Goal: Task Accomplishment & Management: Manage account settings

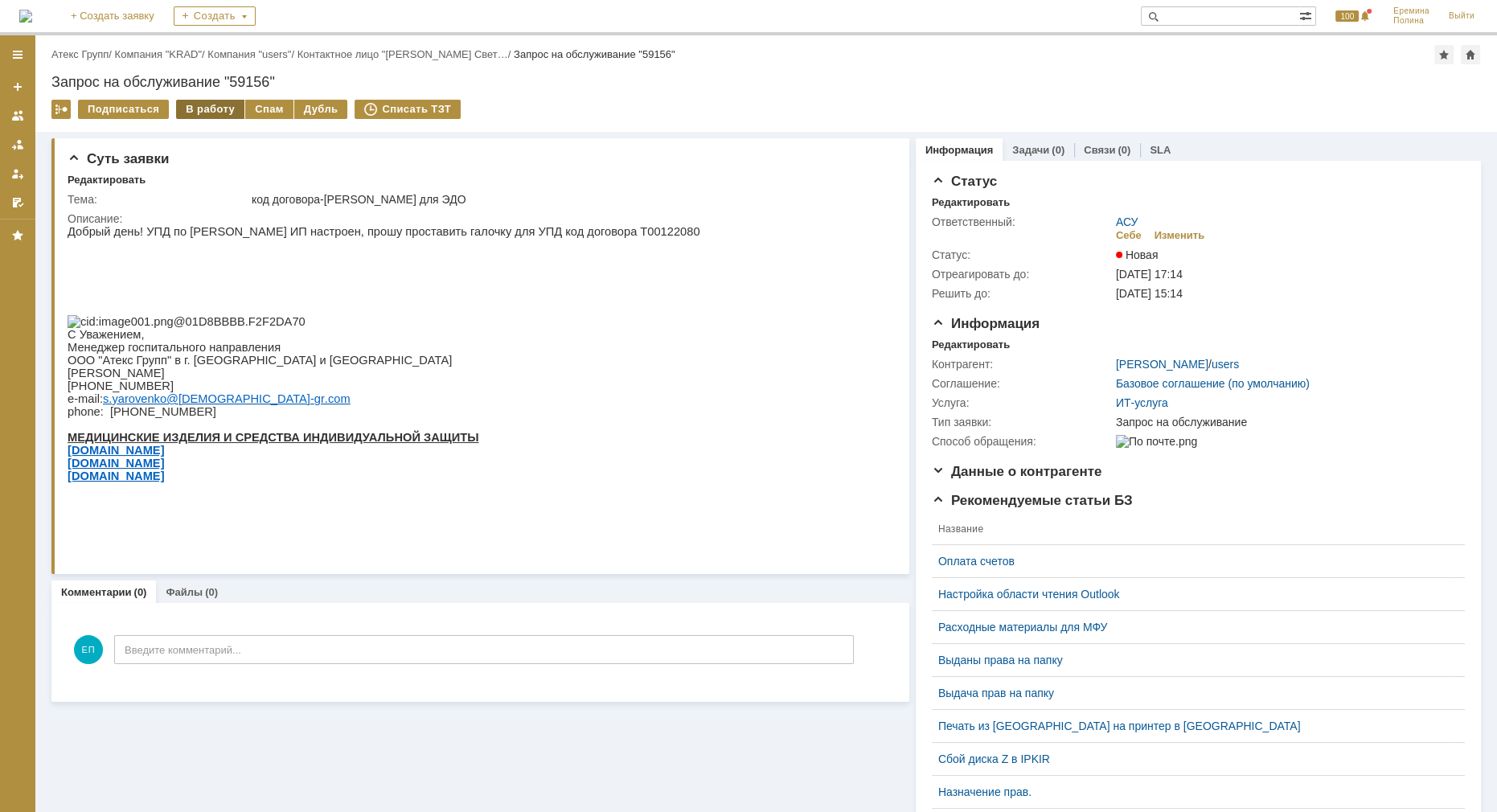
click at [212, 113] on div "В работу" at bounding box center [210, 109] width 68 height 20
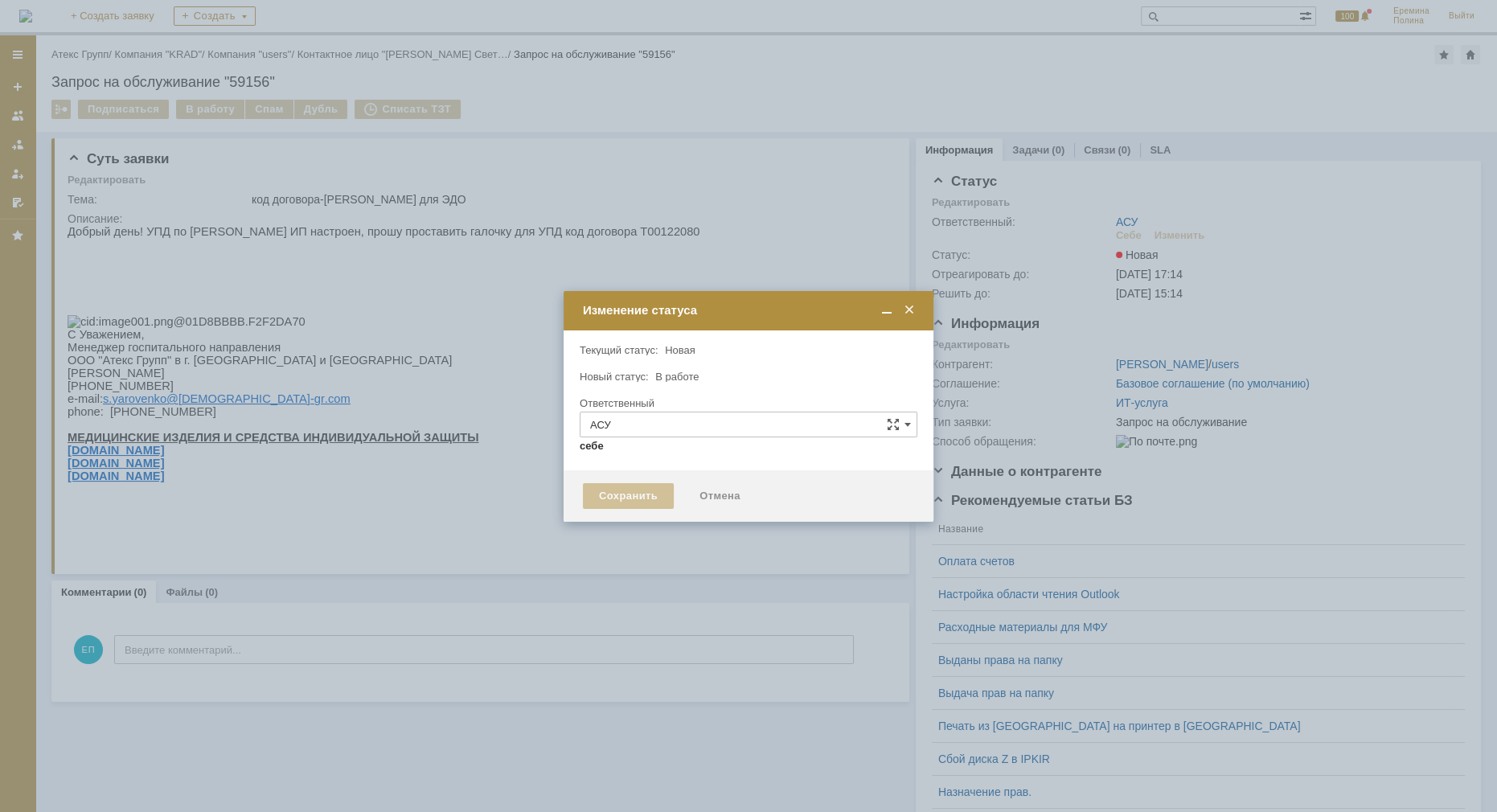
type input "[PERSON_NAME]"
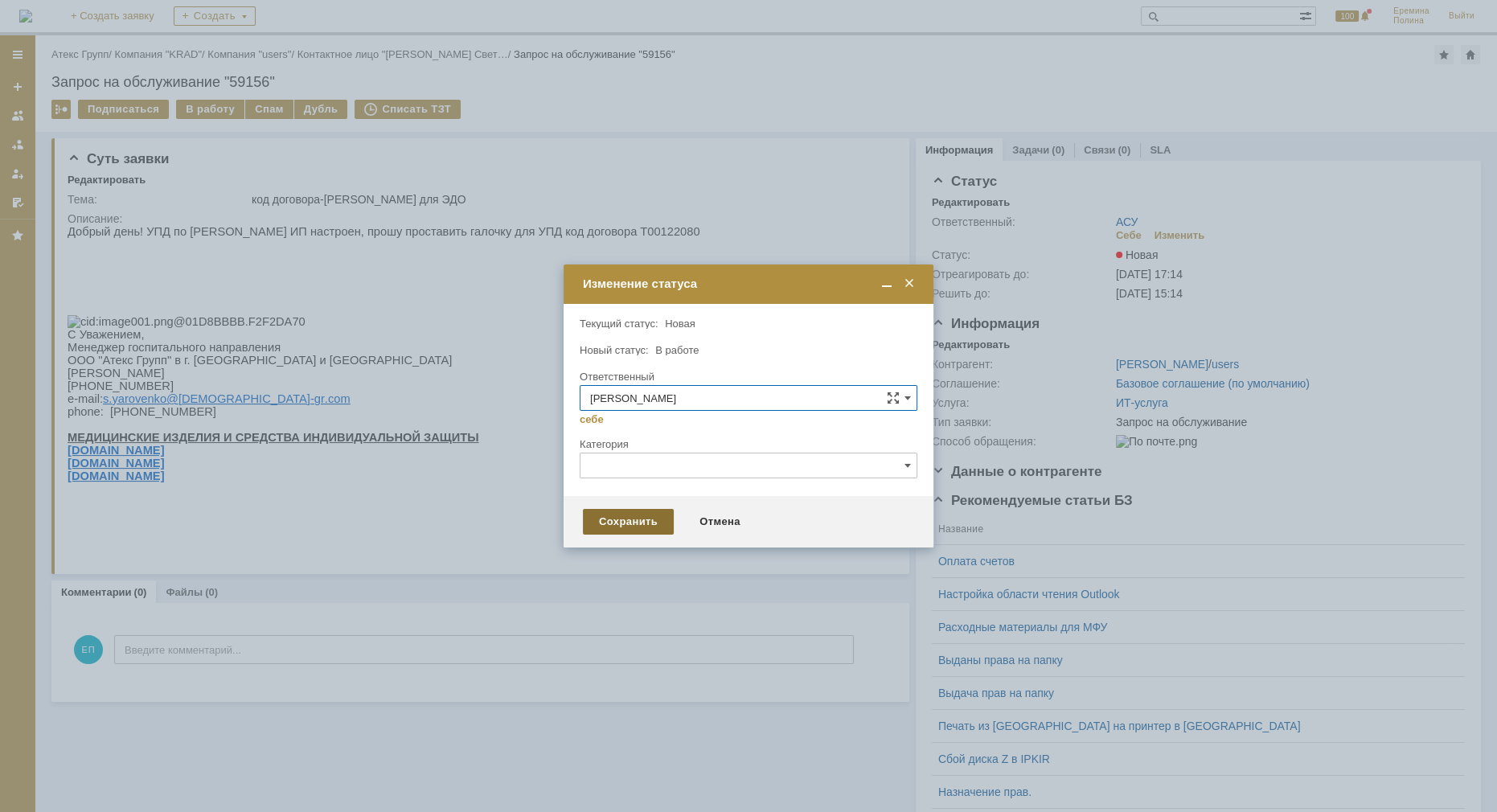
click at [648, 527] on div "Сохранить" at bounding box center [628, 522] width 91 height 25
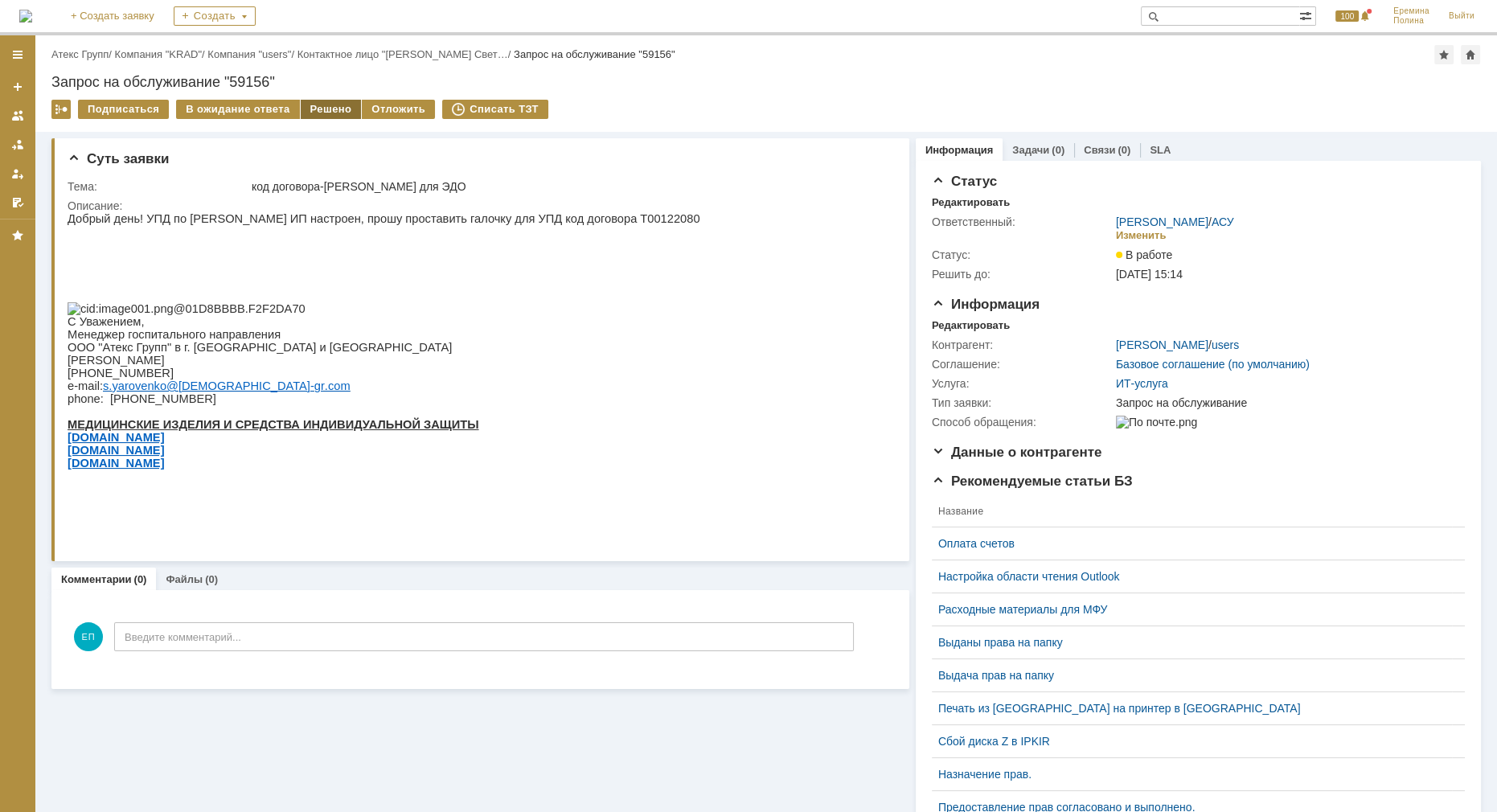
click at [317, 102] on div "Решено" at bounding box center [331, 109] width 61 height 20
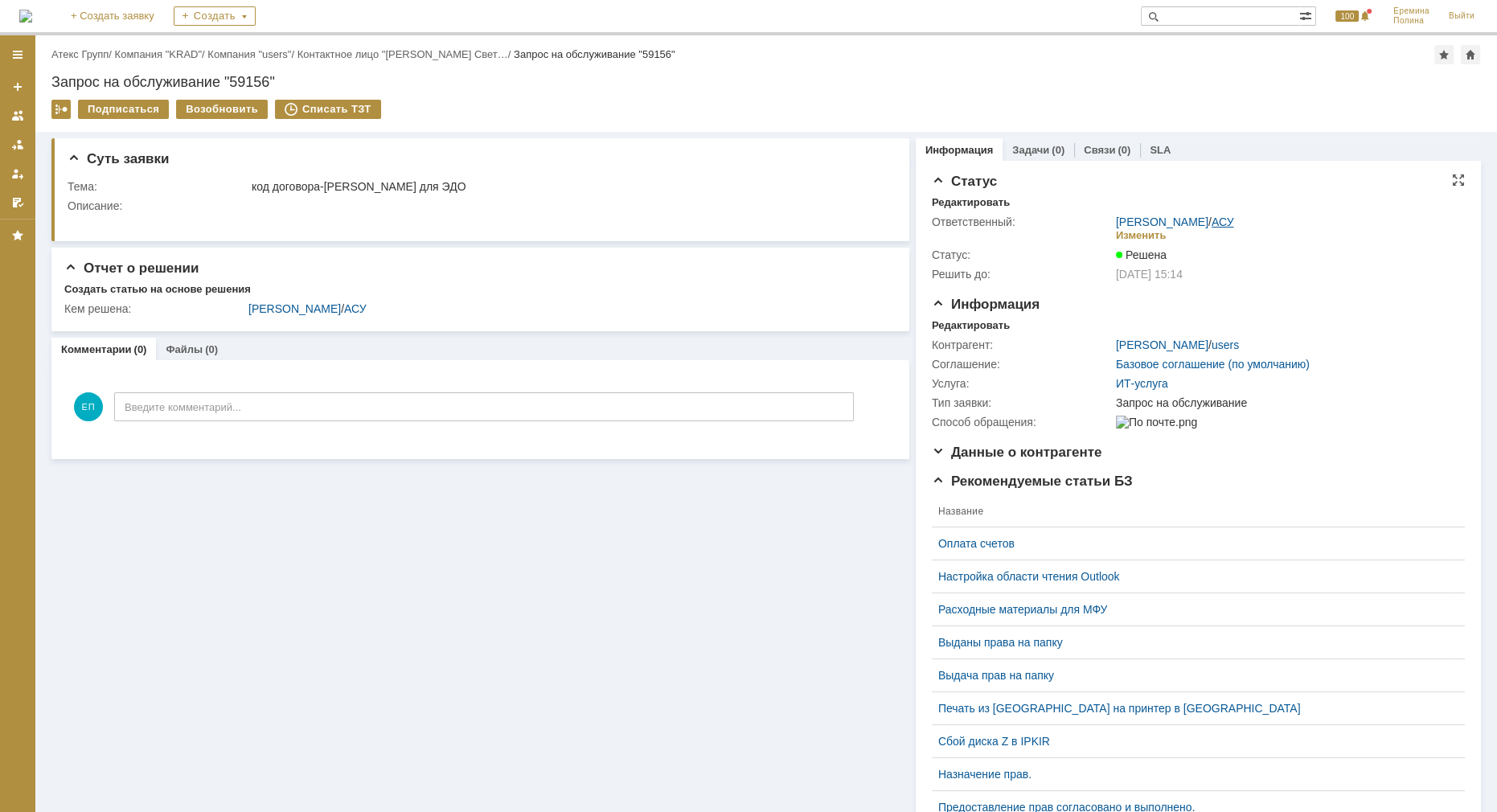
click at [1223, 222] on link "АСУ" at bounding box center [1223, 222] width 22 height 13
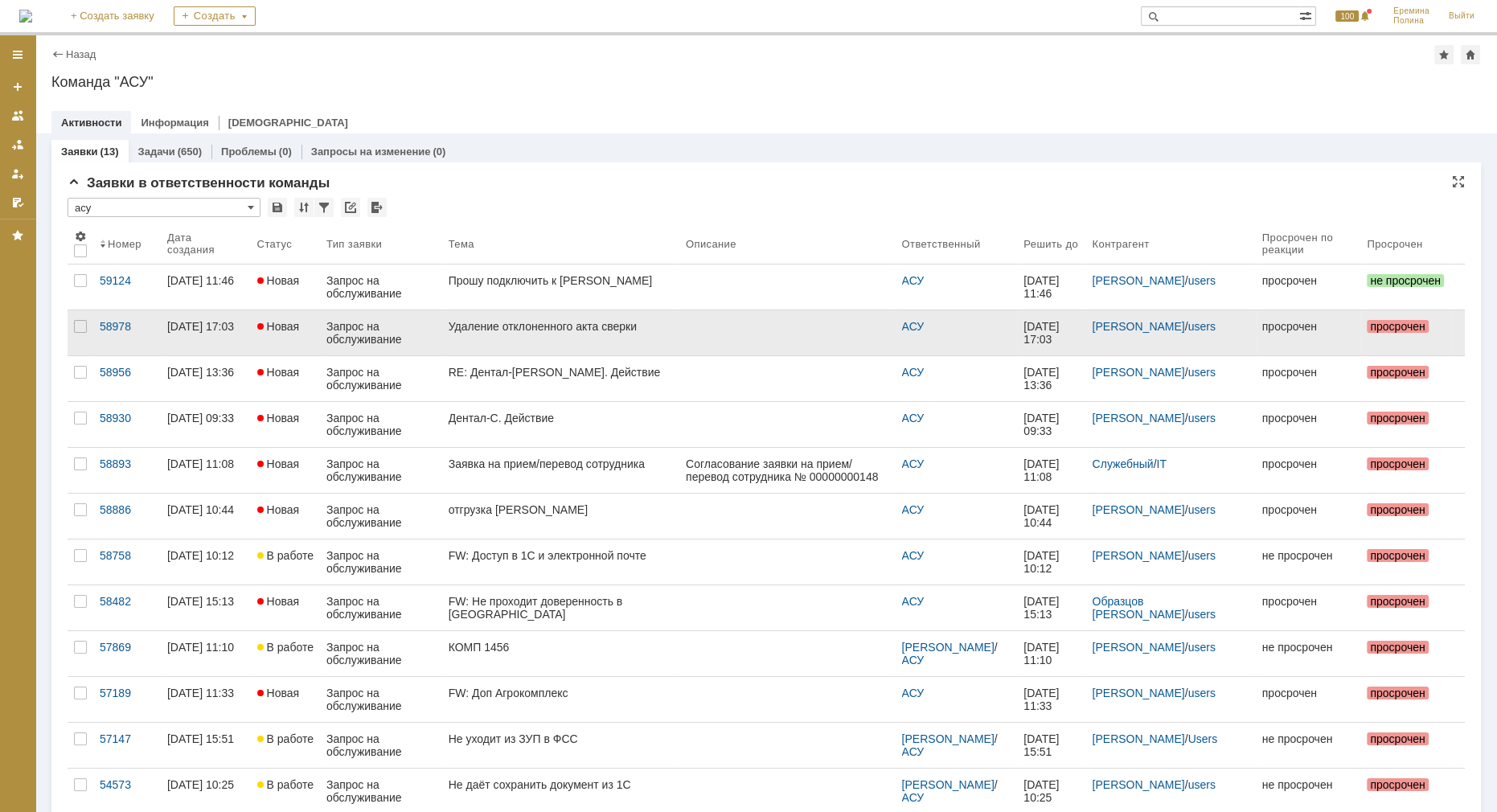
click at [588, 330] on div "Удаление отклоненного акта сверки" at bounding box center [561, 326] width 224 height 13
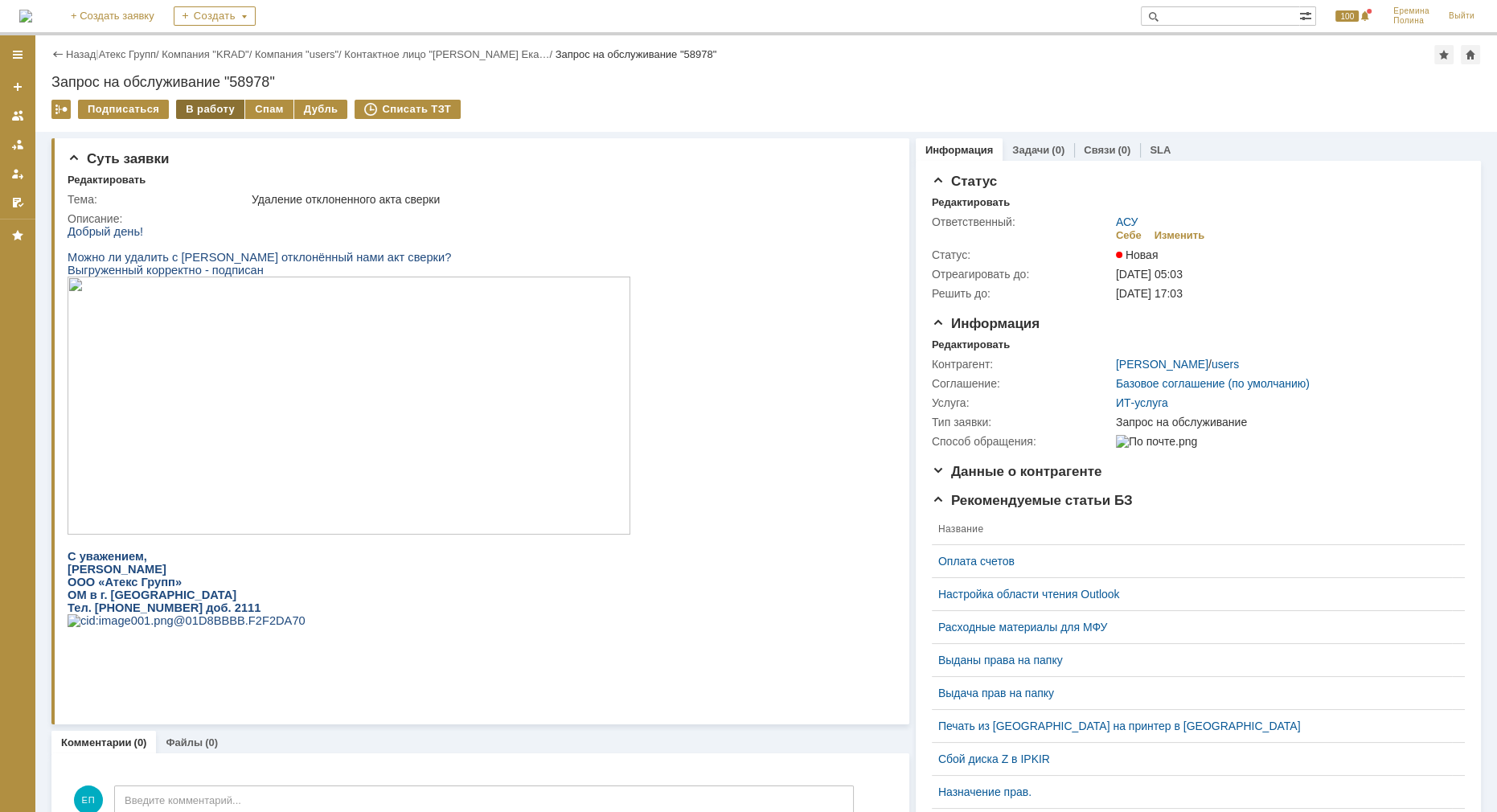
click at [212, 106] on div "В работу" at bounding box center [210, 109] width 68 height 20
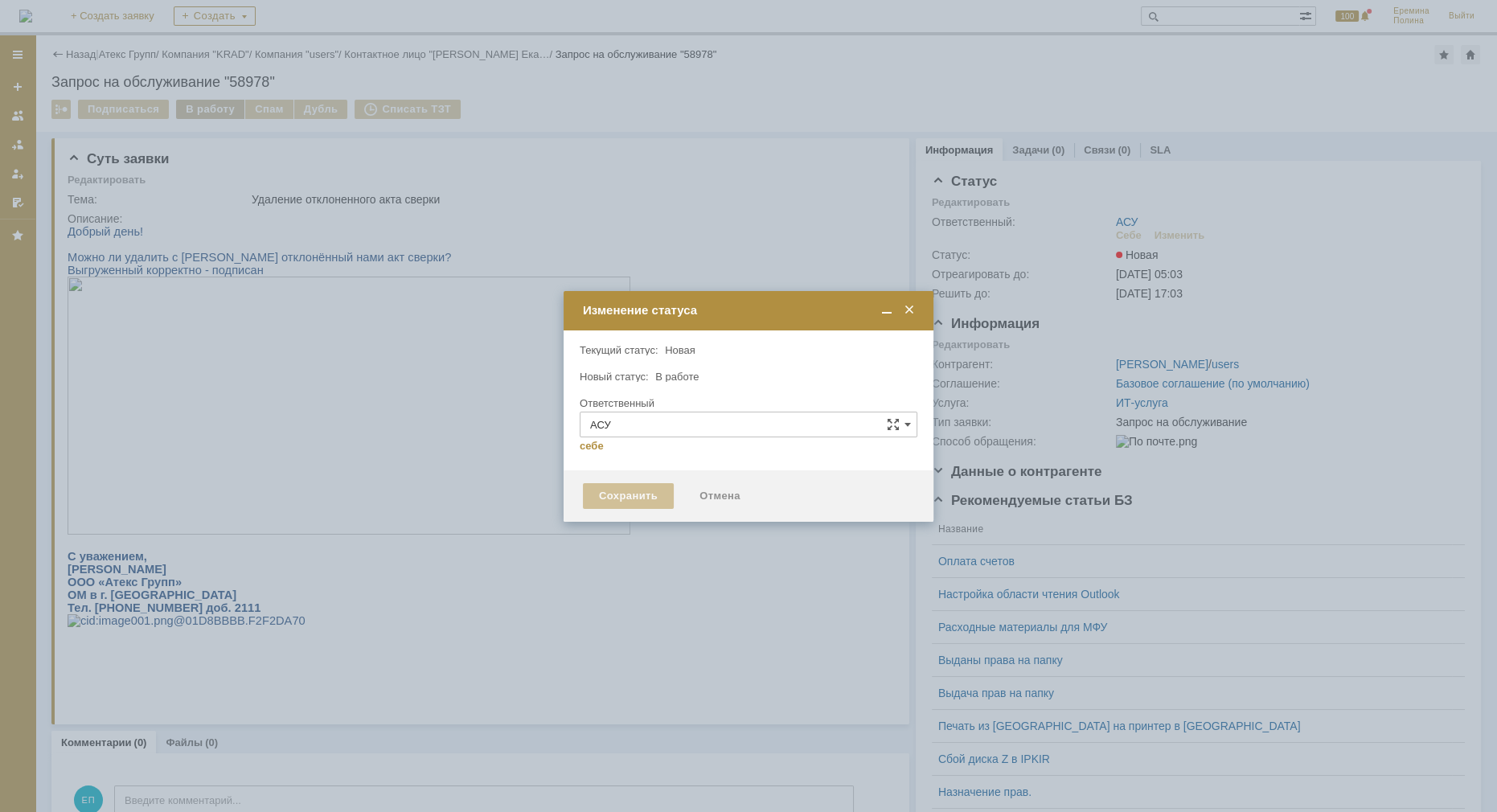
type input "[PERSON_NAME]"
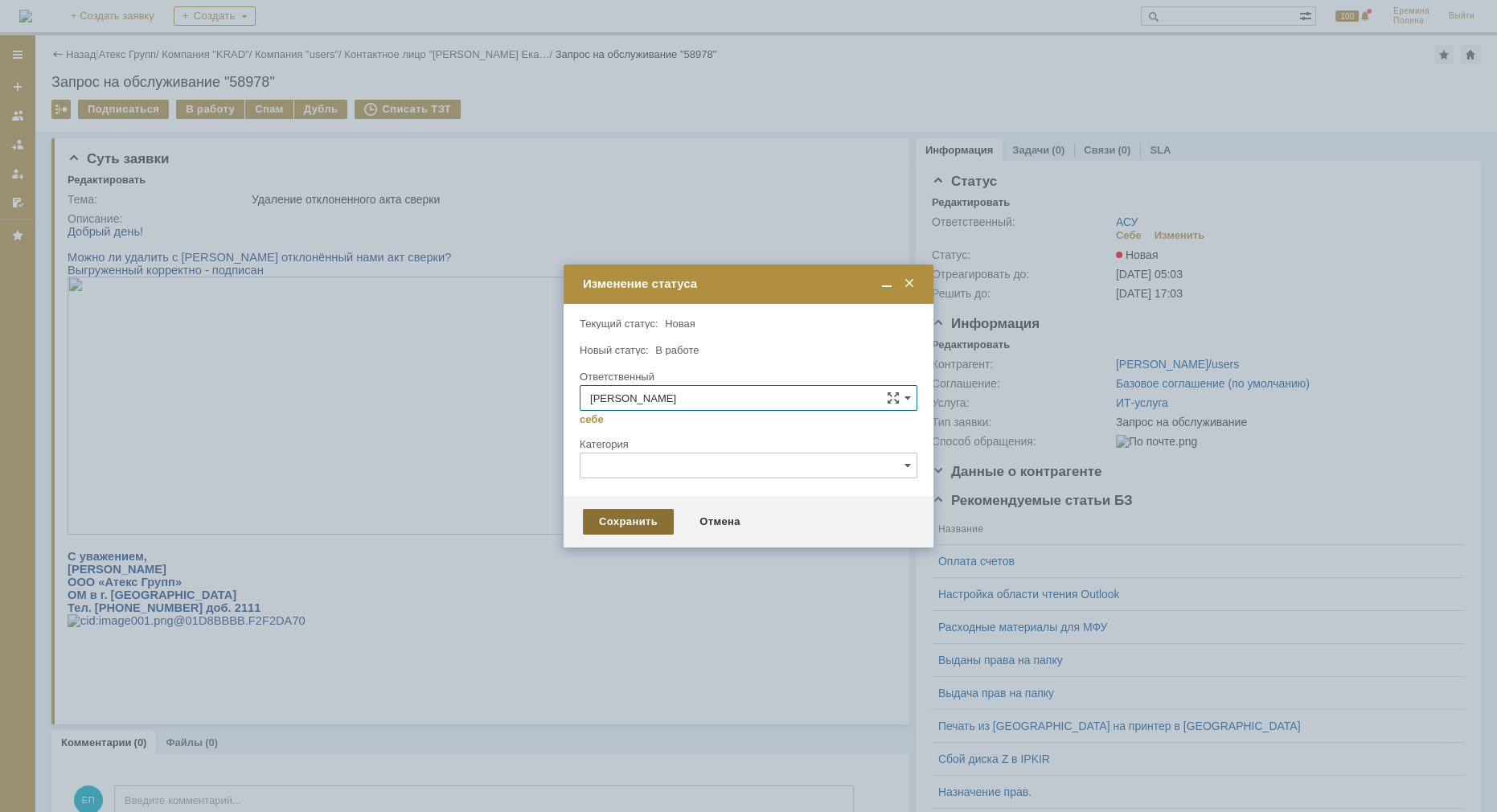
click at [620, 525] on div "Сохранить" at bounding box center [628, 522] width 91 height 25
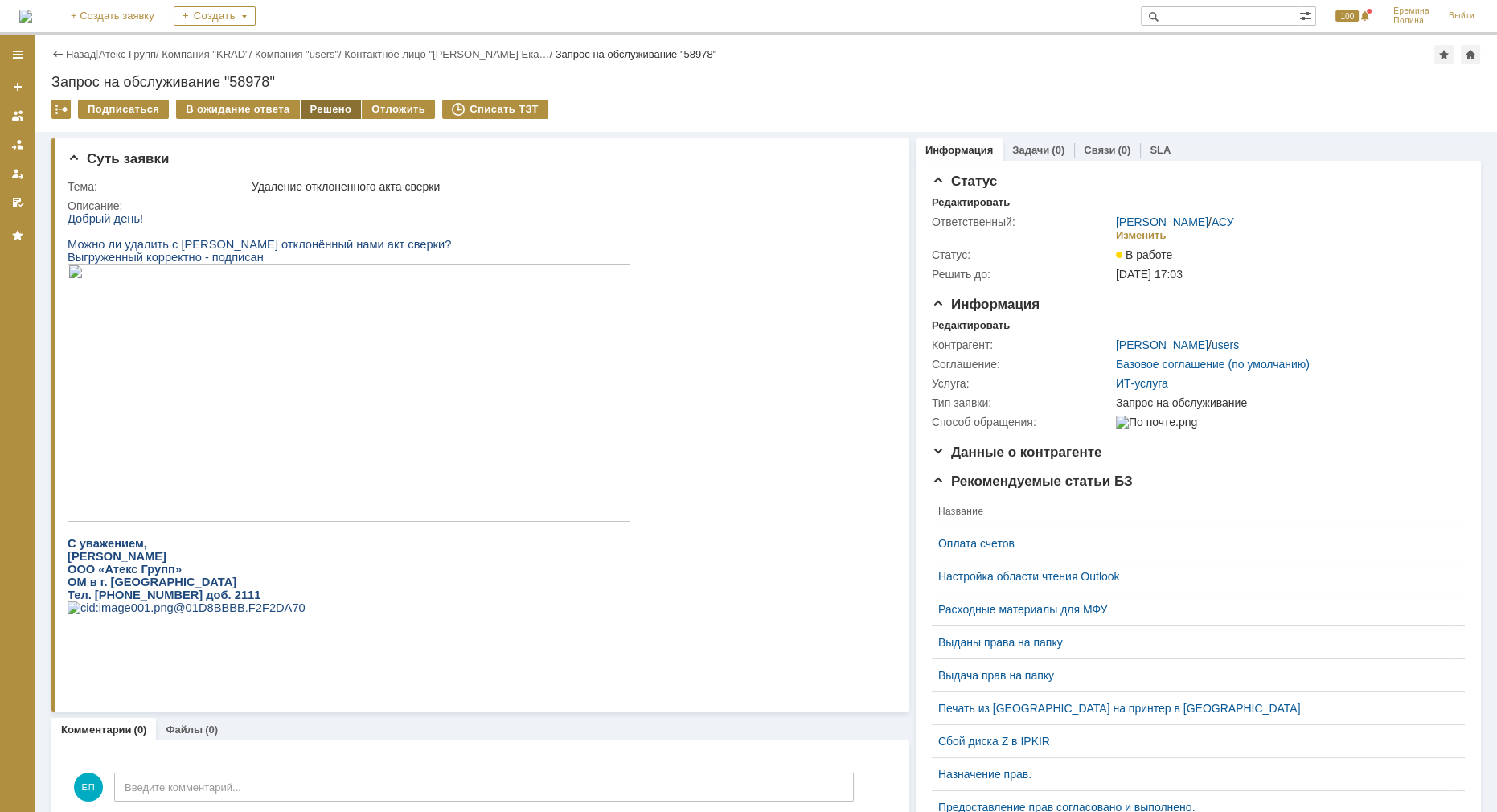
click at [314, 109] on div "Решено" at bounding box center [331, 109] width 61 height 20
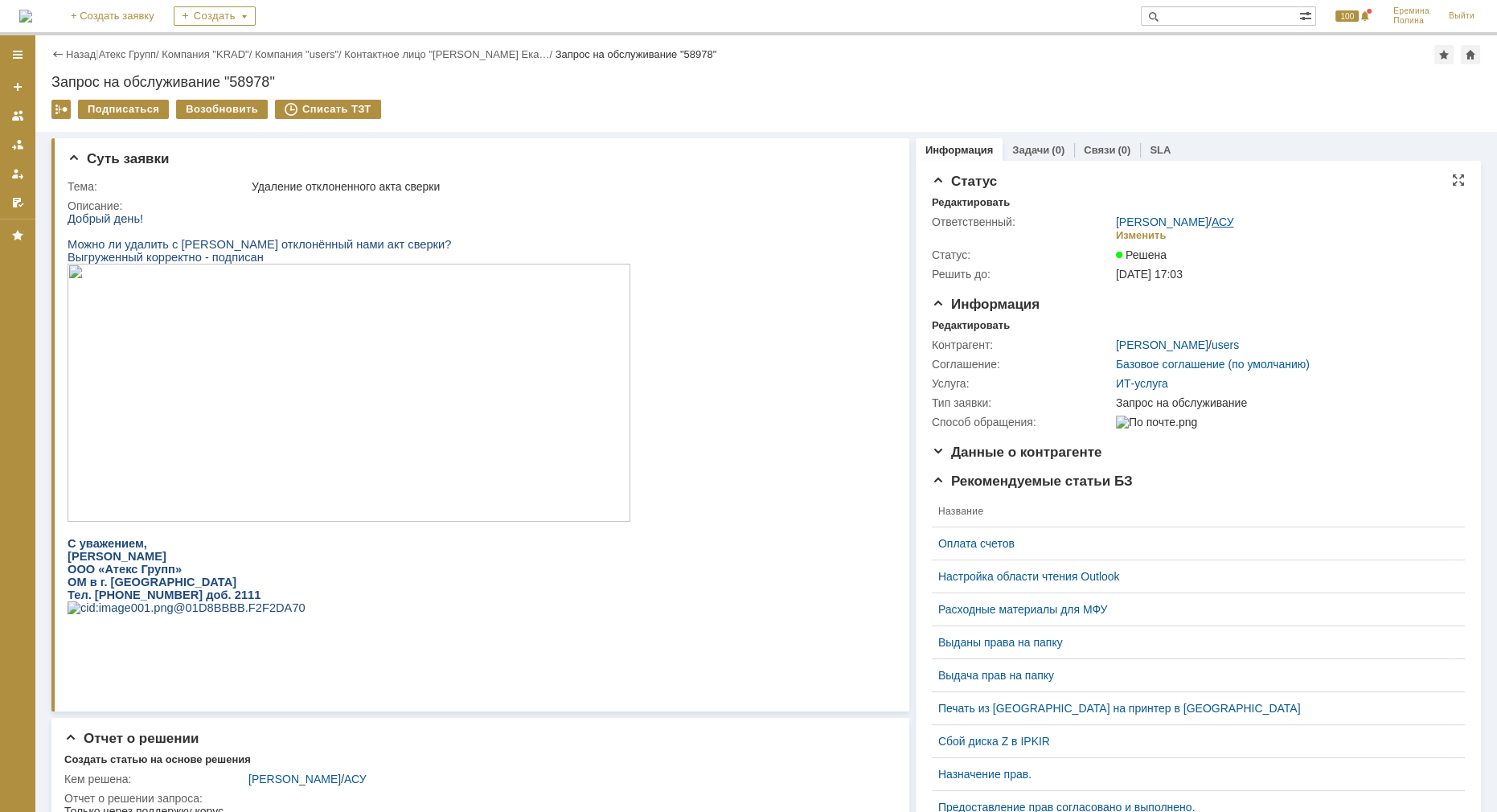
click at [1217, 223] on link "АСУ" at bounding box center [1223, 222] width 22 height 13
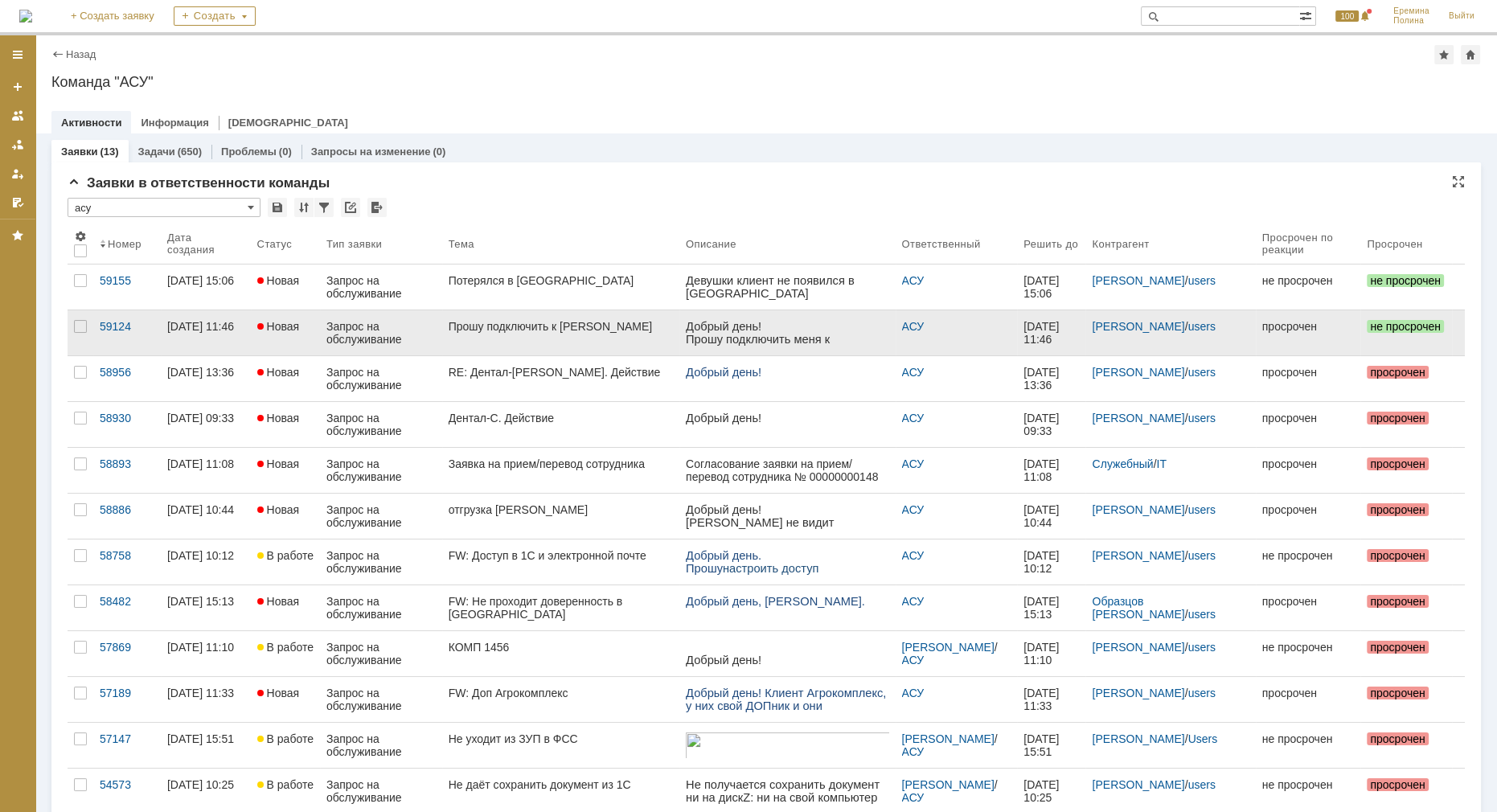
click at [523, 333] on div "Прошу подключить к [PERSON_NAME]" at bounding box center [561, 326] width 224 height 13
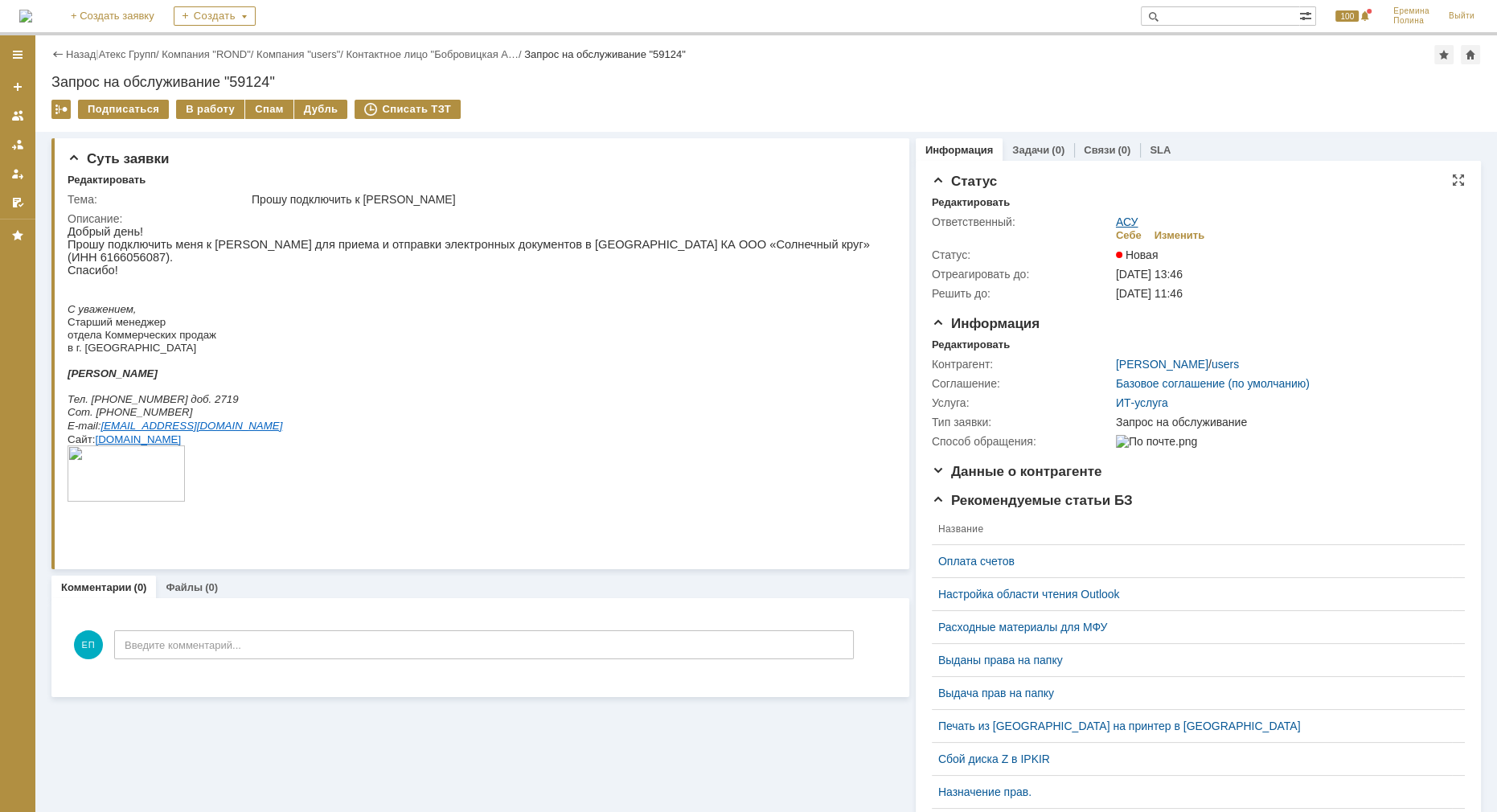
click at [1126, 216] on link "АСУ" at bounding box center [1127, 222] width 22 height 13
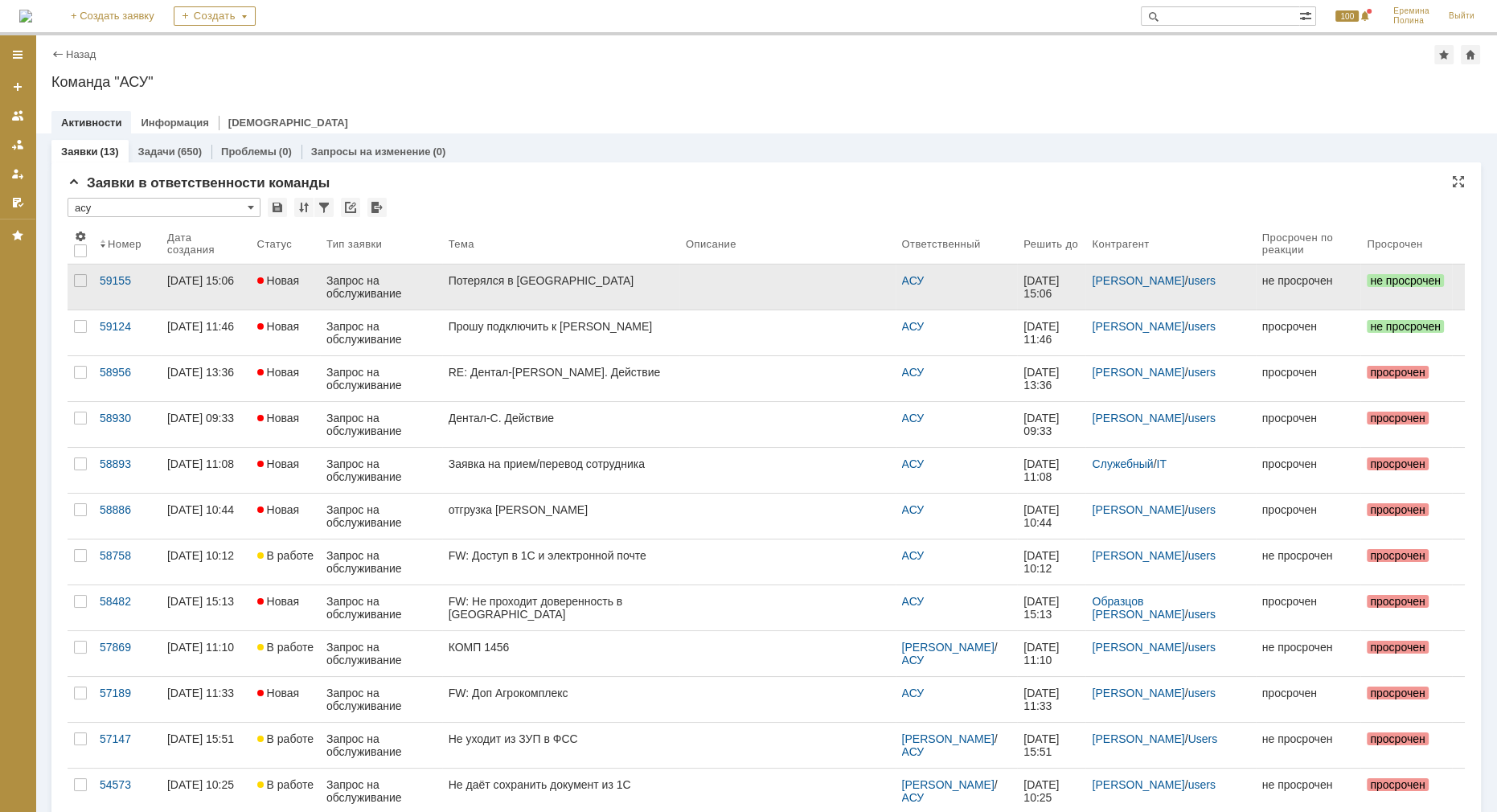
click at [686, 279] on div at bounding box center [787, 280] width 203 height 13
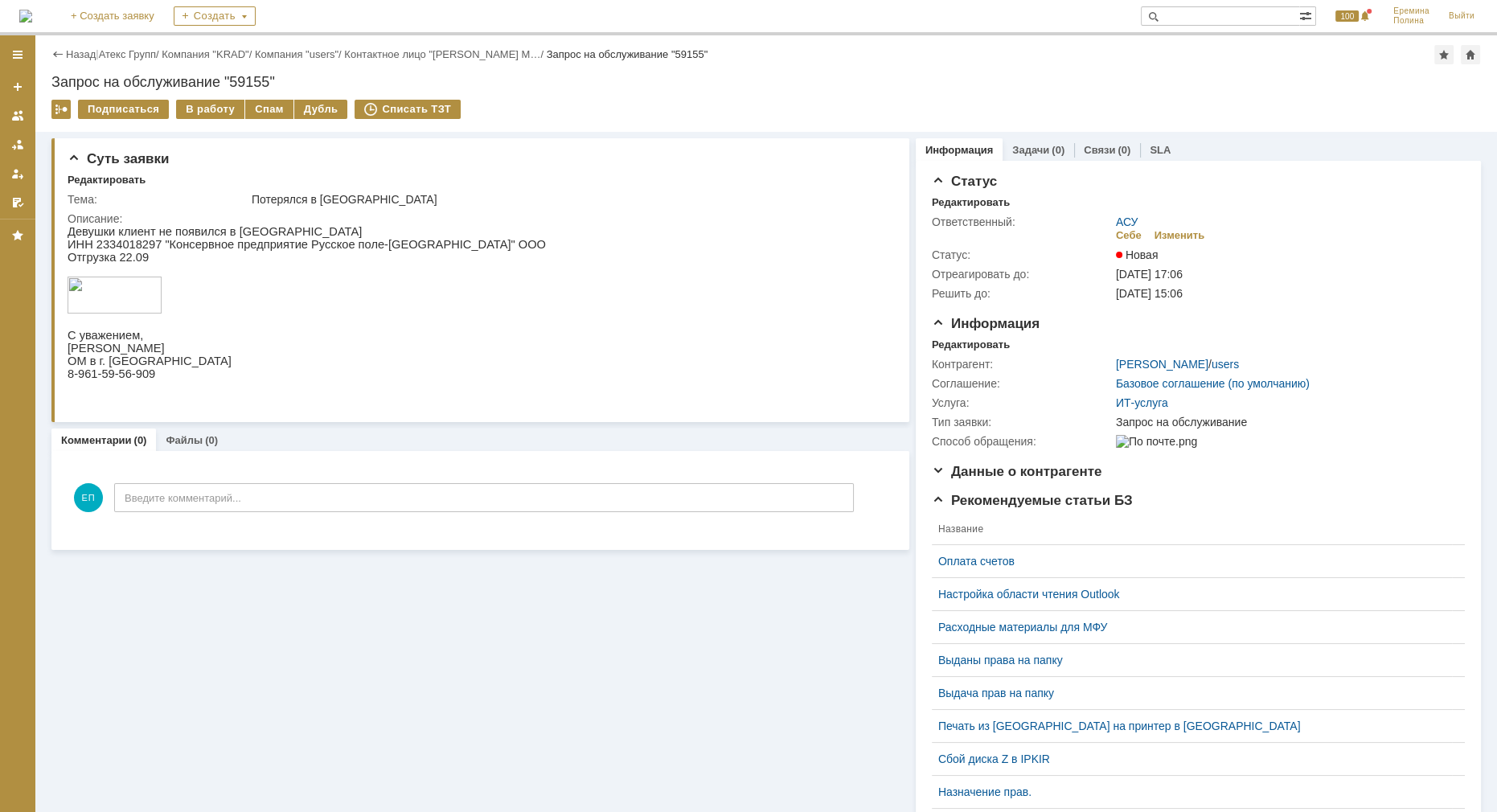
click at [133, 243] on p "ИНН 2334018297 "Консервное предприятие Русское поле-Албаши" ООО" at bounding box center [306, 244] width 478 height 13
copy p "2334018297"
click at [1124, 219] on link "АСУ" at bounding box center [1127, 222] width 22 height 13
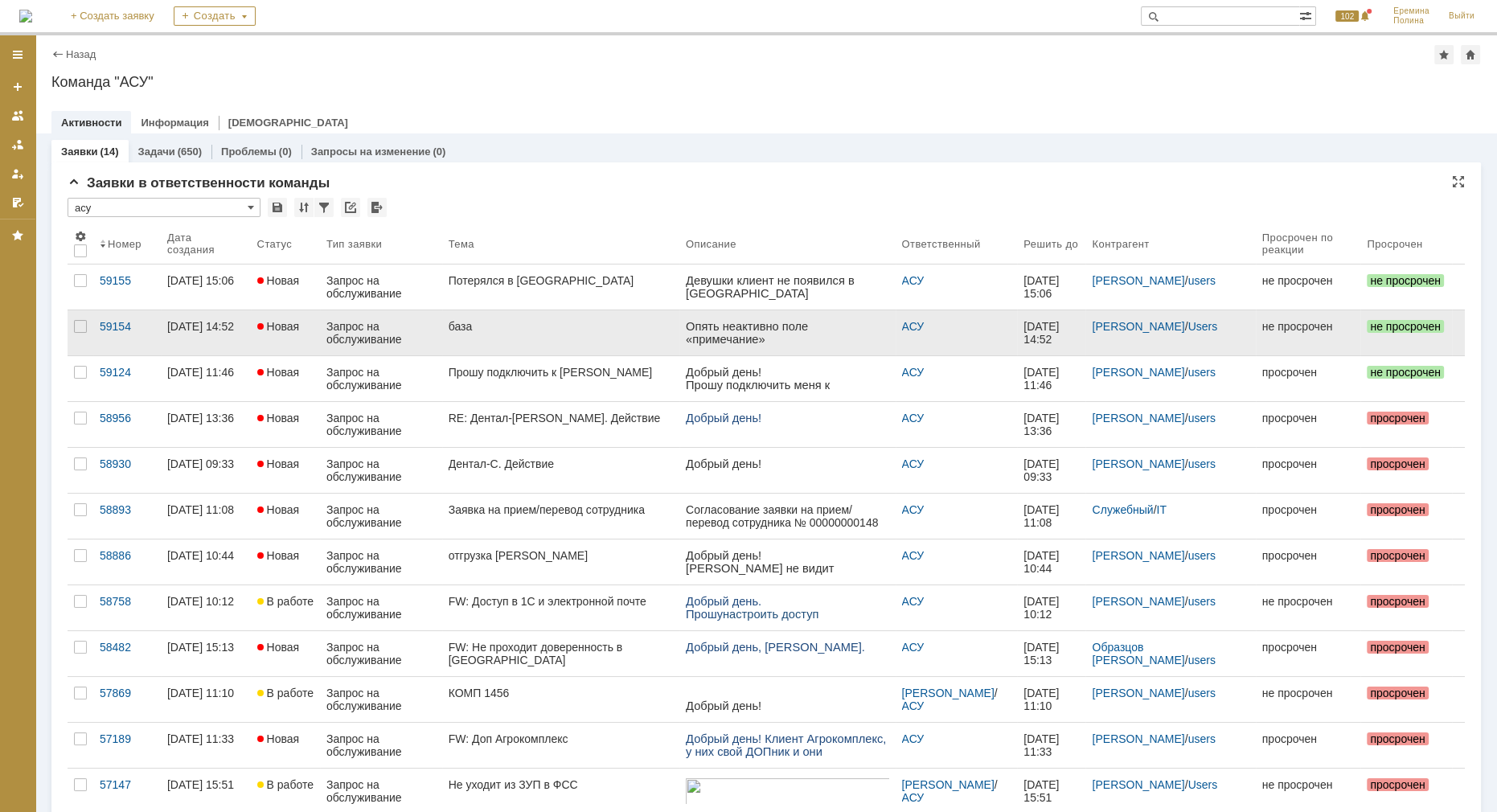
click at [520, 331] on div "база" at bounding box center [561, 326] width 224 height 13
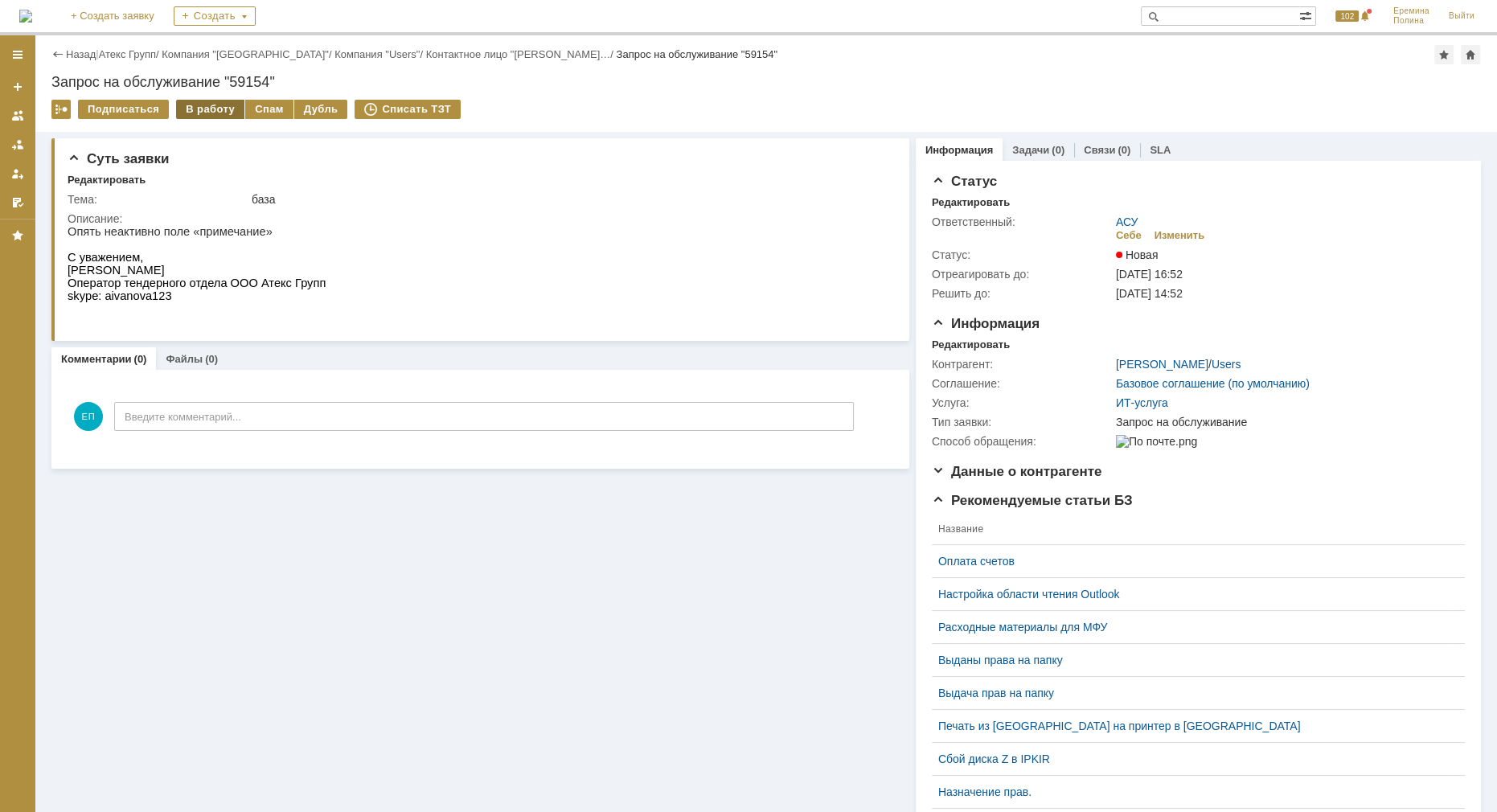
click at [214, 104] on div "В работу" at bounding box center [210, 109] width 68 height 20
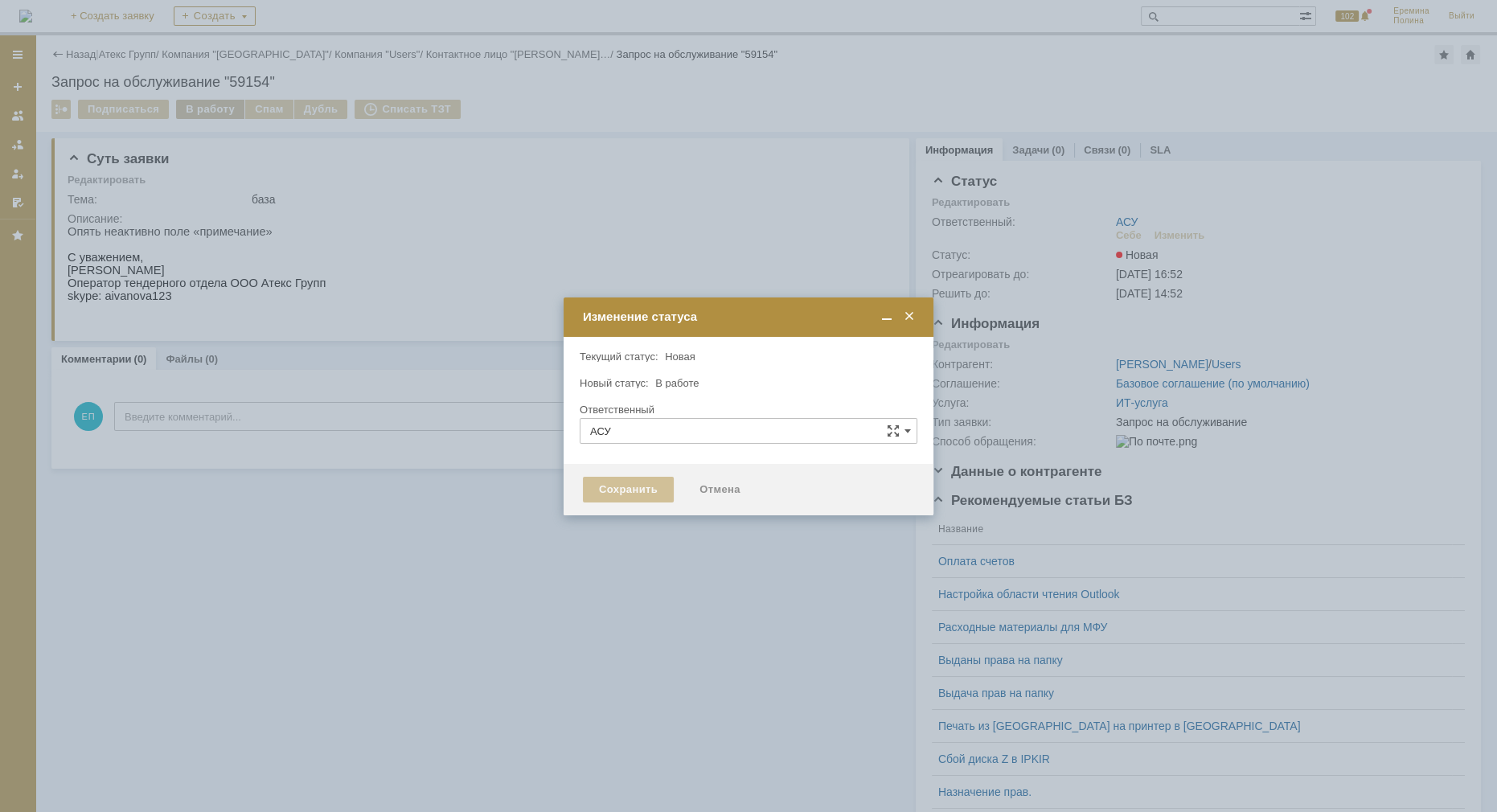
type input "[PERSON_NAME]"
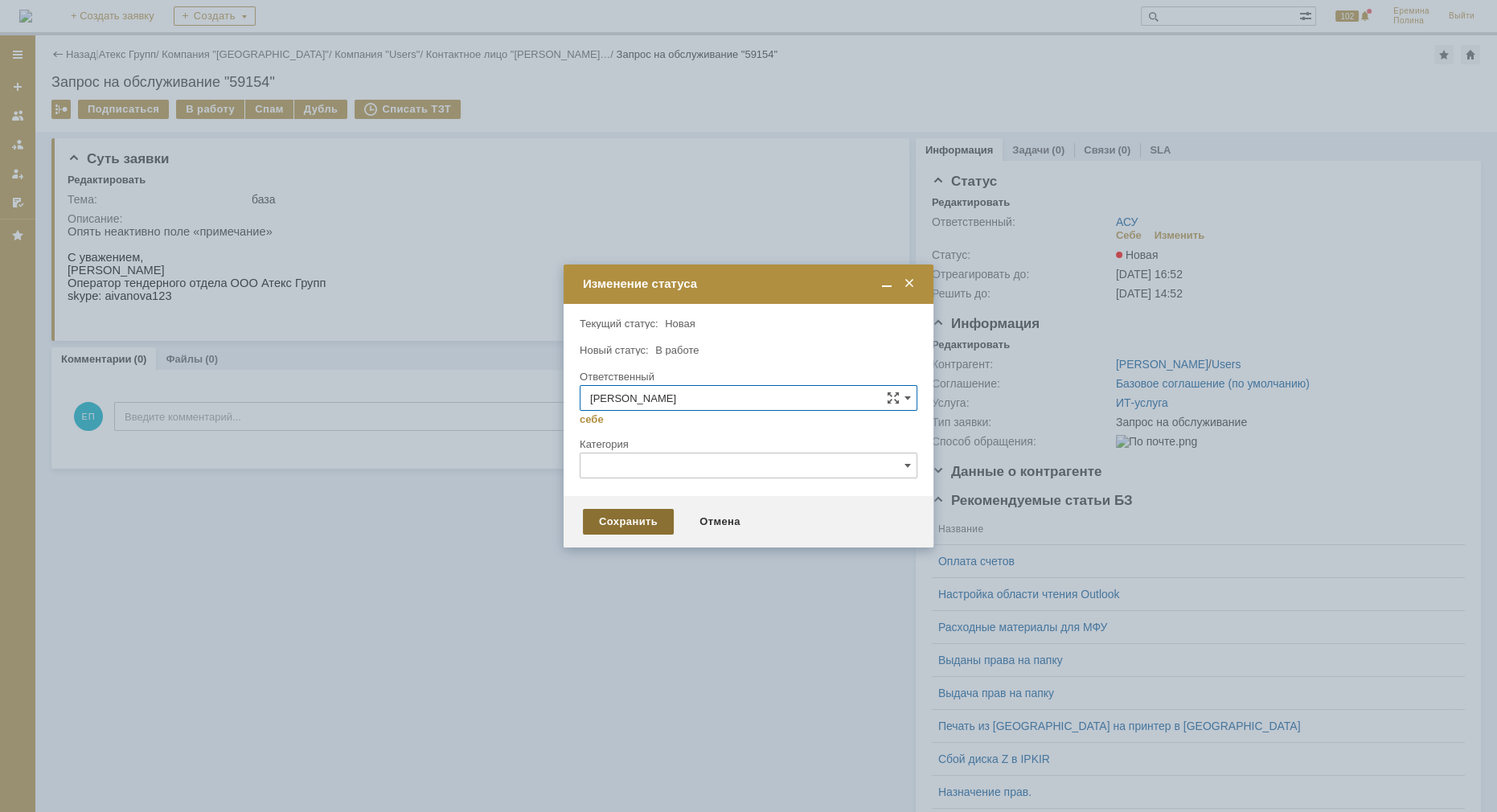
click at [605, 524] on div "Сохранить" at bounding box center [628, 522] width 91 height 25
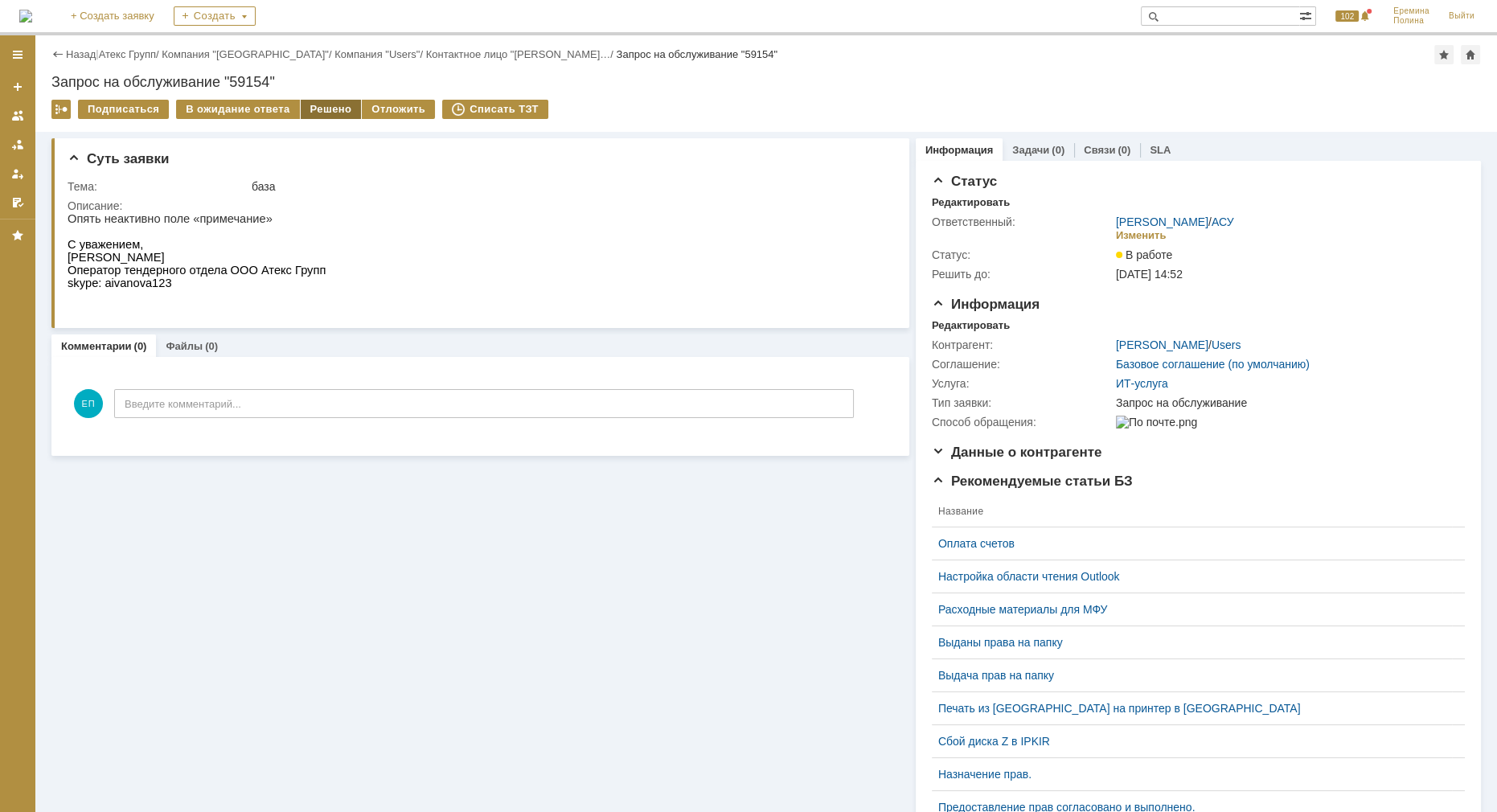
click at [329, 116] on div "Решено" at bounding box center [331, 109] width 61 height 20
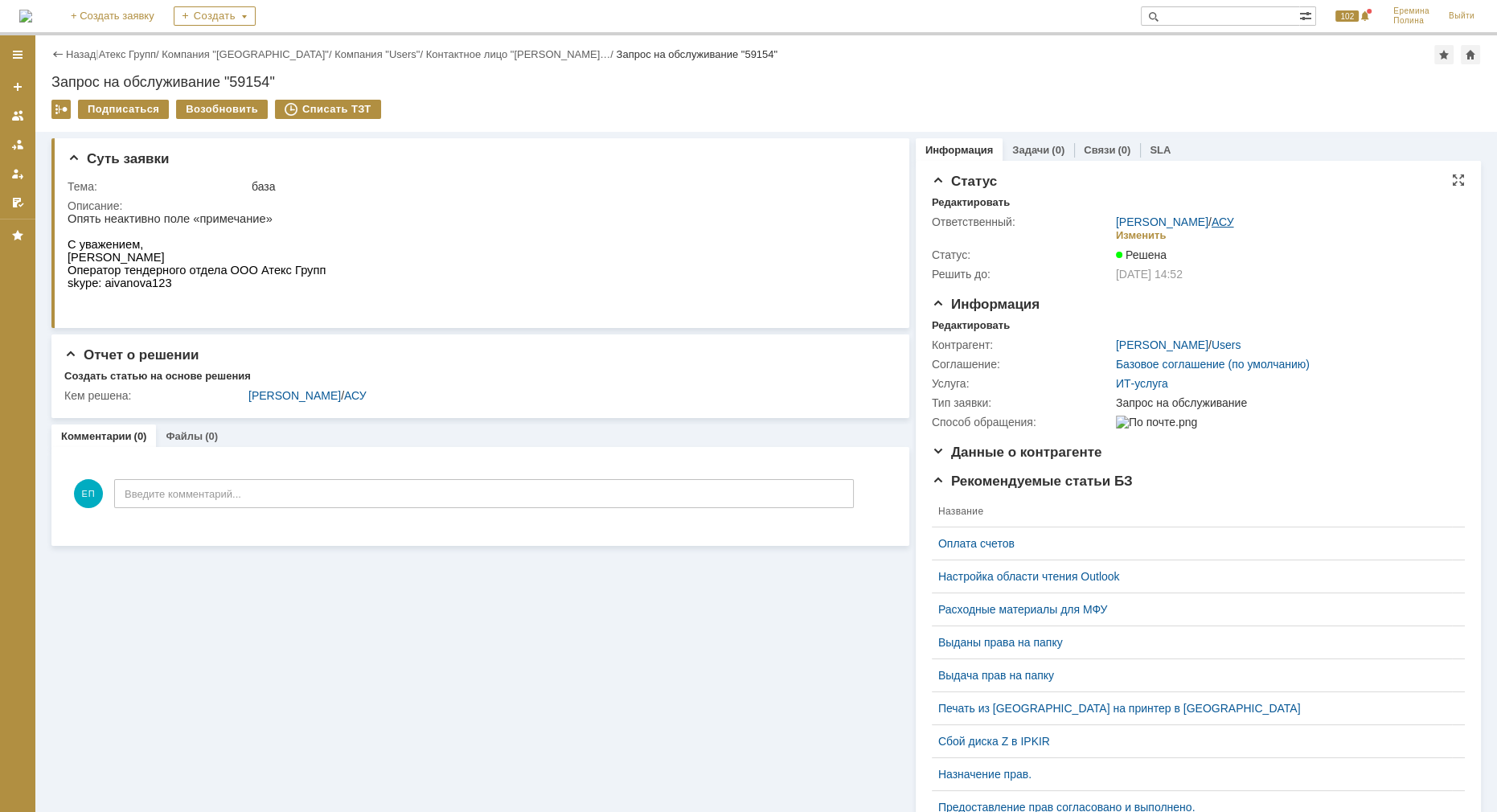
click at [1220, 217] on link "АСУ" at bounding box center [1223, 222] width 22 height 13
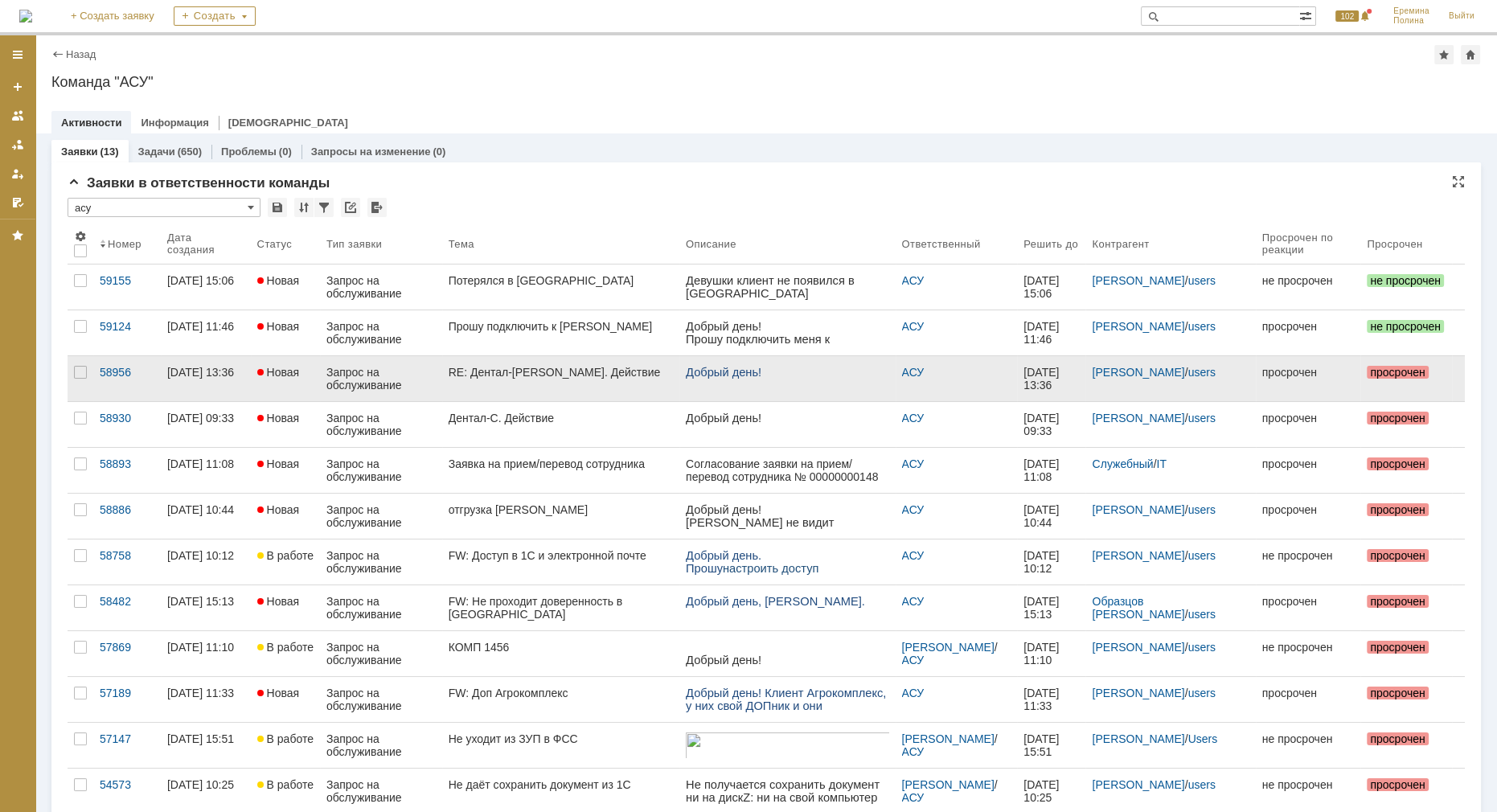
click at [520, 367] on div "RE: Дентал-С. Действие" at bounding box center [561, 371] width 224 height 13
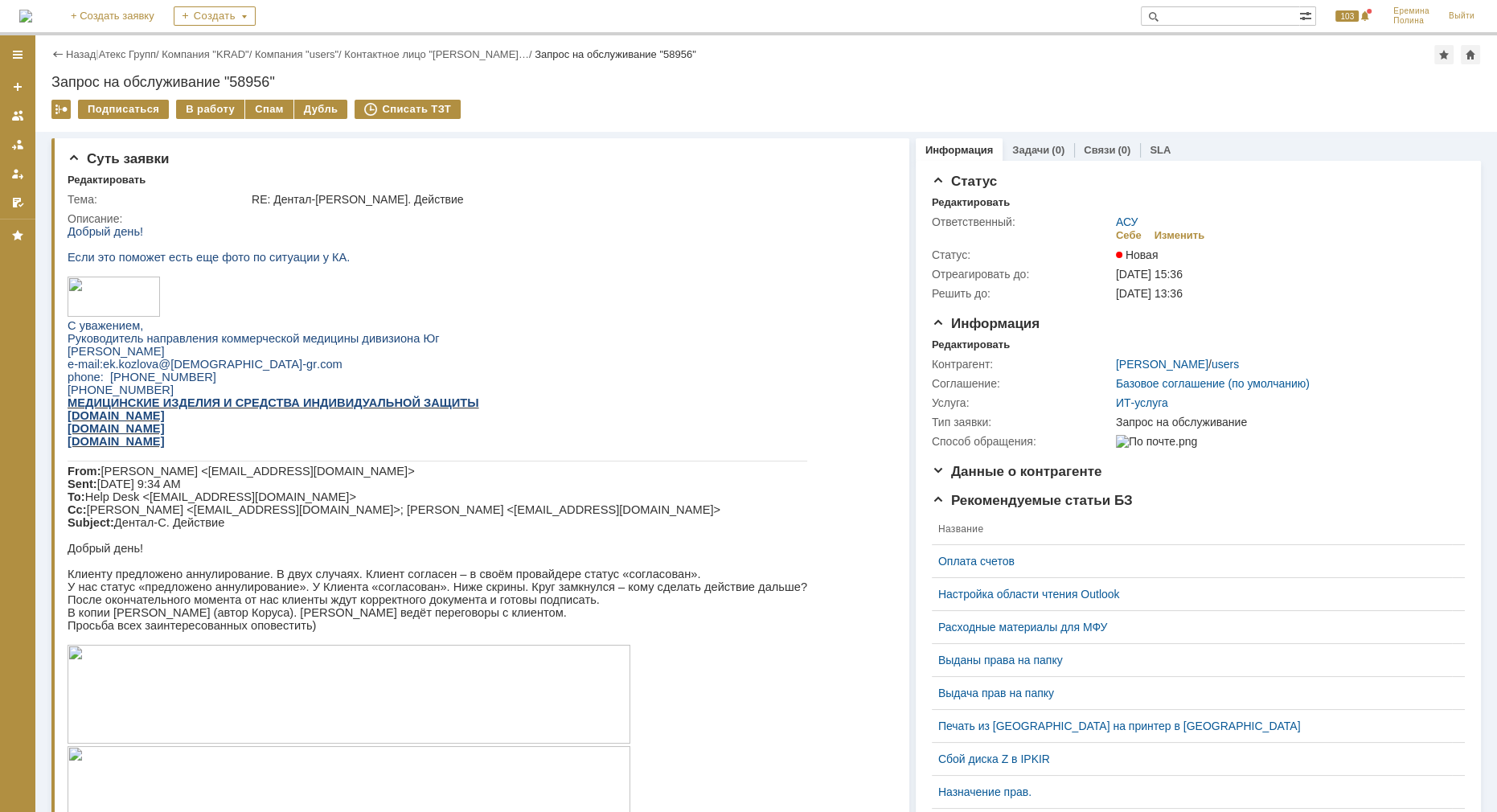
drag, startPoint x: 301, startPoint y: 614, endPoint x: 632, endPoint y: 634, distance: 331.6
click at [626, 637] on div "Добрый день! Если это поможет есть еще фото по ситуации у КА. С уважением, Руко…" at bounding box center [437, 630] width 739 height 811
click at [205, 105] on div "В работу" at bounding box center [210, 109] width 68 height 20
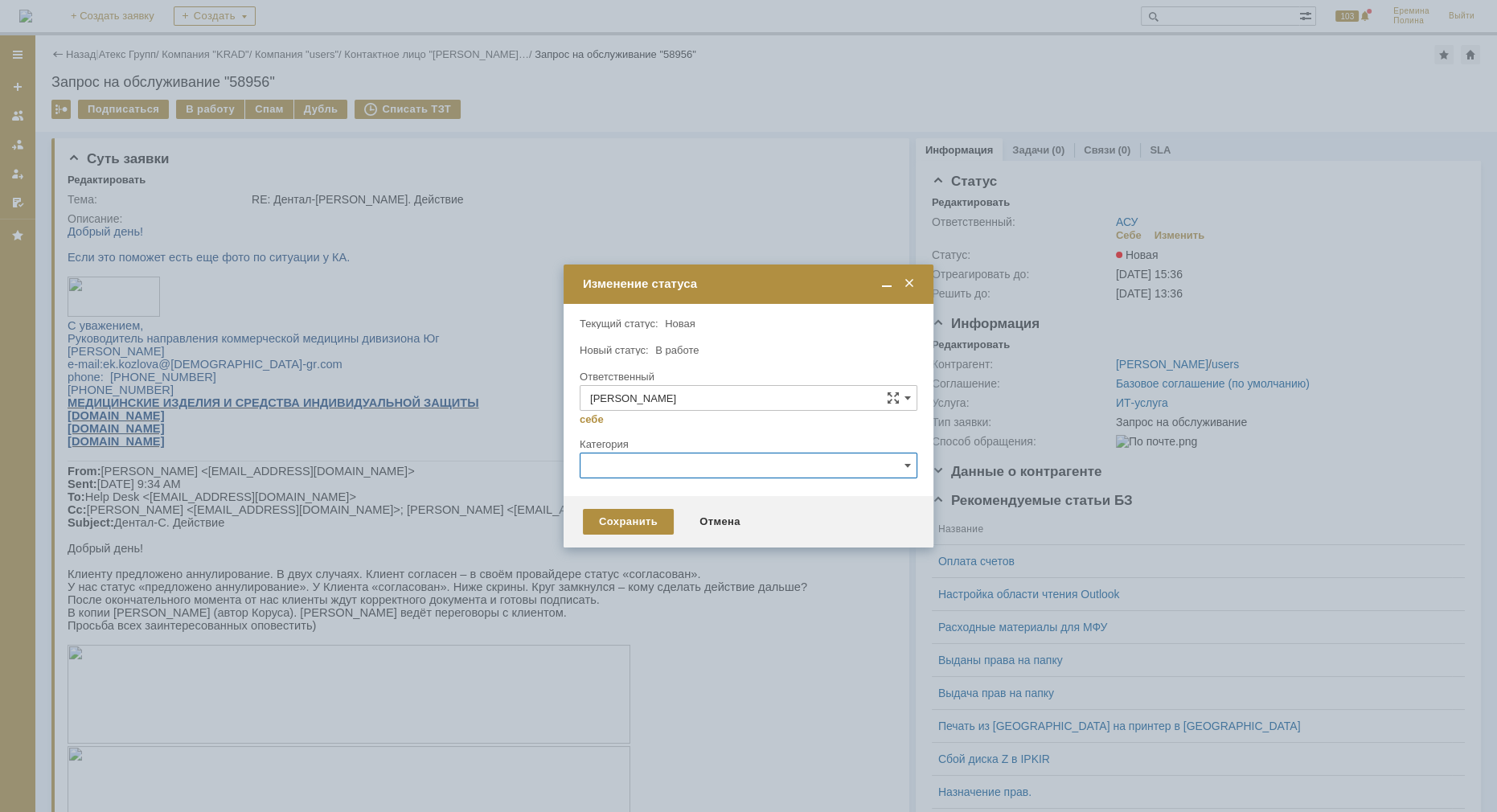
click at [639, 466] on input "text" at bounding box center [748, 465] width 337 height 25
click at [654, 426] on div at bounding box center [748, 431] width 337 height 11
click at [617, 515] on div "Сохранить" at bounding box center [628, 522] width 91 height 25
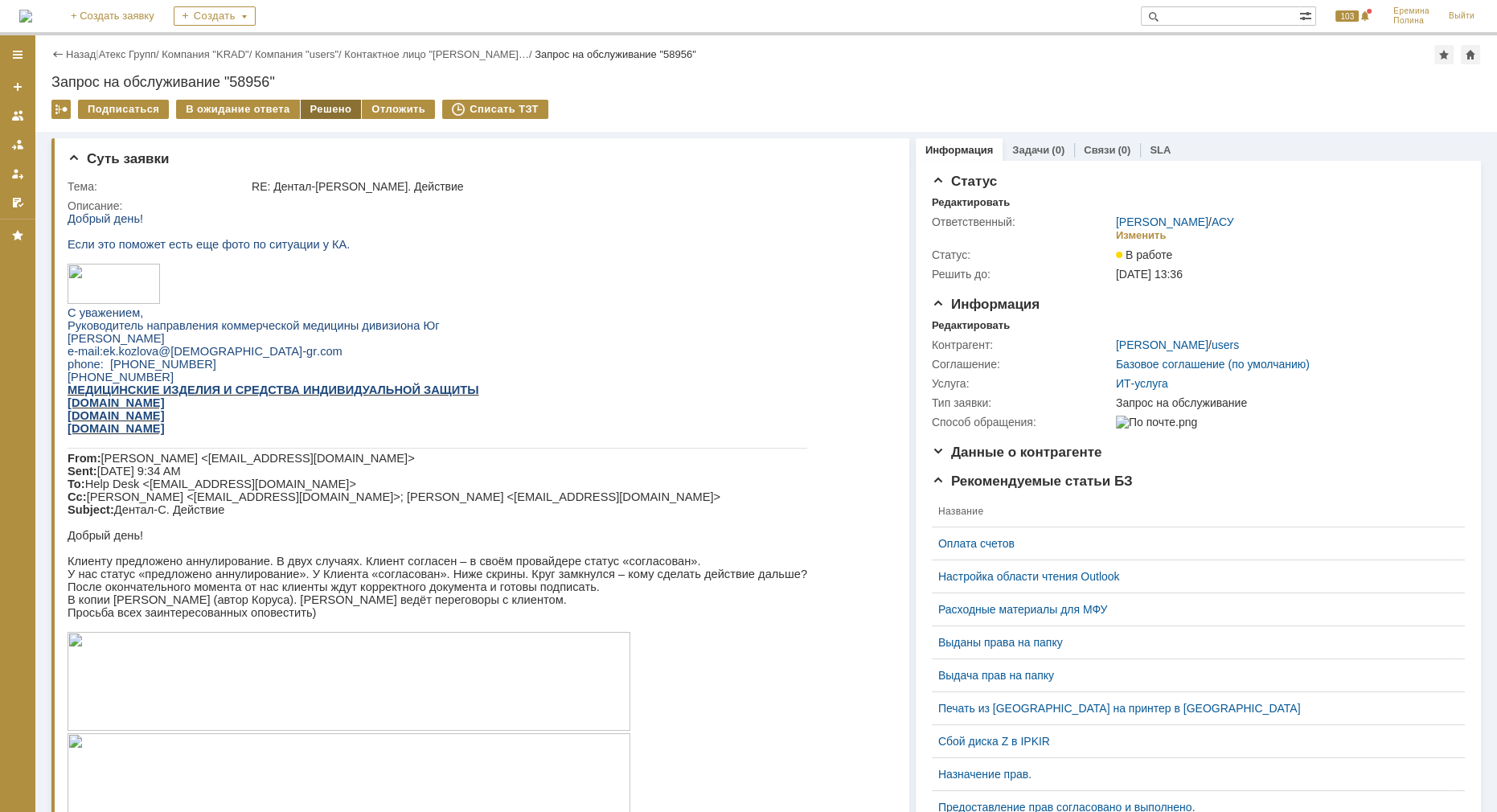
click at [326, 105] on div "Решено" at bounding box center [331, 109] width 61 height 20
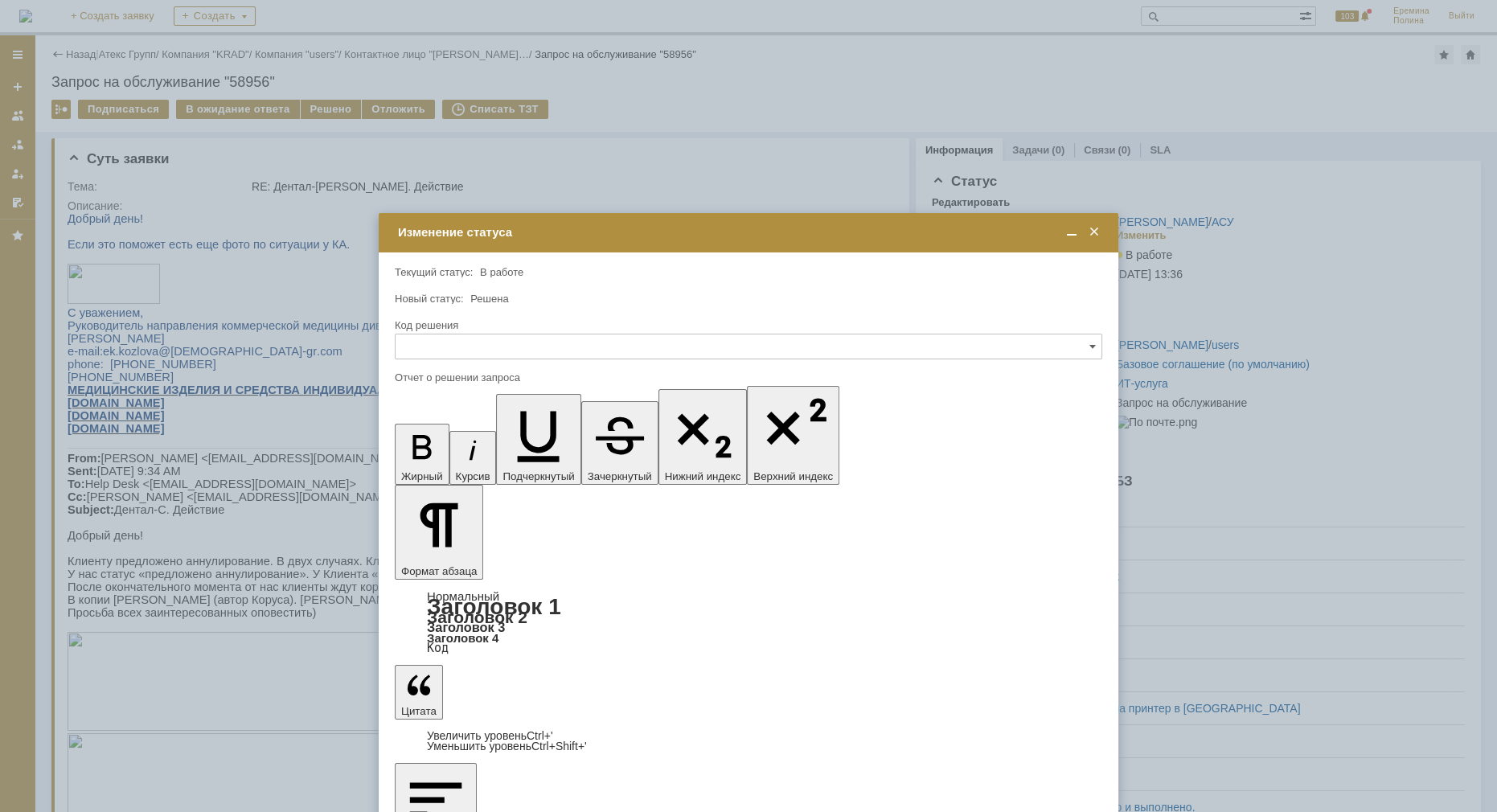
drag, startPoint x: 519, startPoint y: 4689, endPoint x: 169, endPoint y: 4677, distance: 350.2
copy div "В товарную группу"
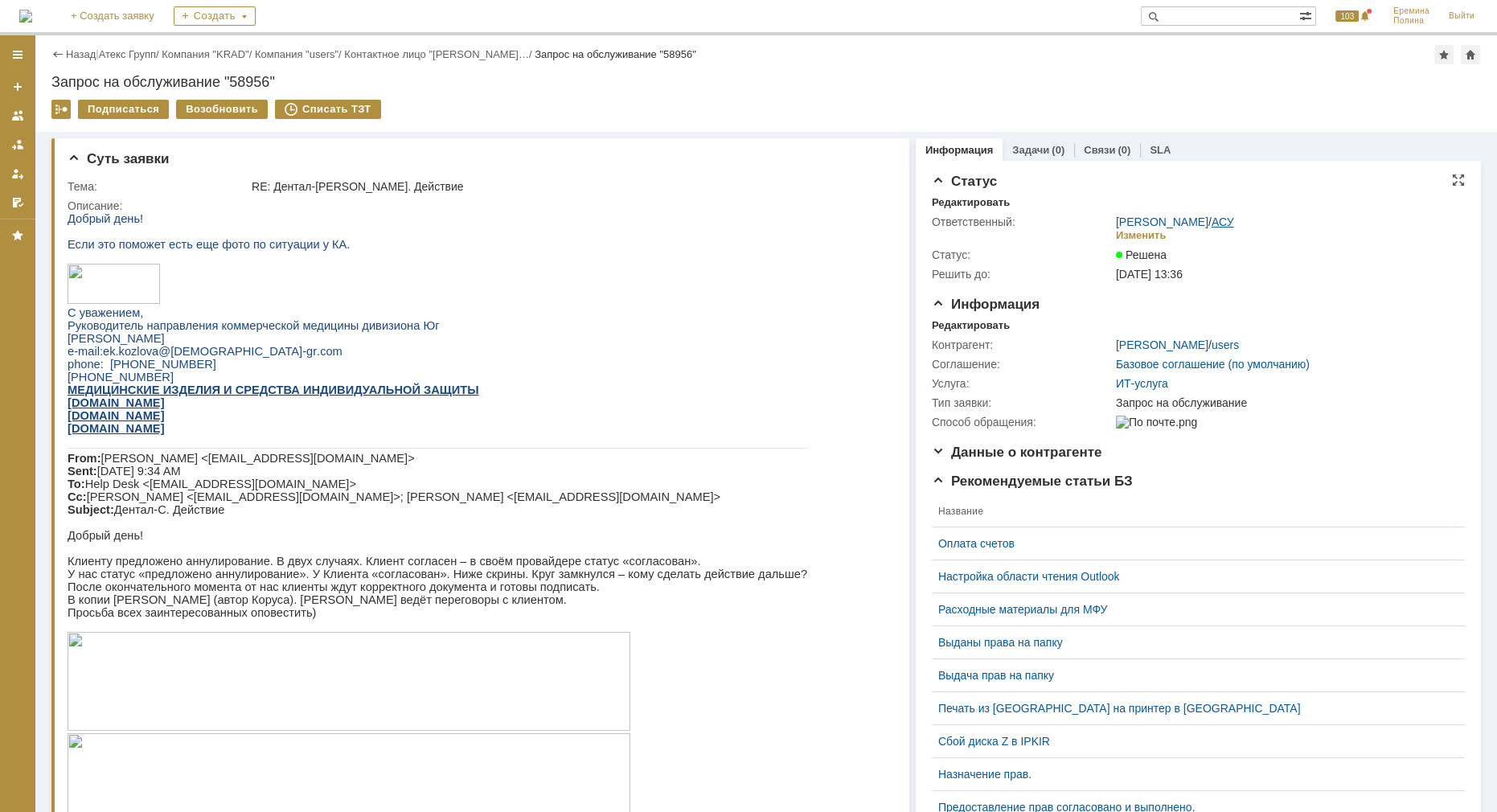
click at [1214, 217] on link "АСУ" at bounding box center [1223, 222] width 22 height 13
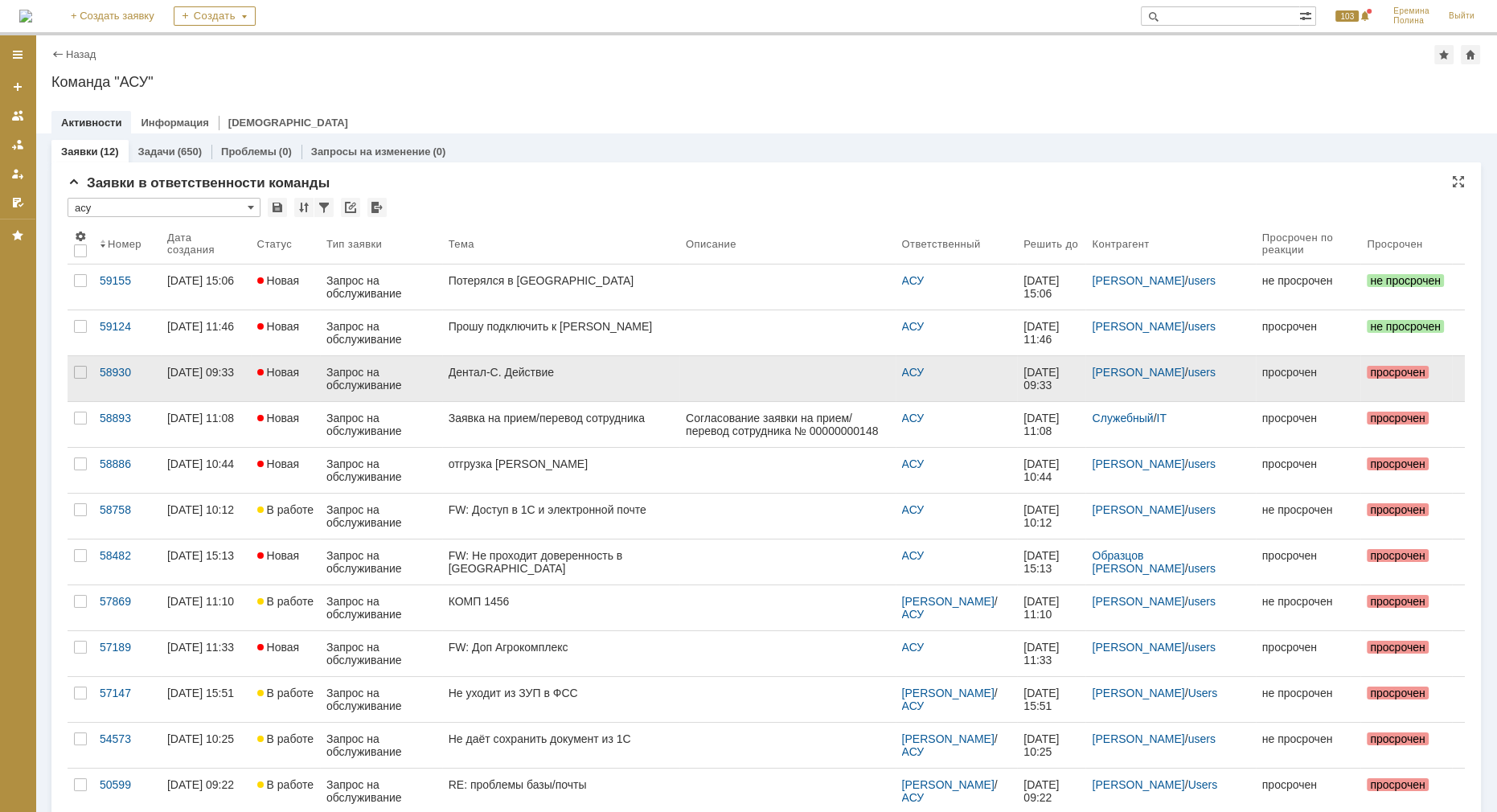
click at [590, 375] on div "Дентал-С. Действие" at bounding box center [561, 371] width 224 height 13
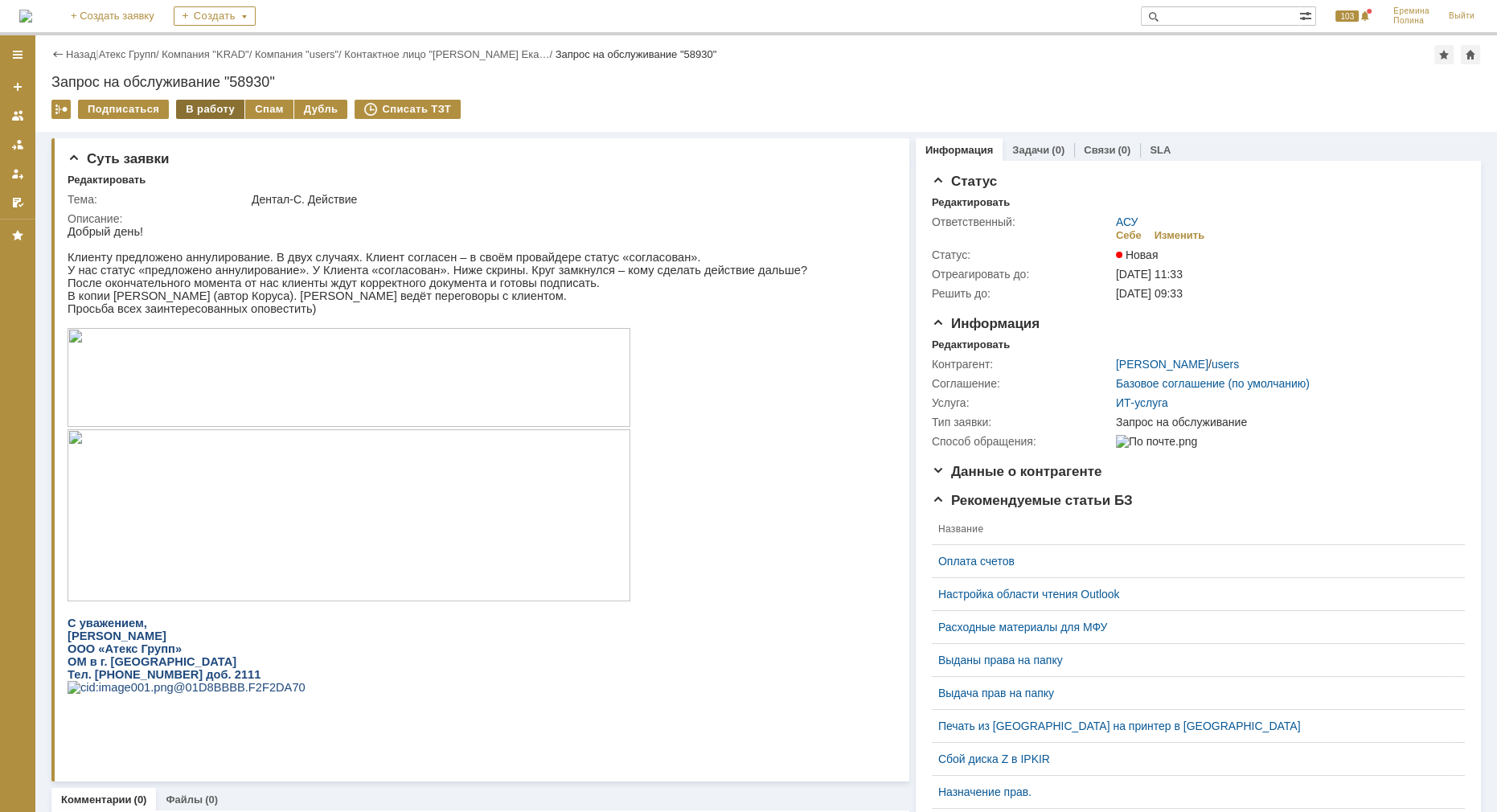
click at [208, 109] on div "В работу" at bounding box center [210, 109] width 68 height 20
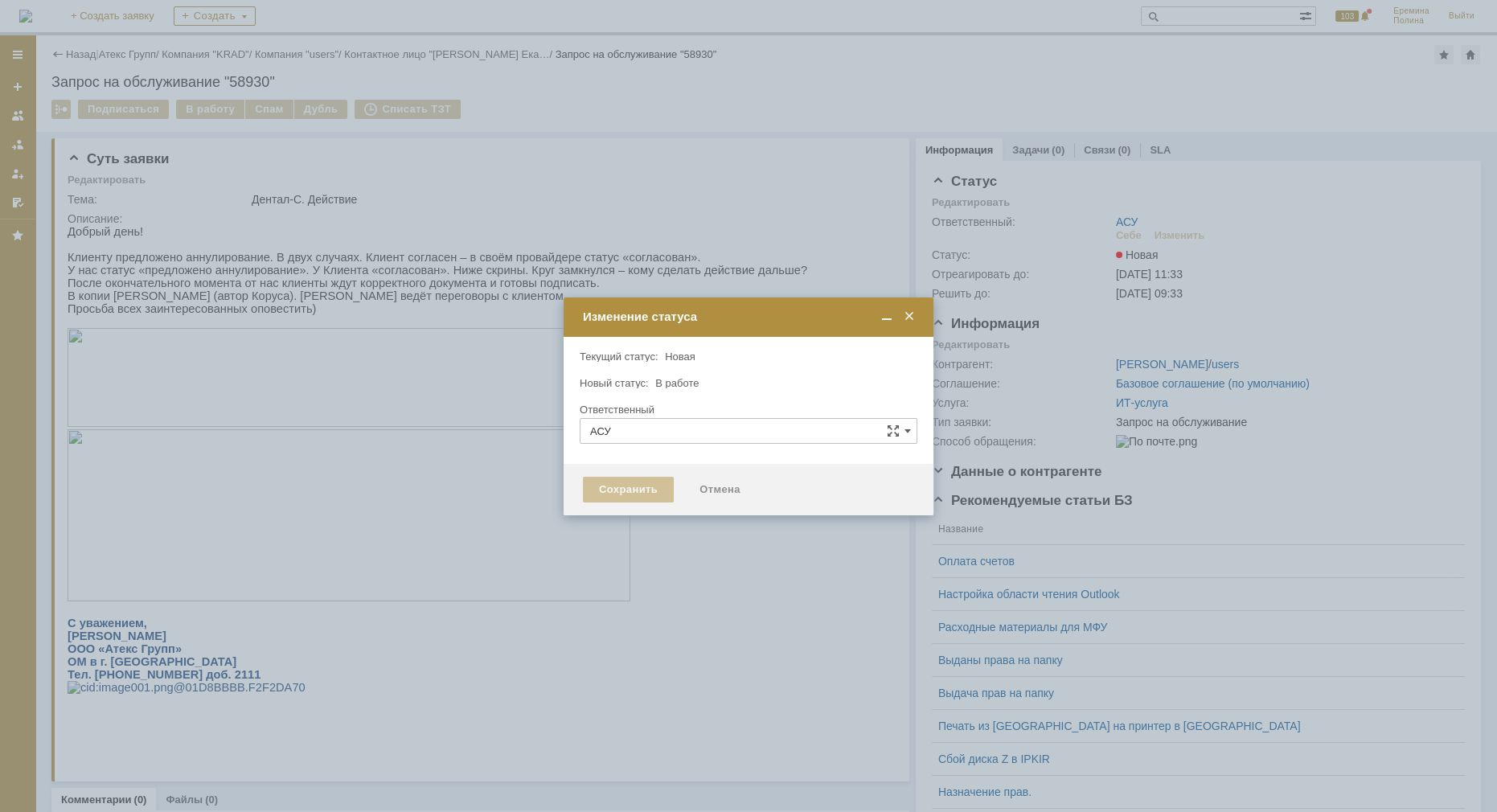
type input "[PERSON_NAME]"
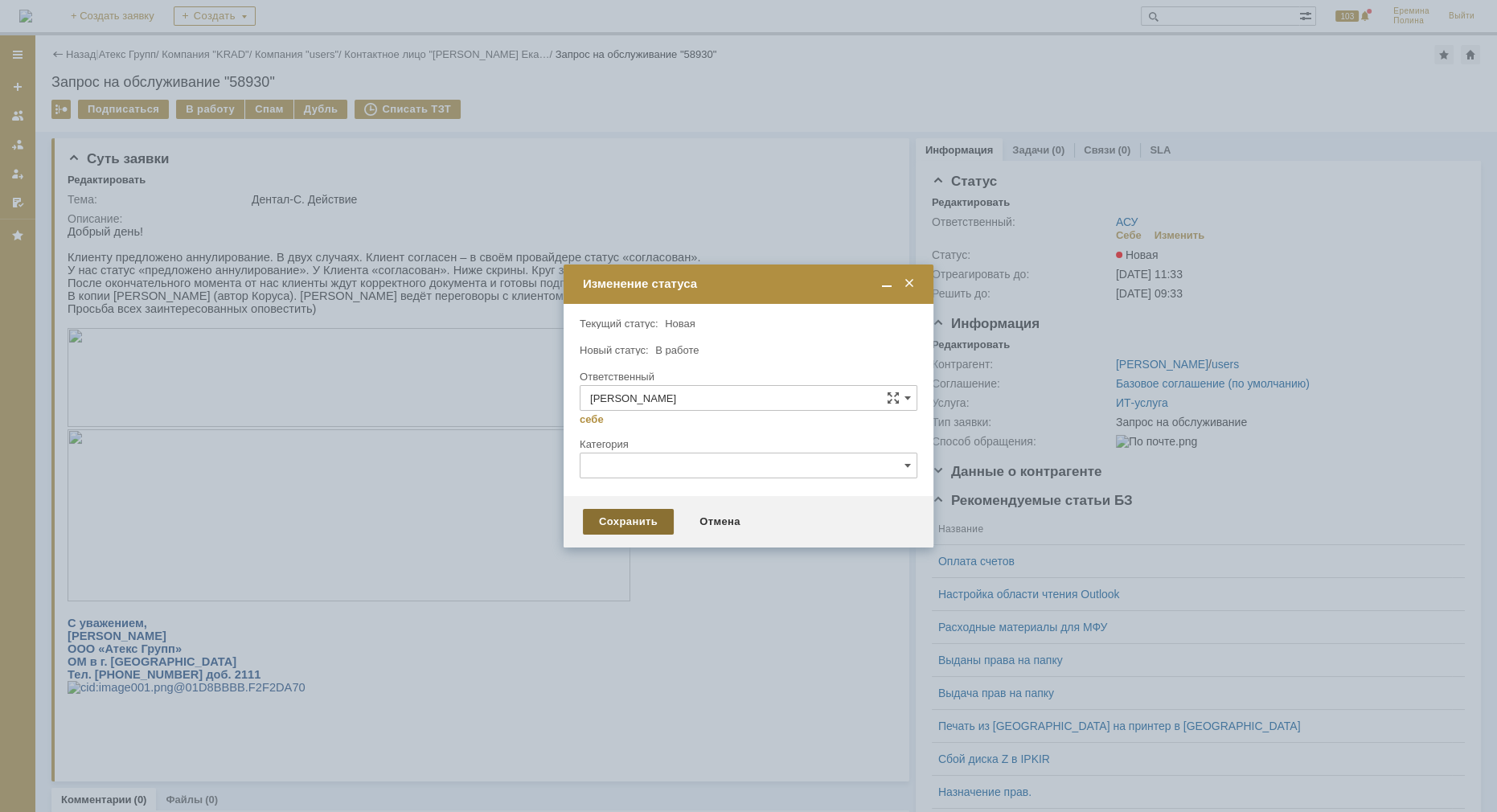
click at [636, 522] on div "Сохранить" at bounding box center [628, 522] width 91 height 25
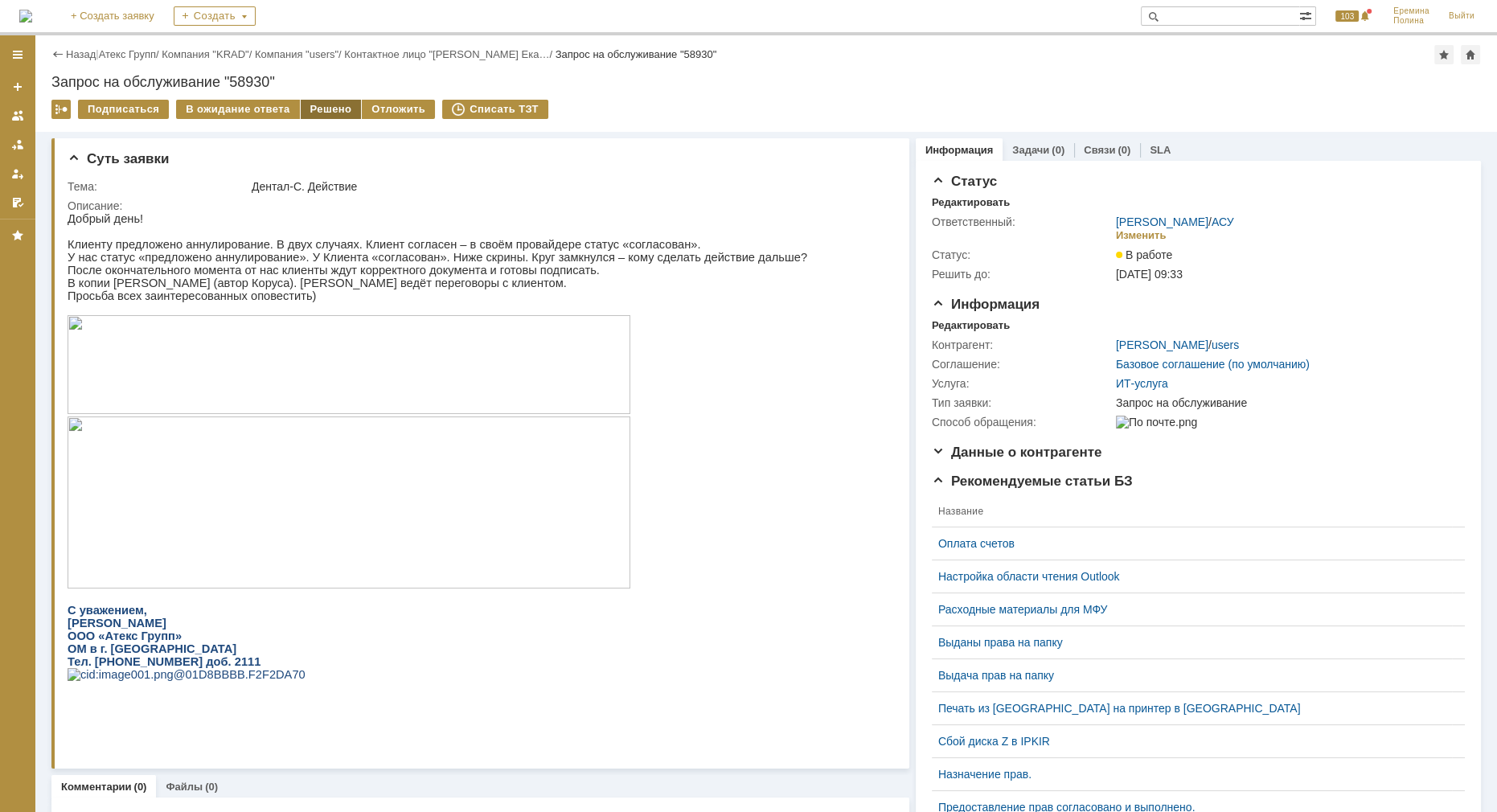
click at [324, 111] on div "Решено" at bounding box center [331, 109] width 61 height 20
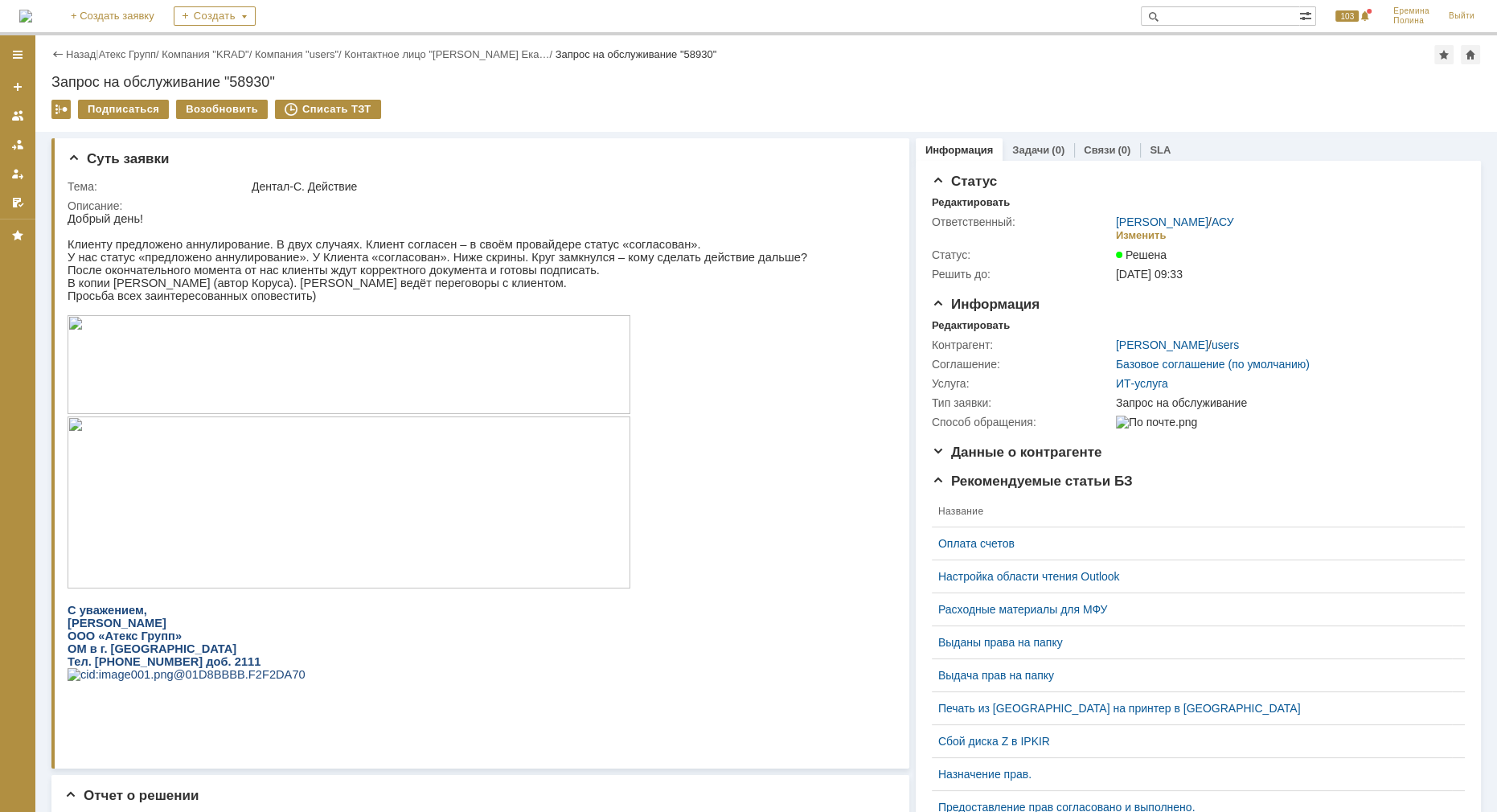
click at [1212, 219] on link "АСУ" at bounding box center [1223, 222] width 22 height 13
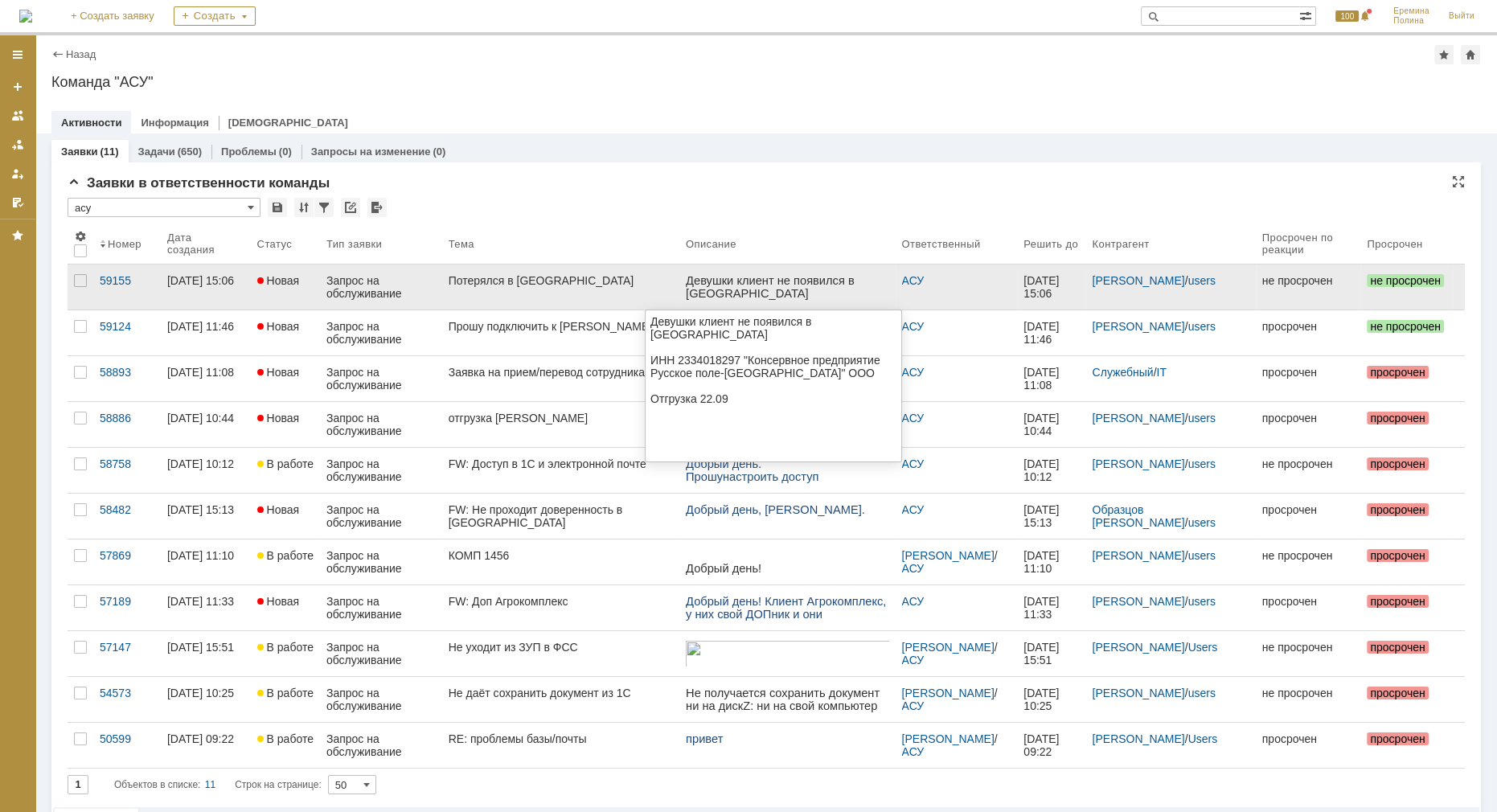
click at [794, 300] on p "ИНН 2334018297 "Консервное предприятие Русское поле-Албаши" ООО" at bounding box center [786, 319] width 203 height 38
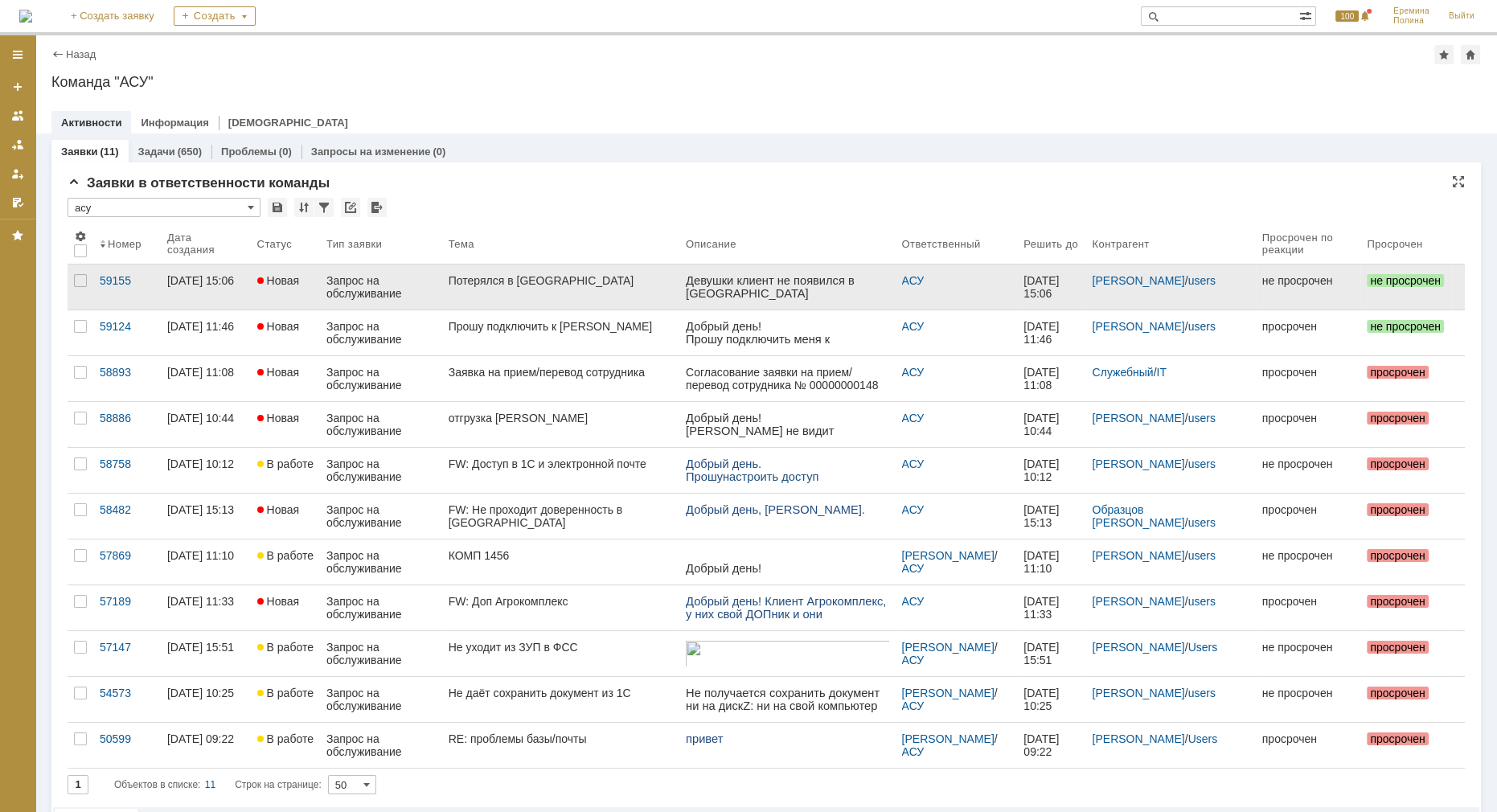
click at [426, 276] on div "Запрос на обслуживание" at bounding box center [381, 287] width 110 height 25
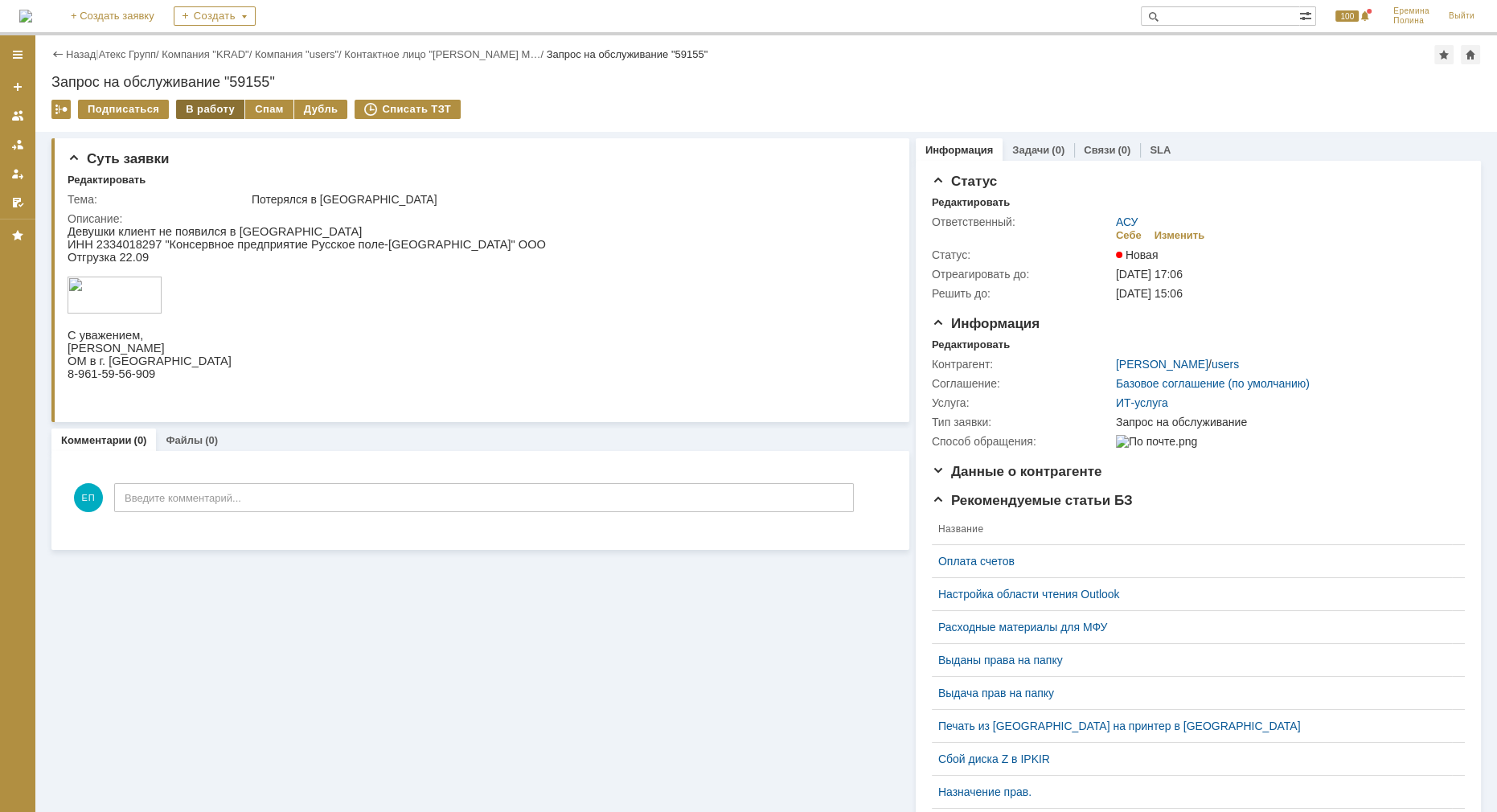
click at [205, 108] on div "В работу" at bounding box center [210, 109] width 68 height 20
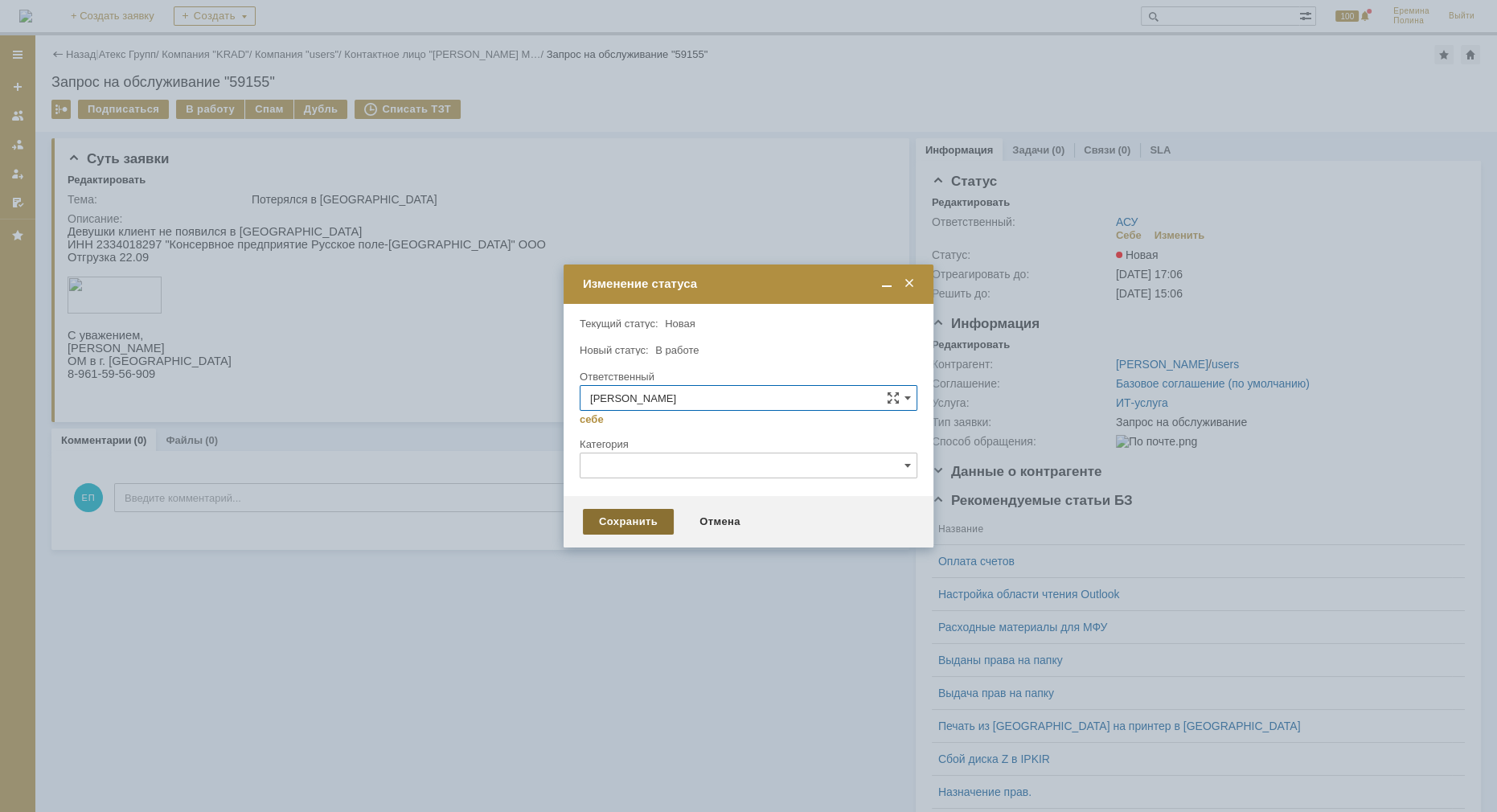
click at [621, 525] on div "Сохранить" at bounding box center [628, 522] width 91 height 25
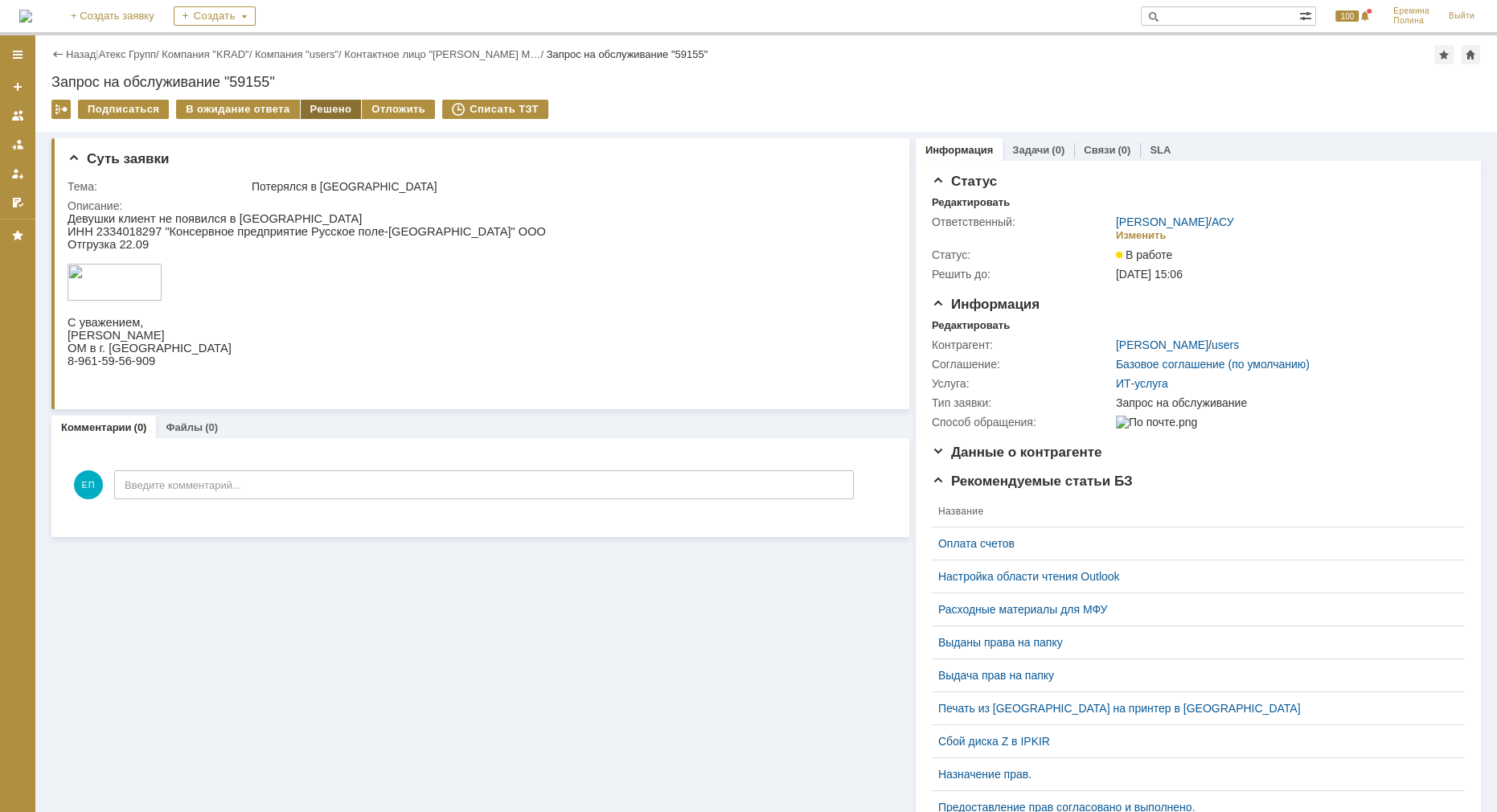
click at [311, 99] on div "Решено" at bounding box center [331, 109] width 61 height 20
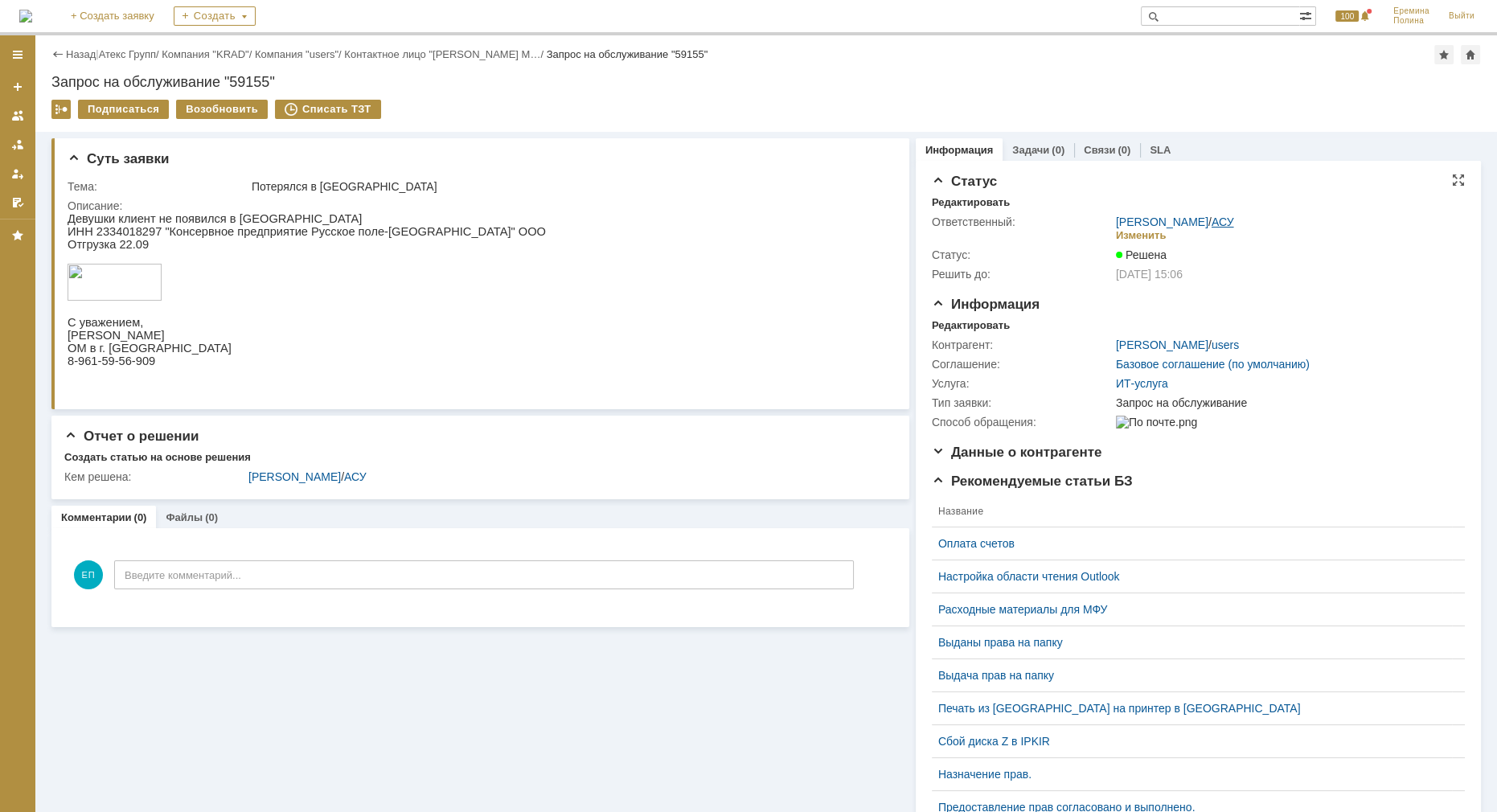
click at [1217, 217] on link "АСУ" at bounding box center [1223, 222] width 22 height 13
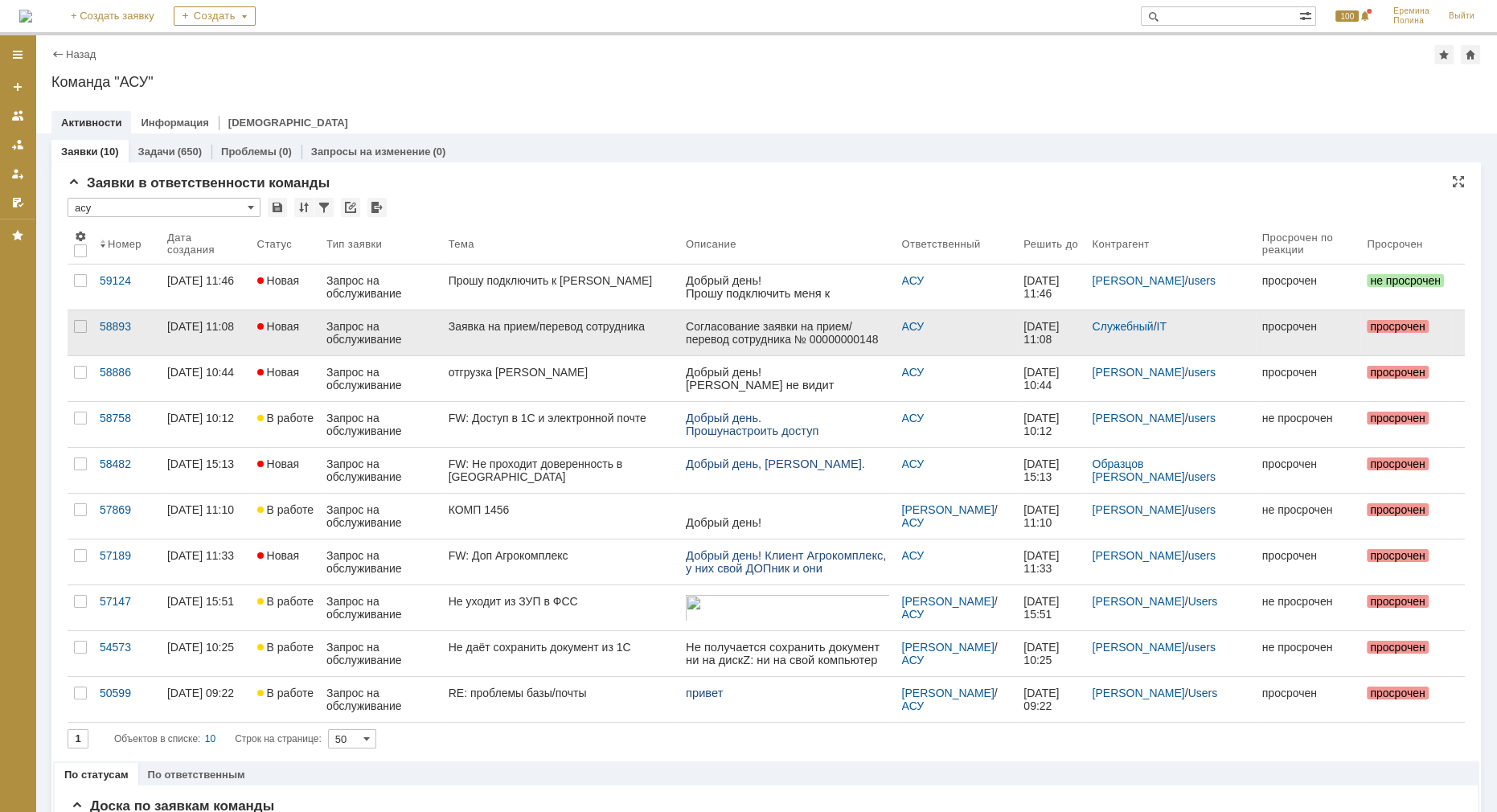
click at [590, 330] on div "Заявка на прием/перевод сотрудника" at bounding box center [561, 326] width 224 height 13
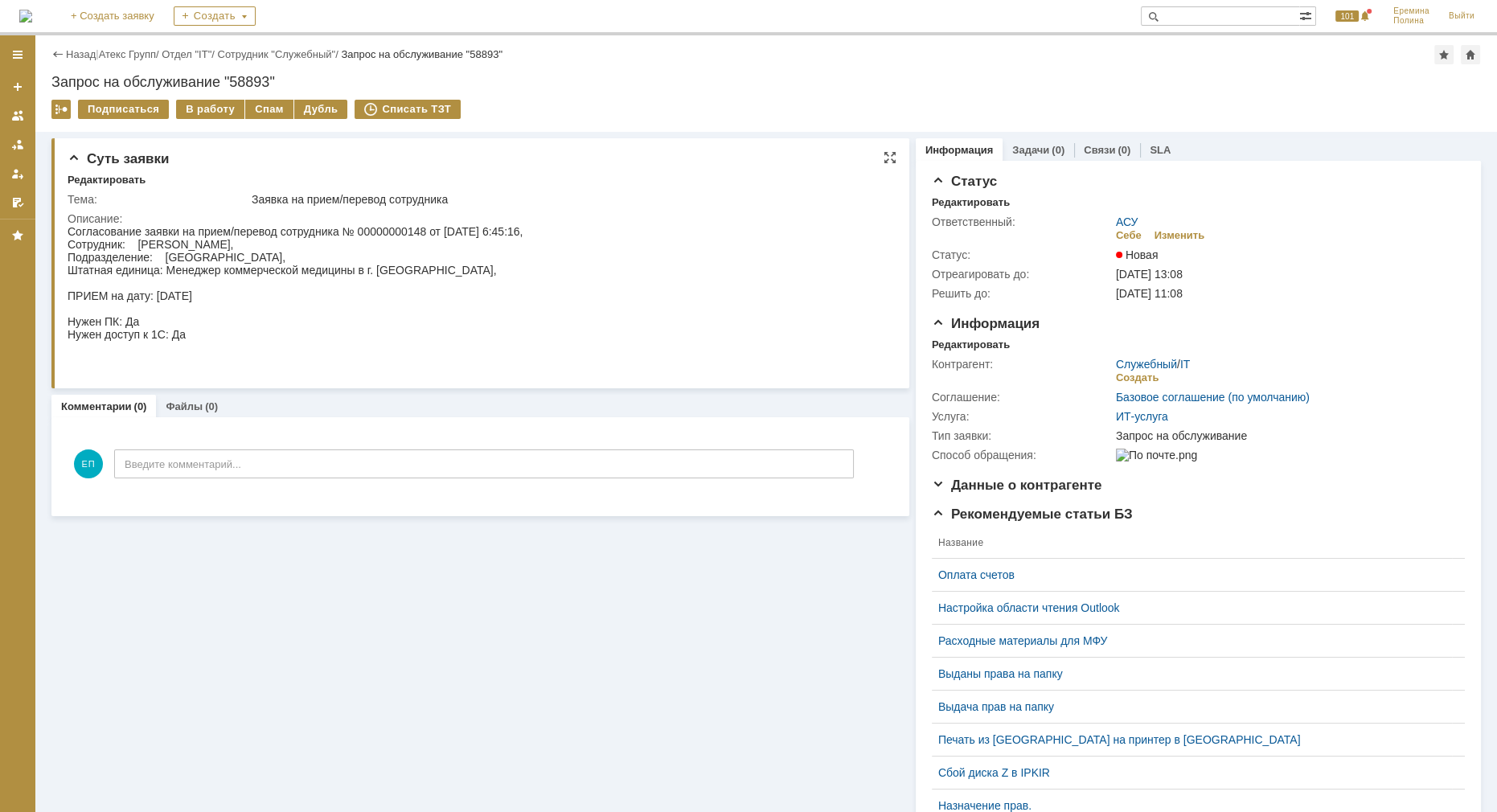
click at [411, 371] on div "Суть заявки Редактировать Тема: Заявка на прием/перевод сотрудника Описание:" at bounding box center [481, 263] width 858 height 250
click at [216, 100] on div "В работу" at bounding box center [210, 109] width 68 height 20
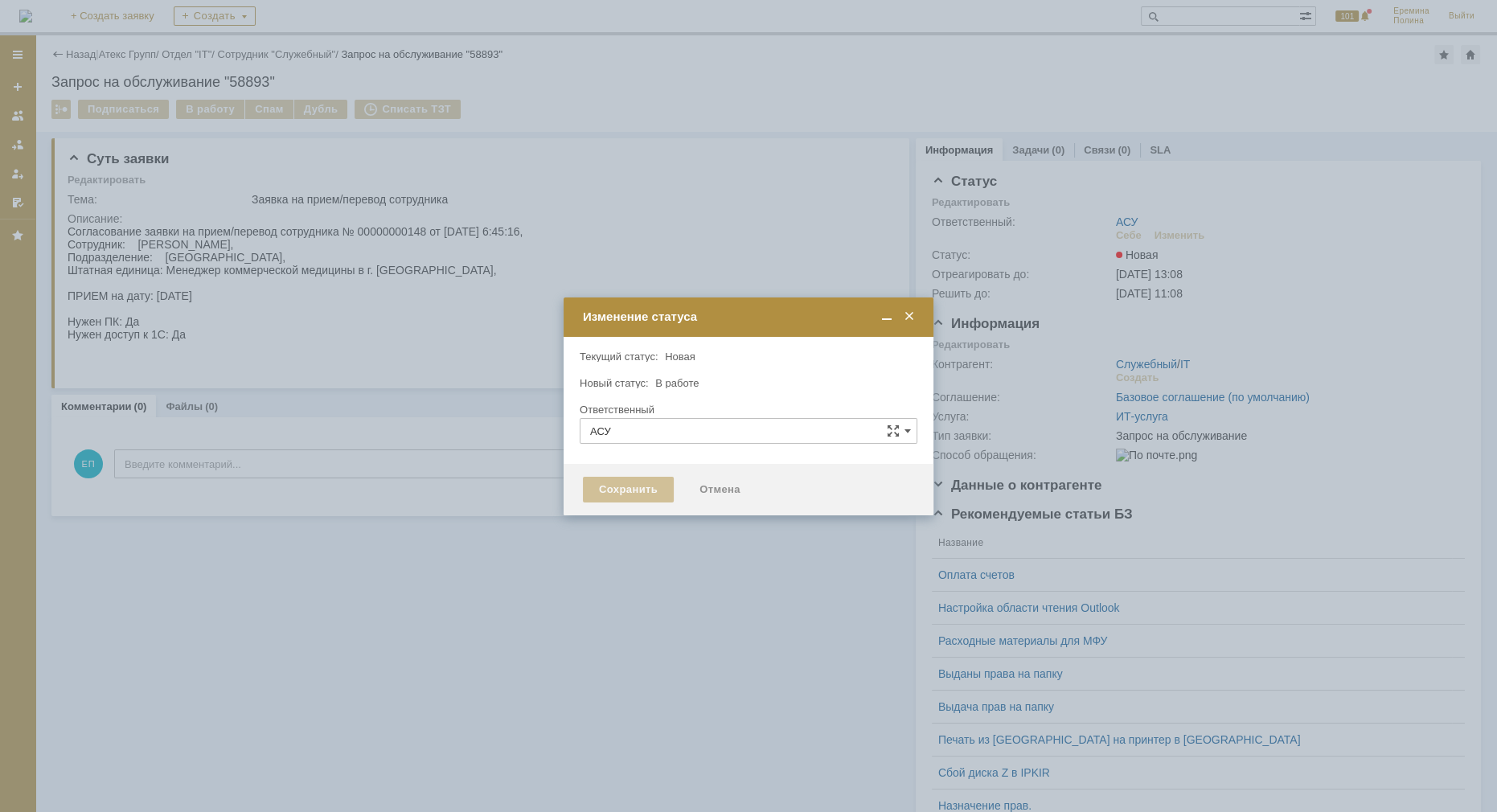
type input "[PERSON_NAME]"
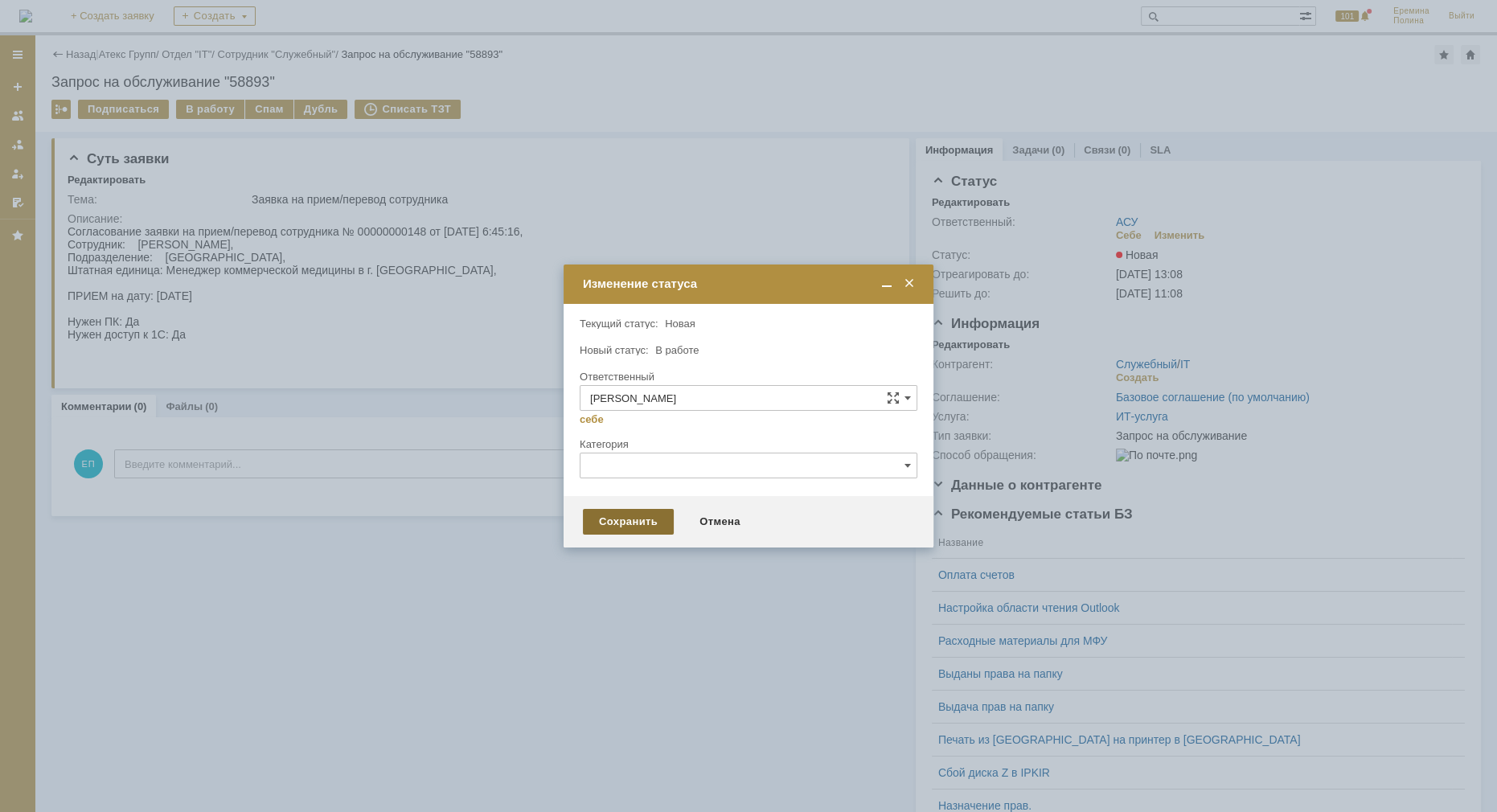
click at [640, 520] on div "Сохранить" at bounding box center [628, 522] width 91 height 25
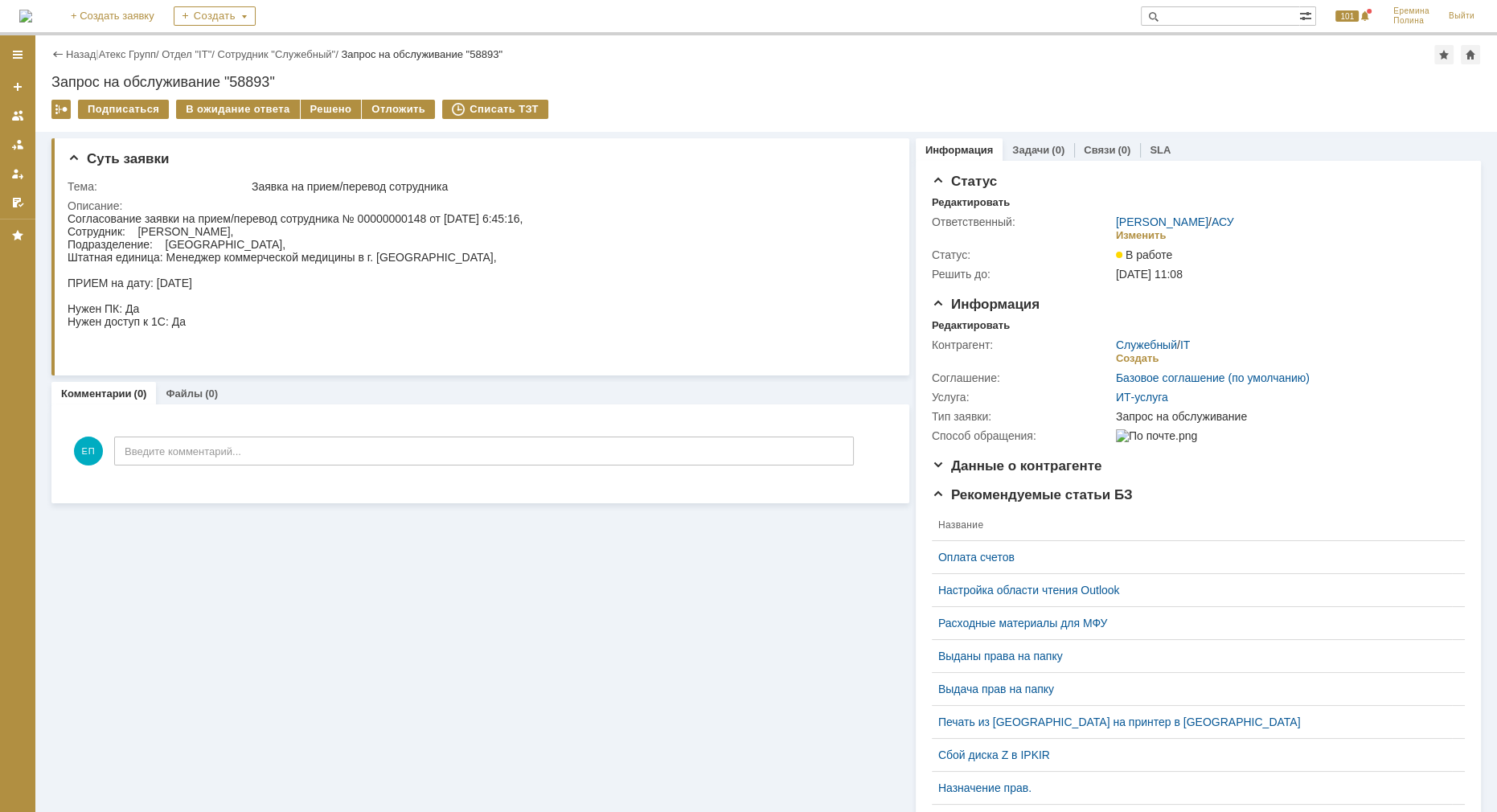
click at [318, 97] on div "Назад | Атекс Групп / Отдел "IT" / Сотрудник "Служебный" / Запрос на обслуживан…" at bounding box center [766, 84] width 1461 height 97
click at [319, 104] on div "Решено" at bounding box center [331, 109] width 61 height 20
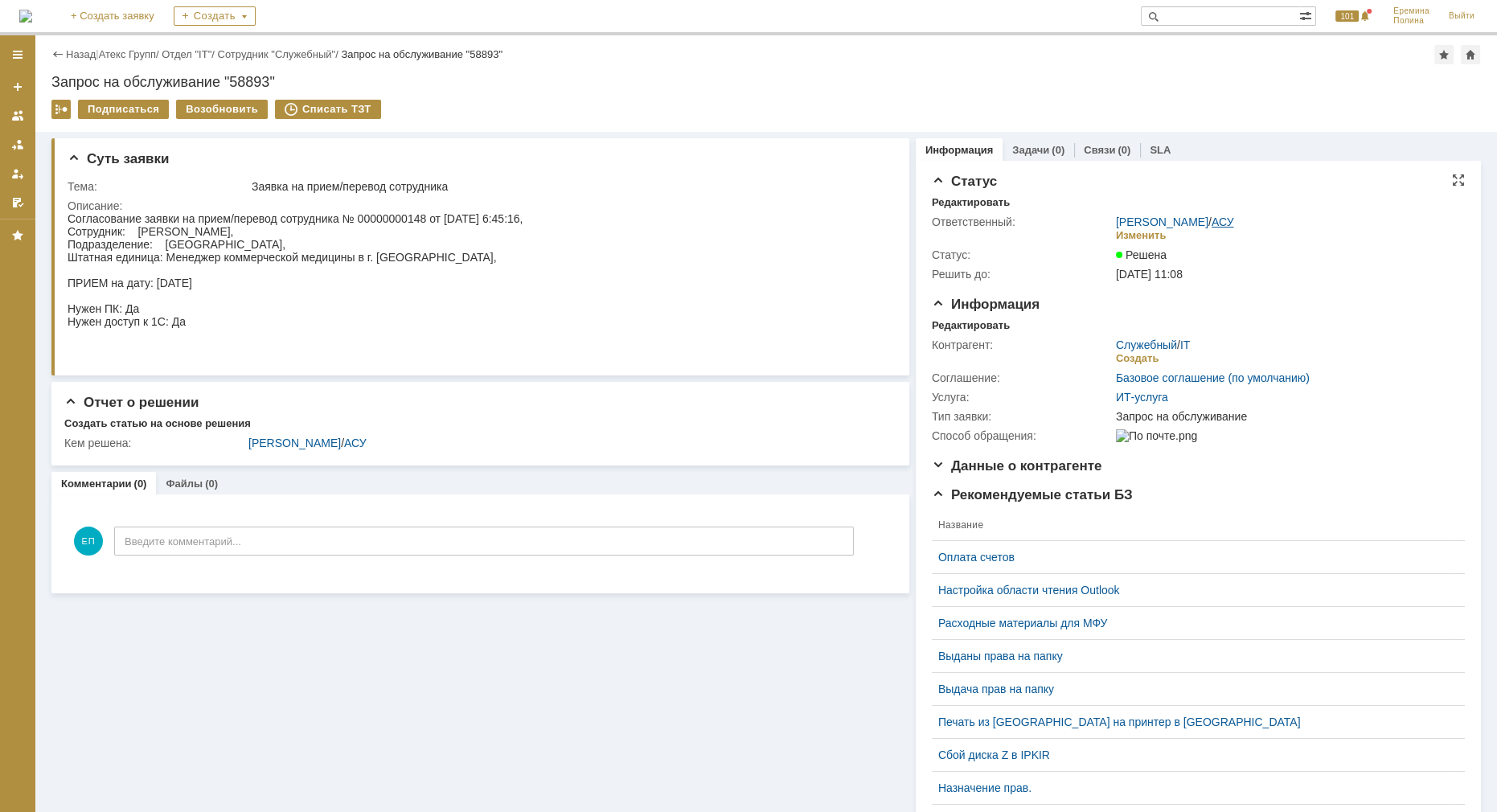
click at [1214, 220] on link "АСУ" at bounding box center [1223, 222] width 22 height 13
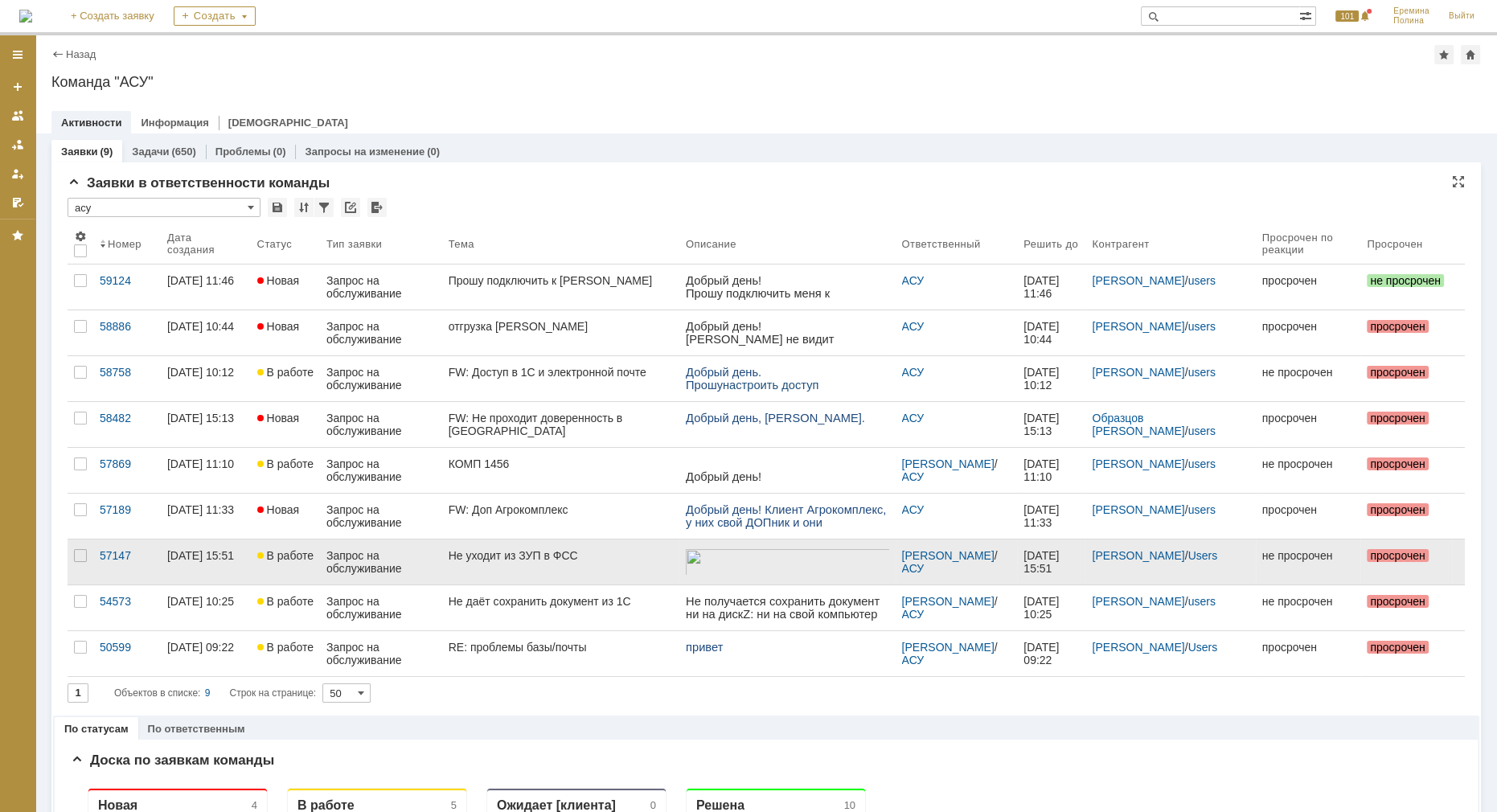
click at [518, 552] on div "Не уходит из ЗУП в ФСС" at bounding box center [561, 555] width 224 height 13
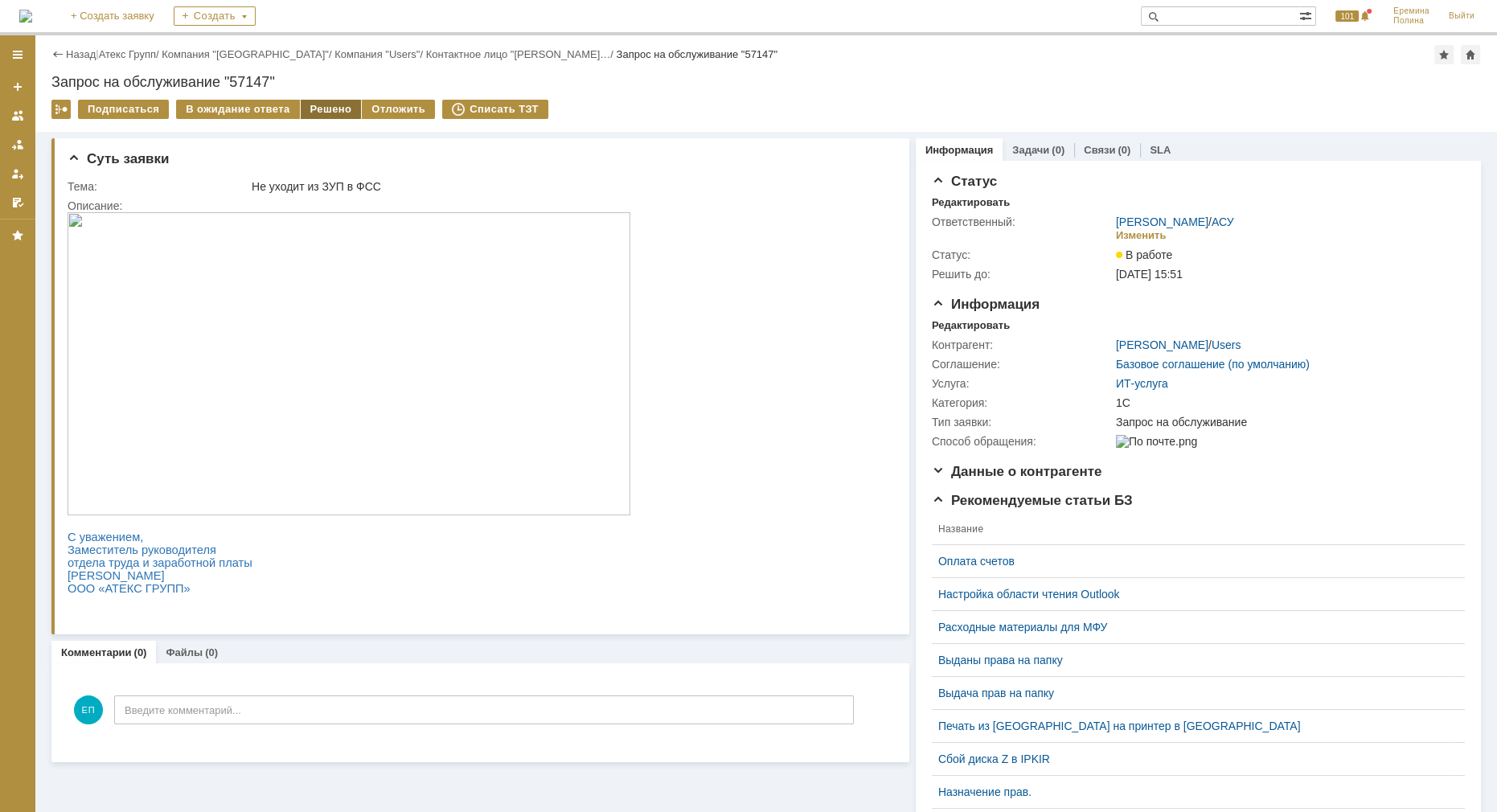
click at [314, 104] on div "Решено" at bounding box center [331, 109] width 61 height 20
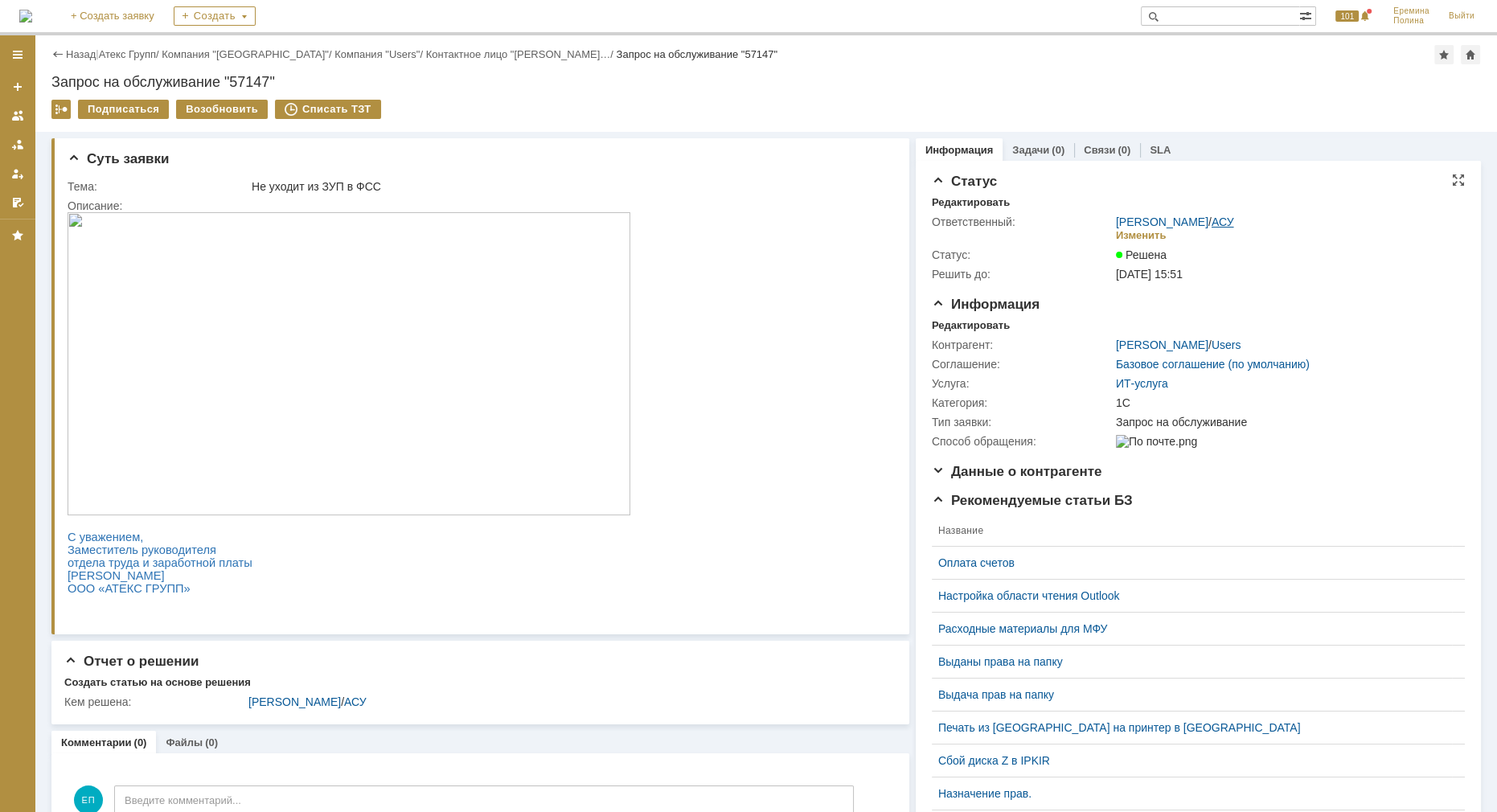
click at [1219, 223] on link "АСУ" at bounding box center [1223, 222] width 22 height 13
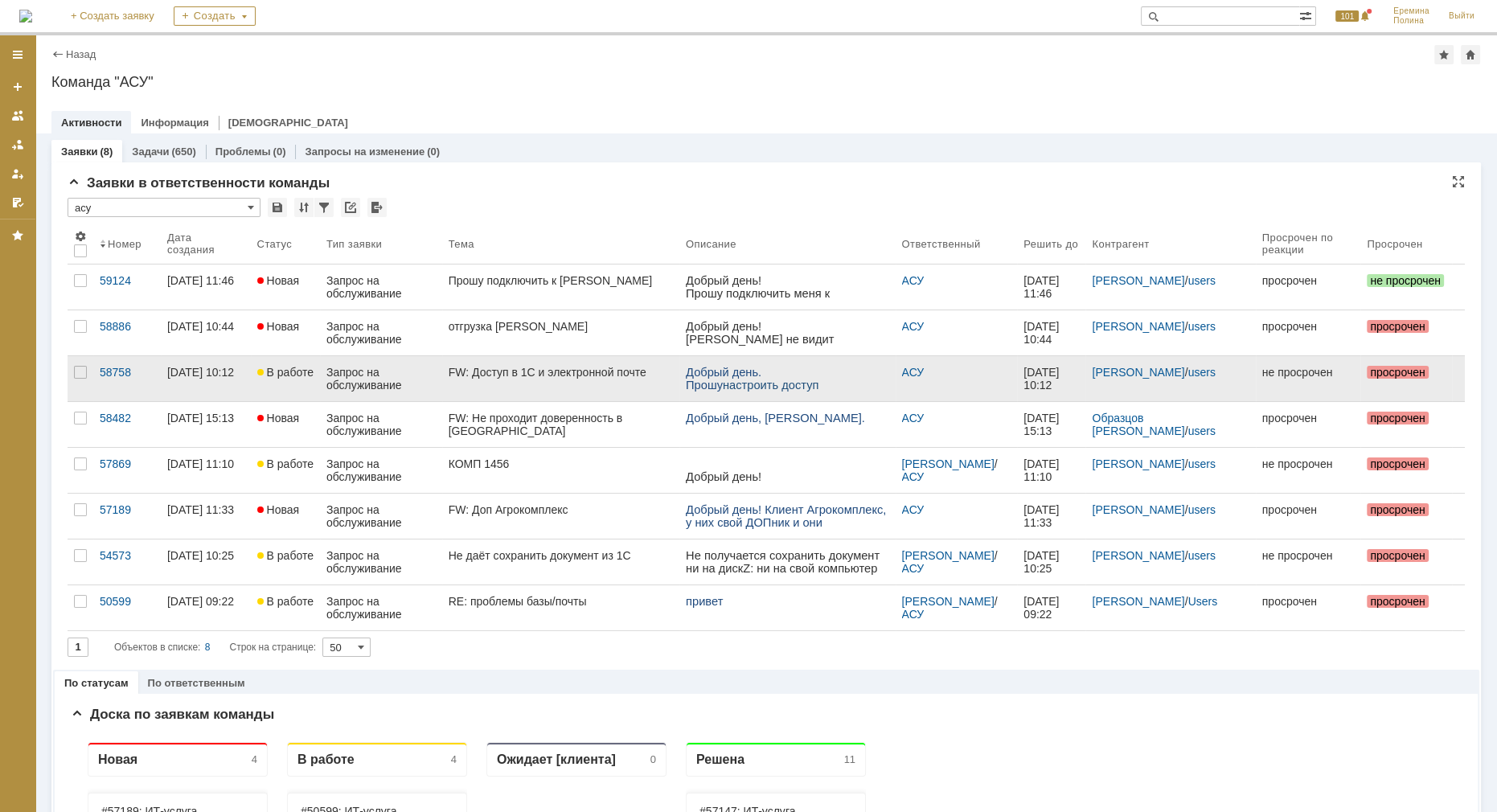
click at [604, 371] on div "FW: Доступ в 1С и электронной почте" at bounding box center [561, 371] width 224 height 13
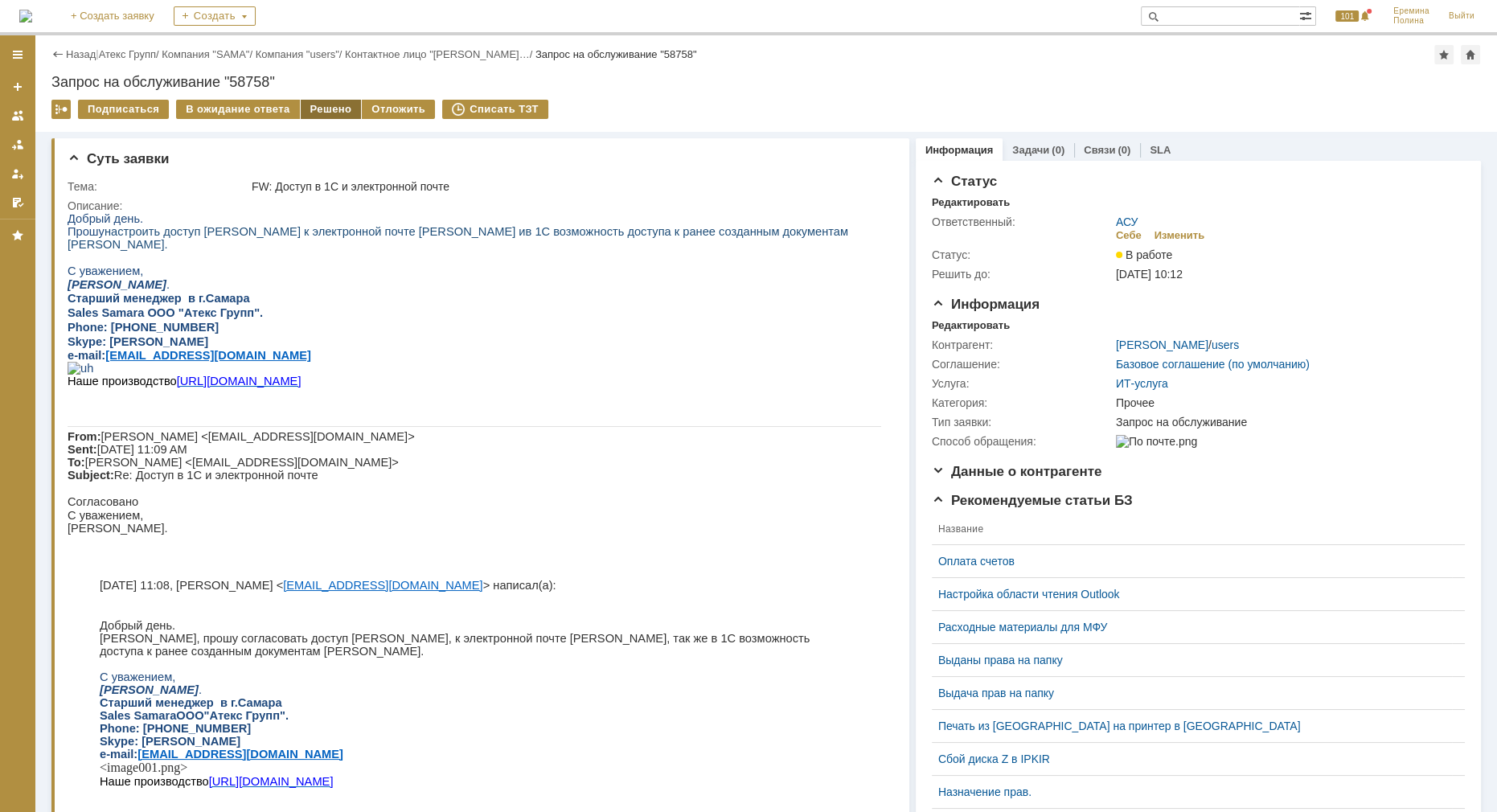
click at [336, 106] on div "Решено" at bounding box center [331, 109] width 61 height 20
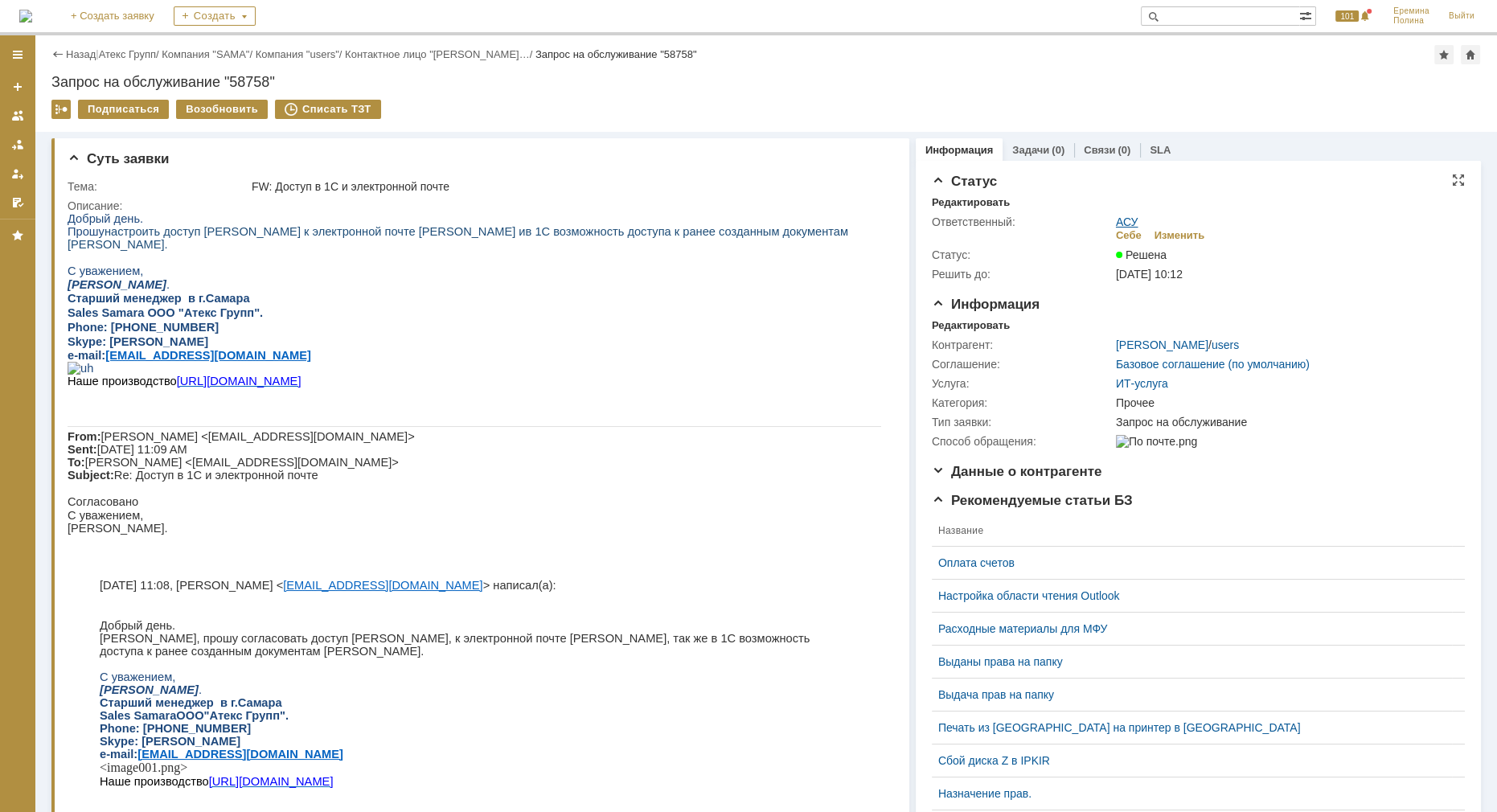
click at [1126, 217] on link "АСУ" at bounding box center [1127, 222] width 22 height 13
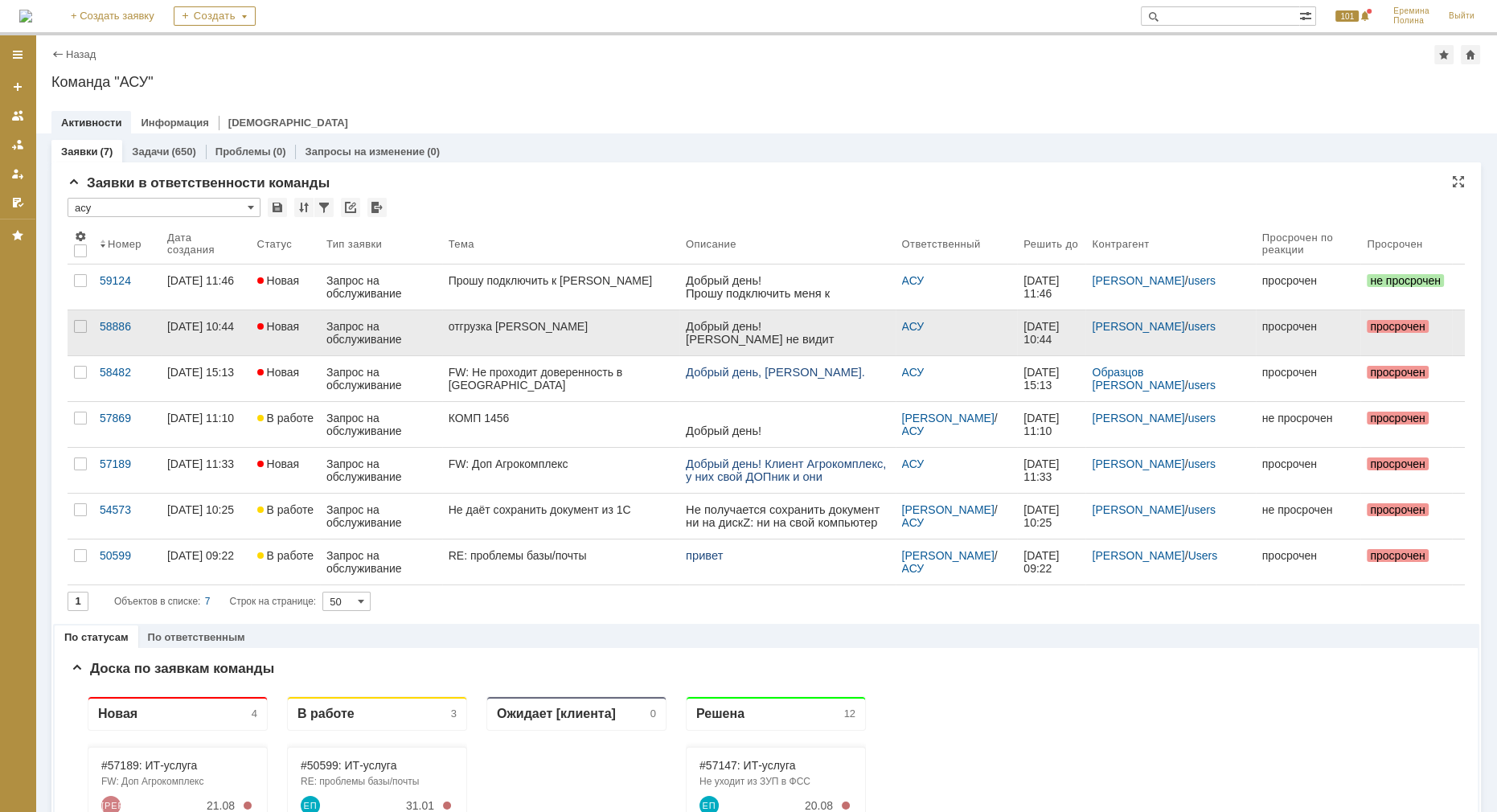
click at [536, 330] on div "отгрузка [PERSON_NAME]" at bounding box center [561, 326] width 224 height 13
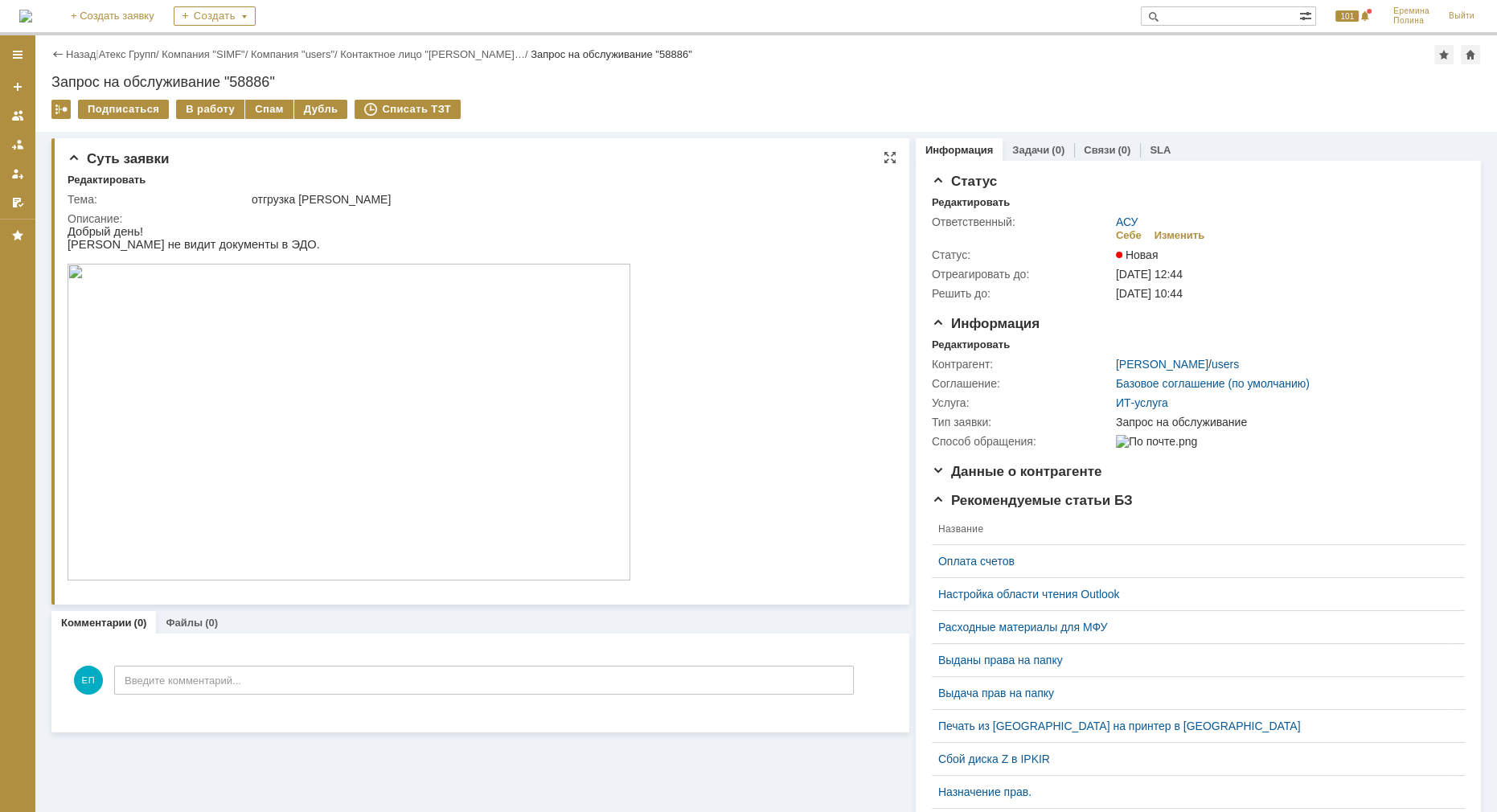
click at [322, 193] on div "отгрузка [PERSON_NAME]" at bounding box center [568, 199] width 633 height 13
copy div "Живогляд"
click at [201, 108] on div "В работу" at bounding box center [210, 109] width 68 height 20
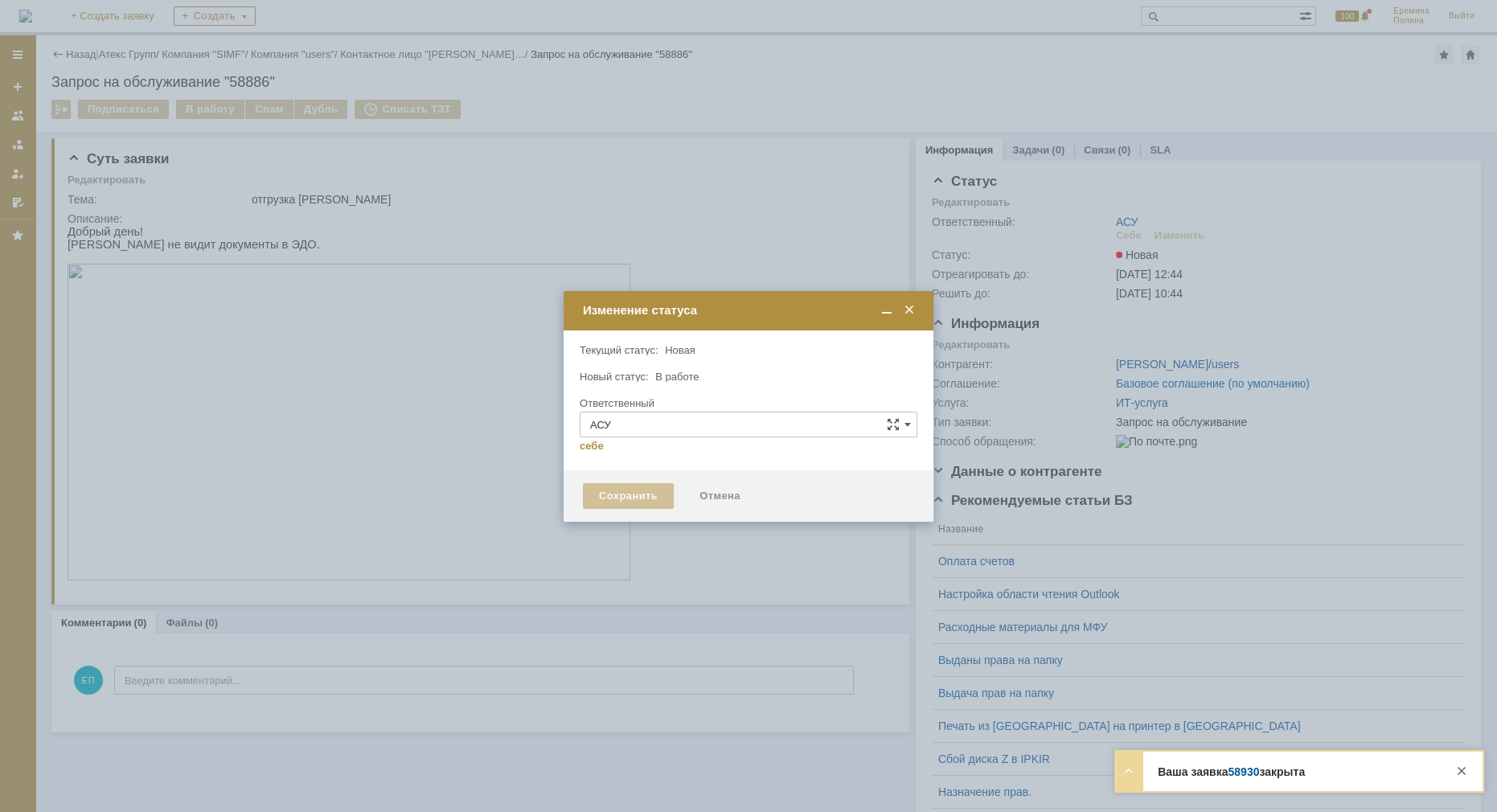
type input "[PERSON_NAME]"
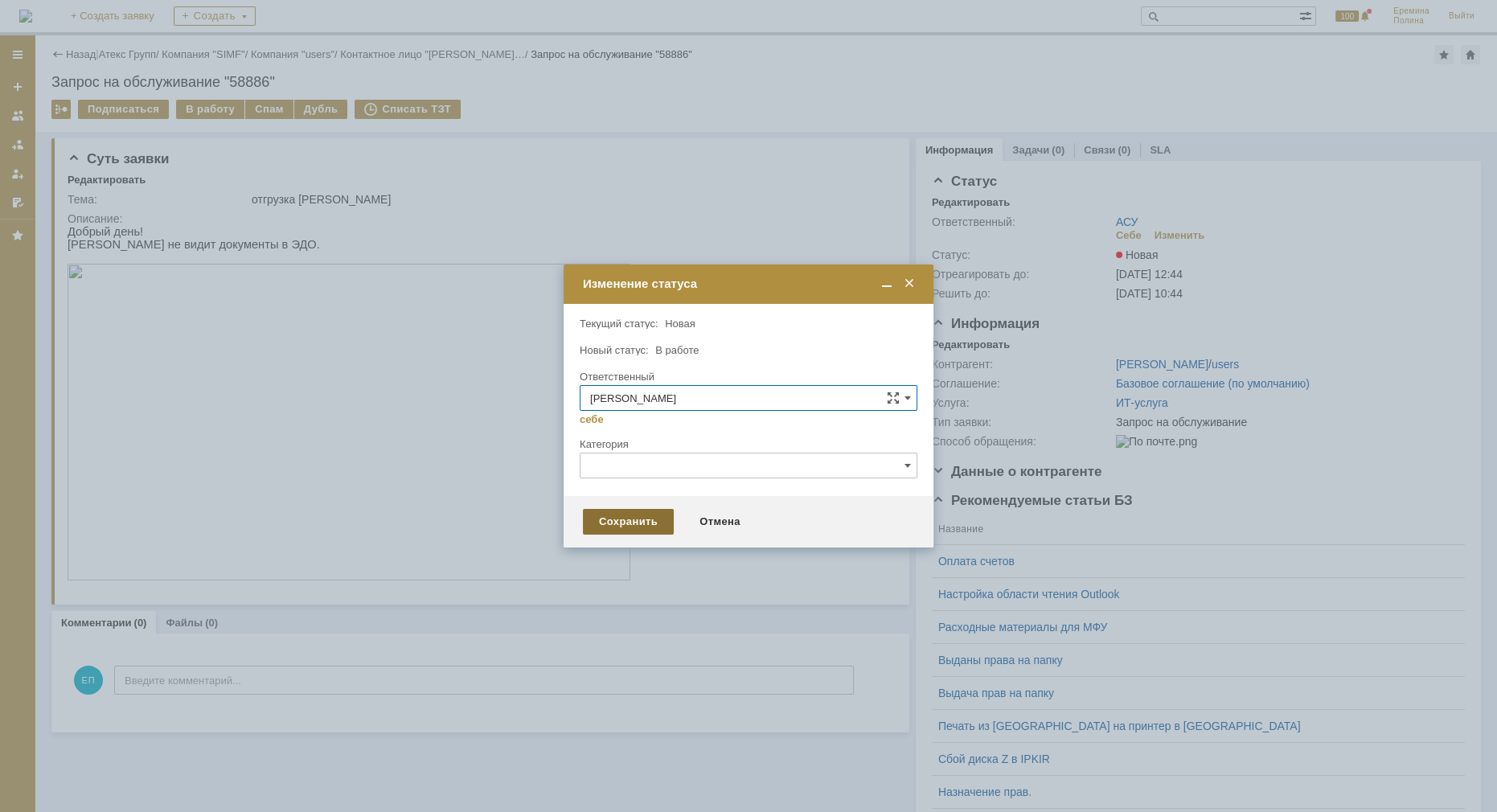
click at [638, 522] on div "Сохранить" at bounding box center [628, 522] width 91 height 25
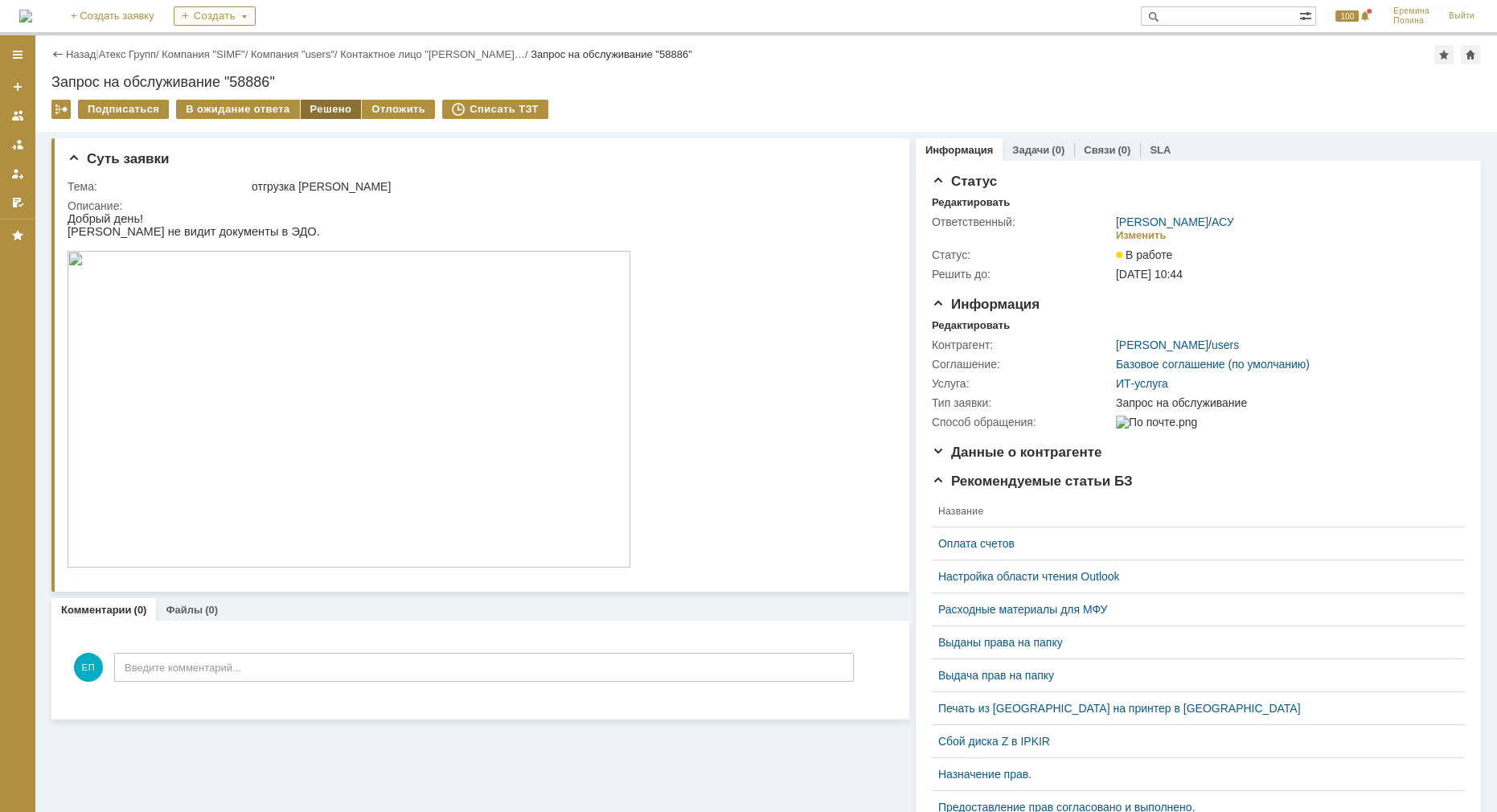
click at [316, 104] on div "Решено" at bounding box center [331, 109] width 61 height 20
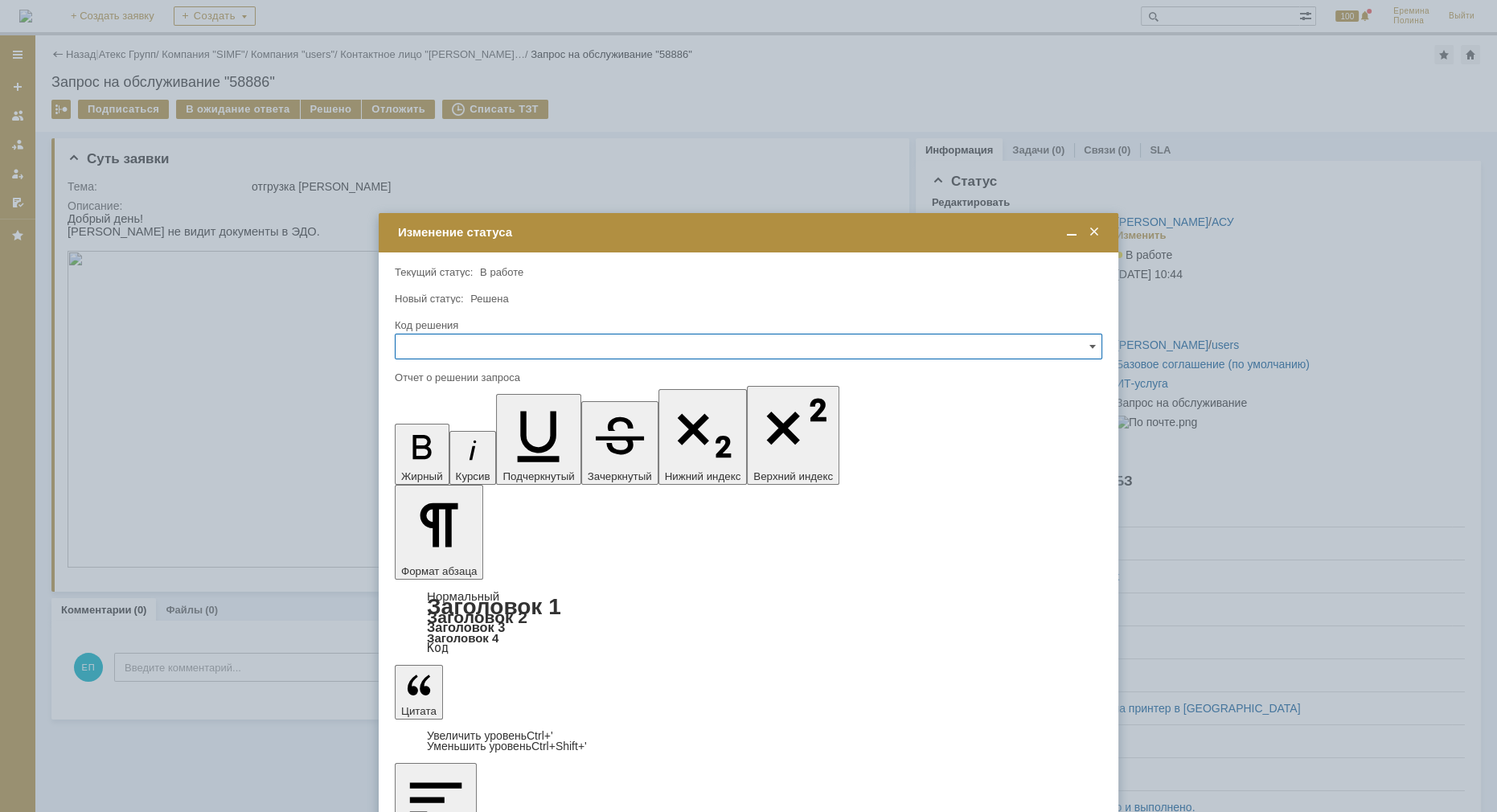
click at [1092, 231] on span at bounding box center [1093, 232] width 16 height 14
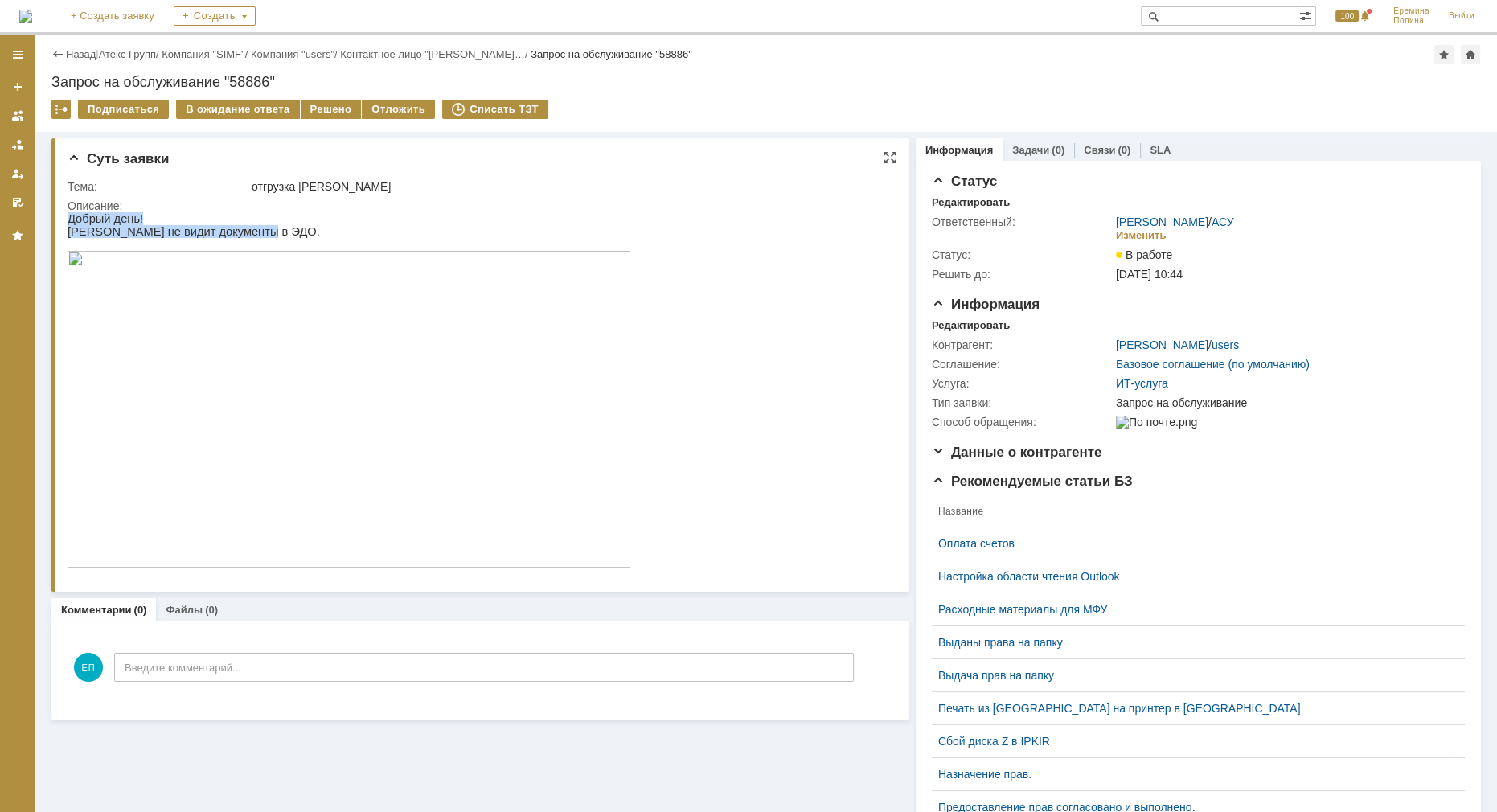
drag, startPoint x: 248, startPoint y: 231, endPoint x: 76, endPoint y: 180, distance: 179.4
click at [76, 212] on html "Добрый день! Клиент не видит документы в ЭДО." at bounding box center [477, 391] width 820 height 358
drag, startPoint x: 377, startPoint y: 178, endPoint x: 55, endPoint y: 190, distance: 322.2
click at [42, 175] on div "Суть заявки Тема: отгрузка Живогляд Описание: Комментарии (0) Файлы (0) Коммент…" at bounding box center [766, 582] width 1461 height 901
copy div "Суть заявки Тема: отгрузка Живогляд"
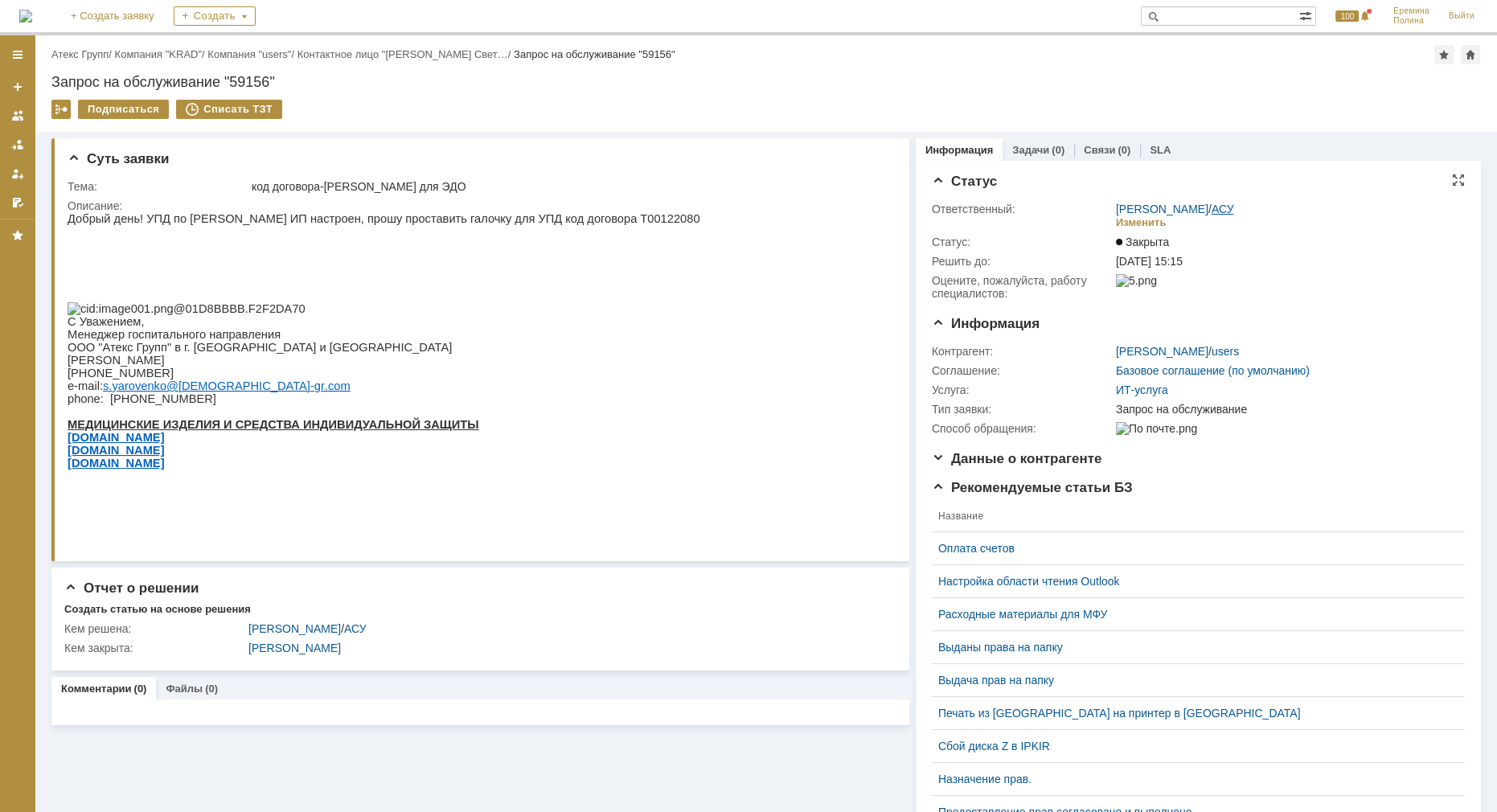
click at [1212, 214] on link "АСУ" at bounding box center [1223, 208] width 22 height 13
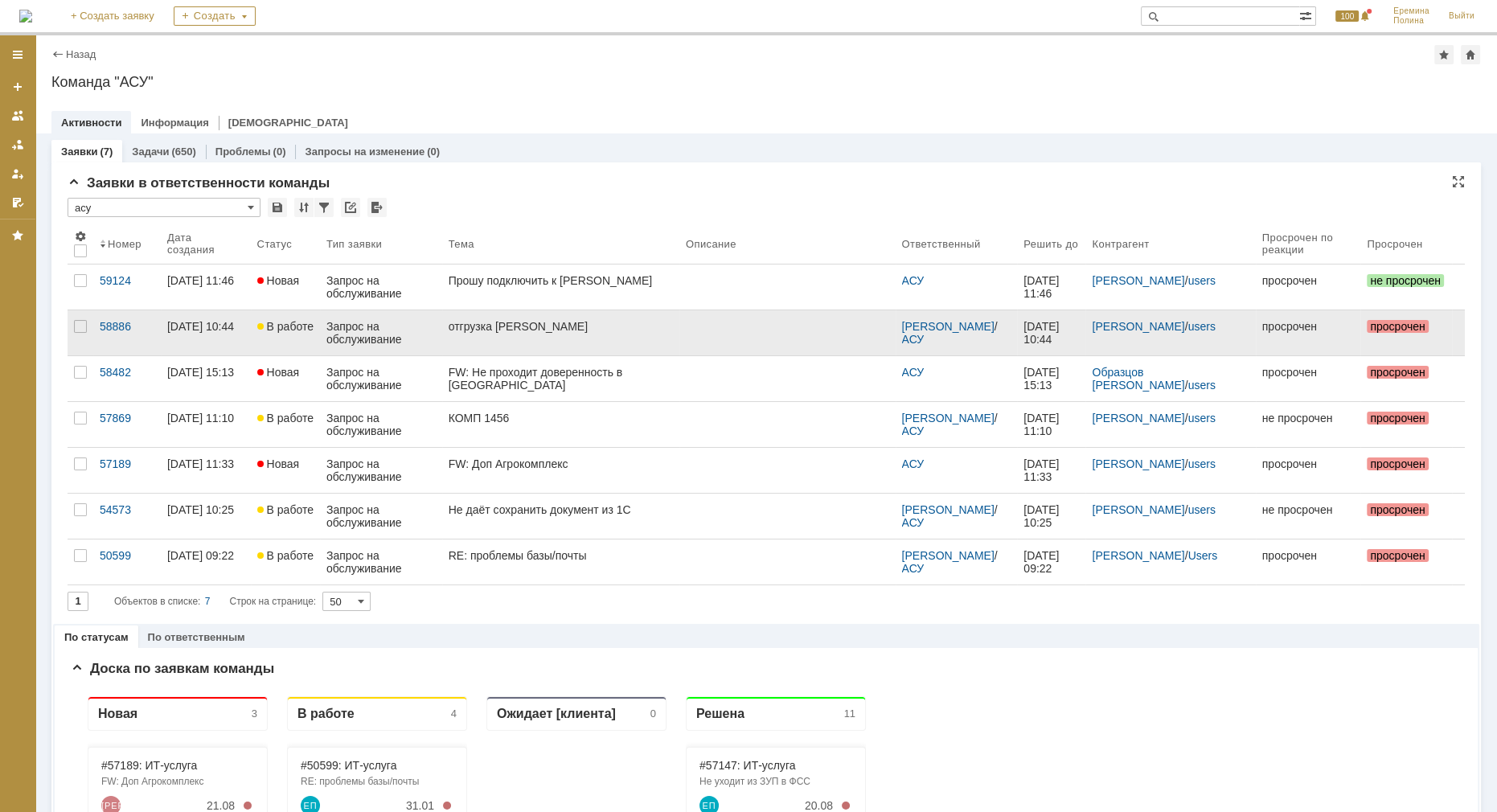
click at [506, 330] on div "отгрузка [PERSON_NAME]" at bounding box center [561, 326] width 224 height 13
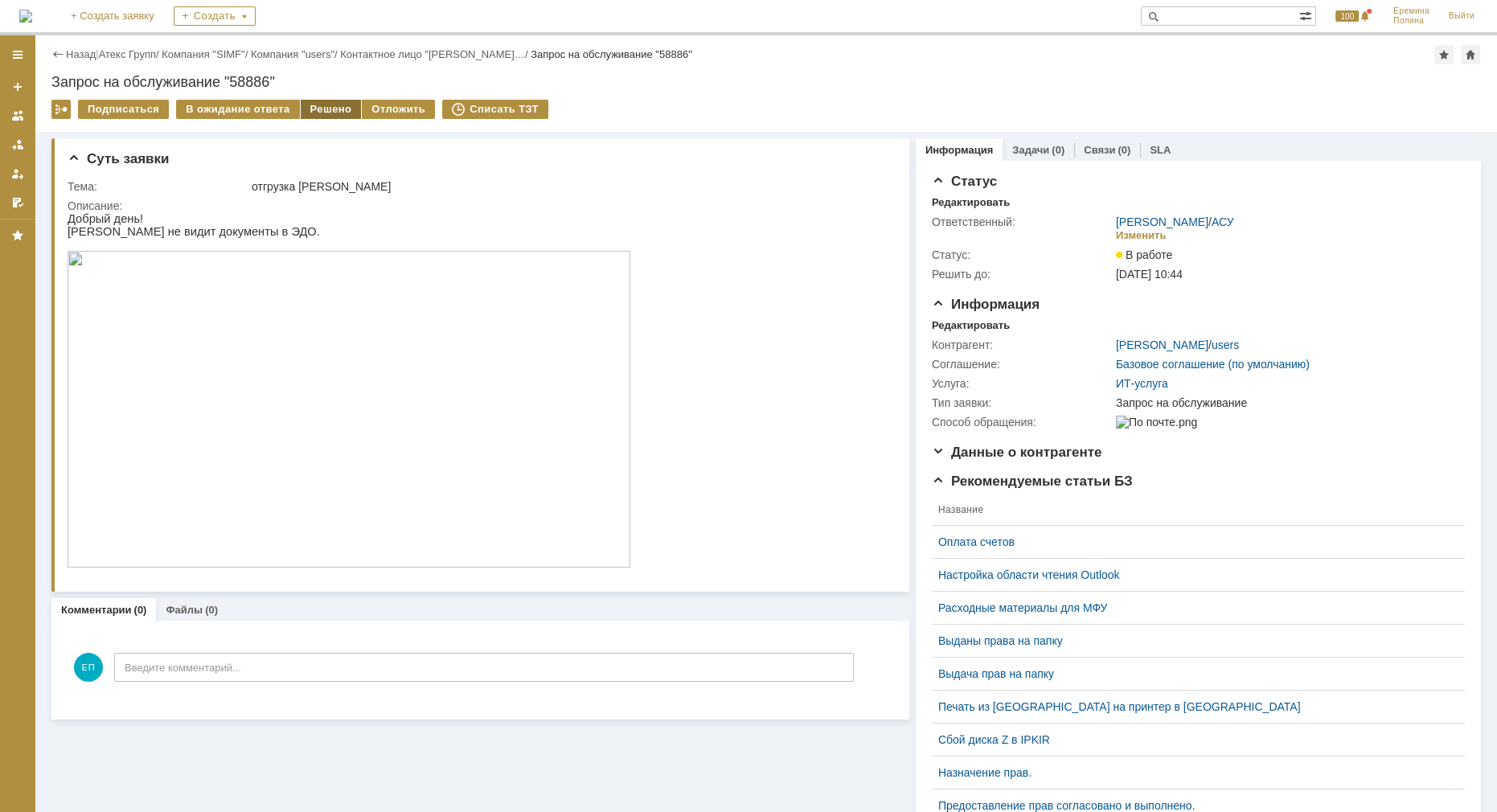
click at [311, 110] on div "Решено" at bounding box center [331, 109] width 61 height 20
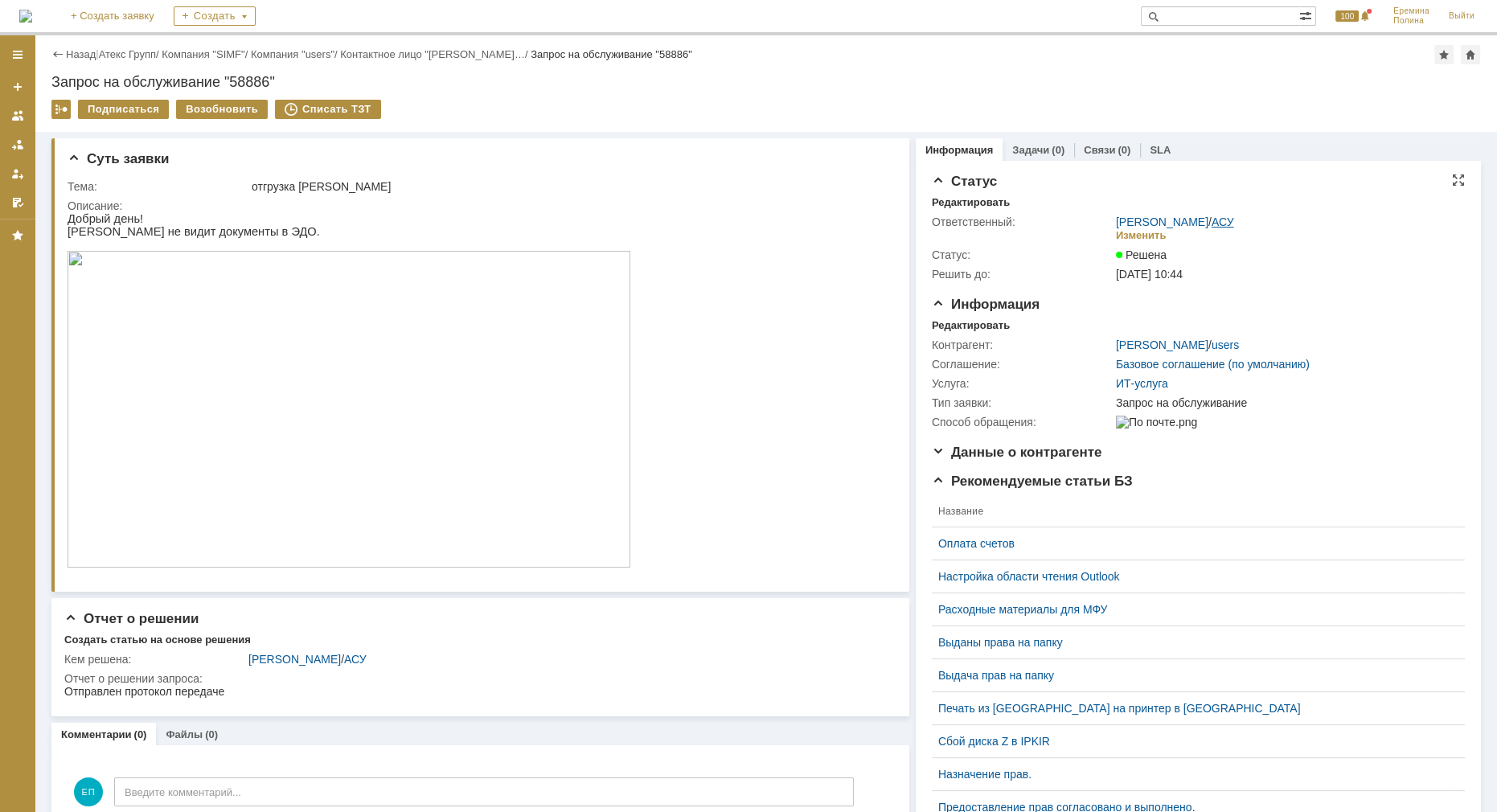
click at [1212, 221] on link "АСУ" at bounding box center [1223, 222] width 22 height 13
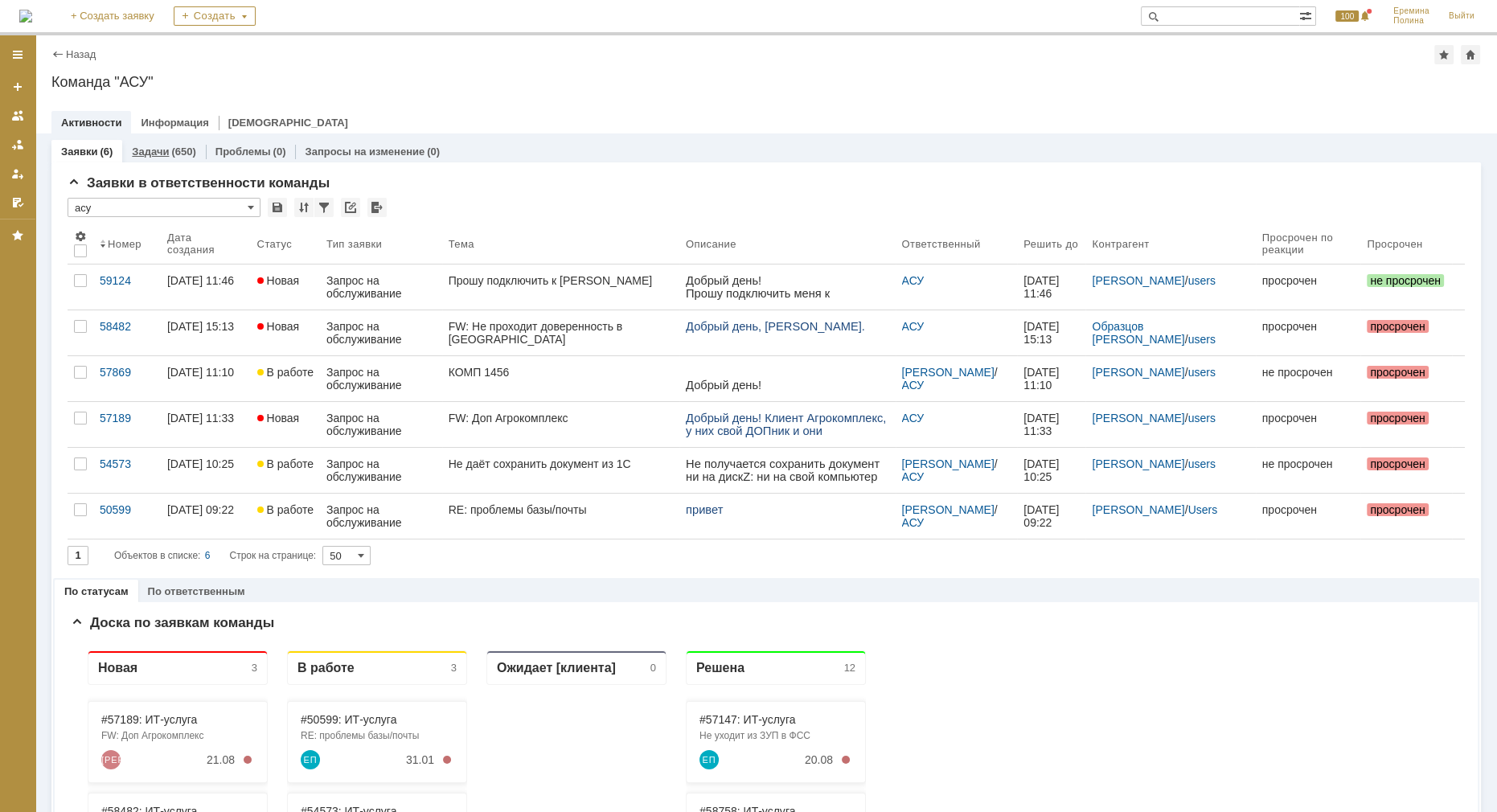
click at [162, 153] on link "Задачи" at bounding box center [150, 151] width 37 height 12
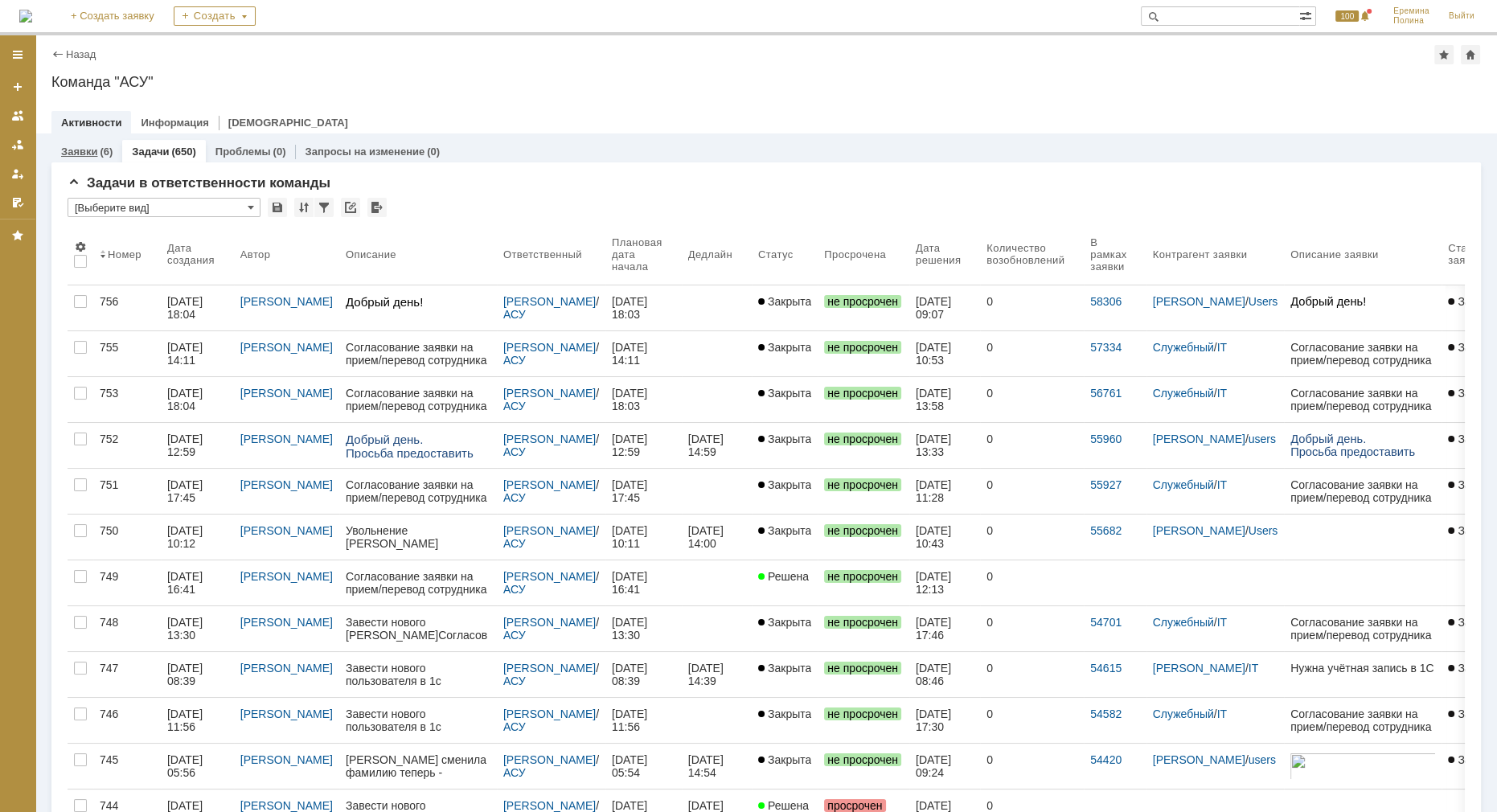
click at [86, 153] on link "Заявки" at bounding box center [79, 151] width 37 height 12
